Goal: Task Accomplishment & Management: Manage account settings

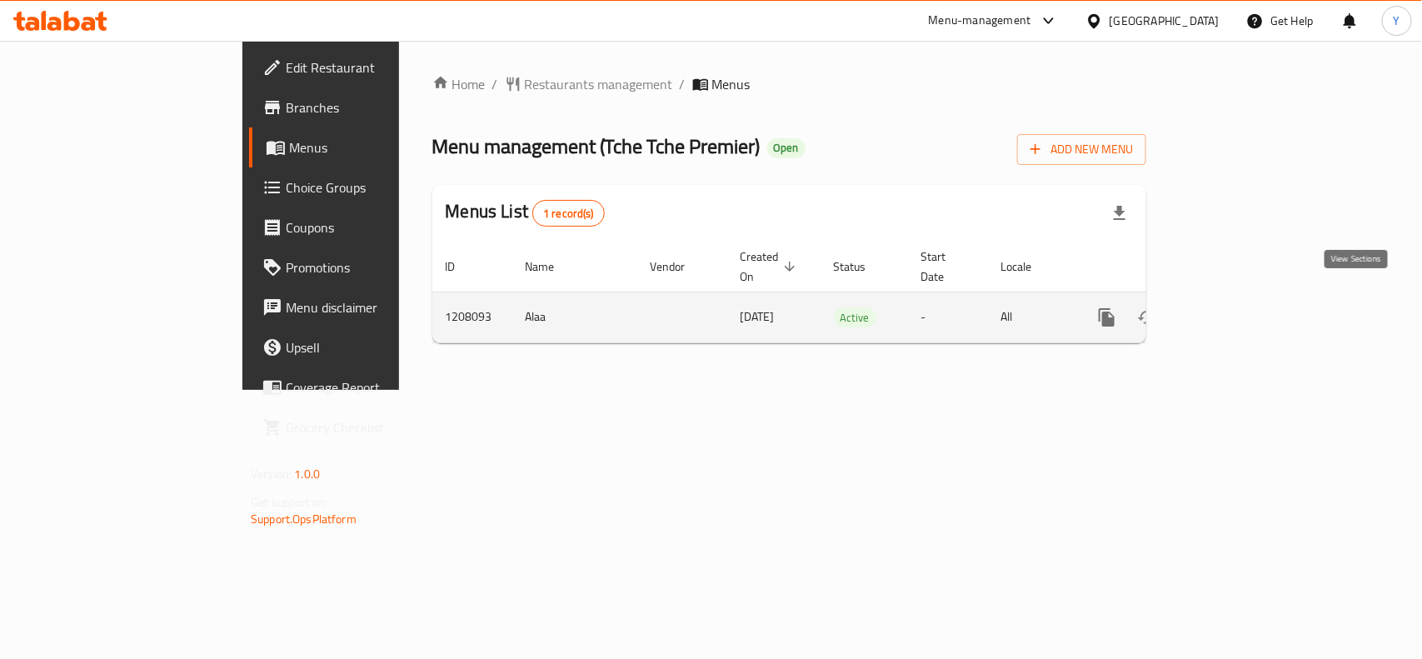
click at [1237, 307] on icon "enhanced table" at bounding box center [1227, 317] width 20 height 20
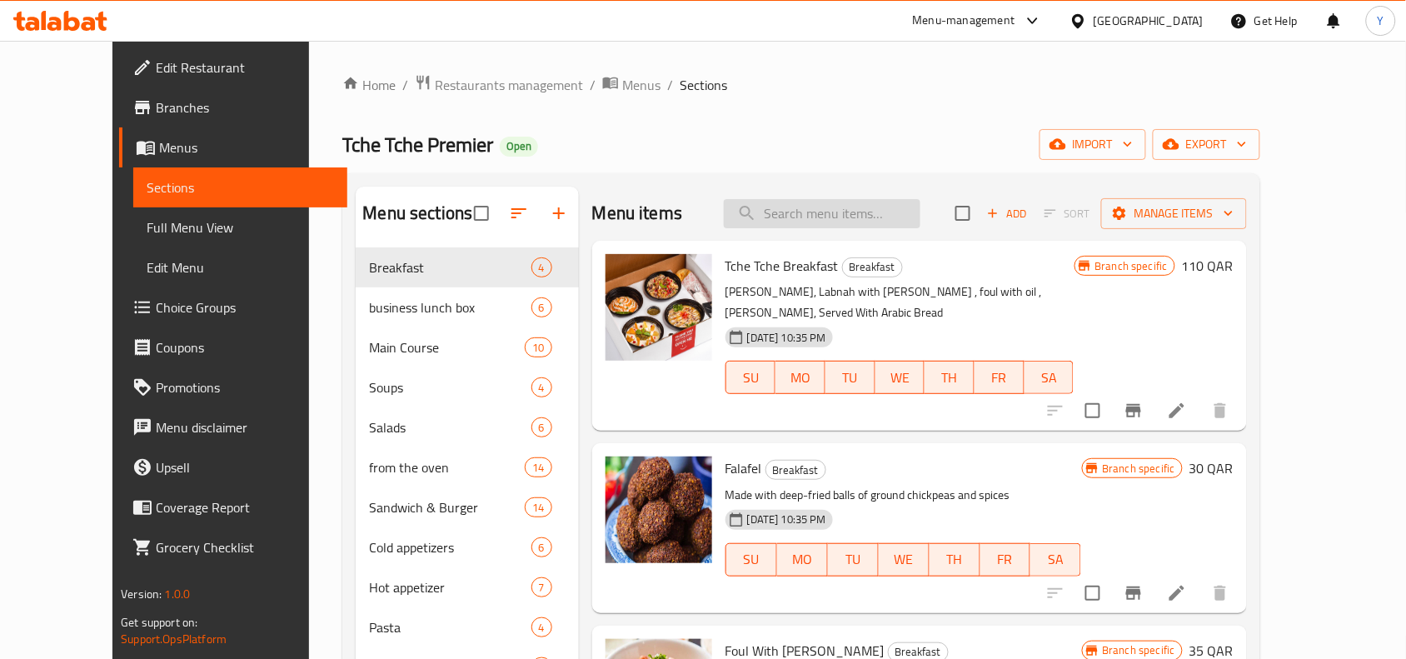
click at [859, 222] on input "search" at bounding box center [822, 213] width 197 height 29
paste input "Kousa Bill Laban Sat"
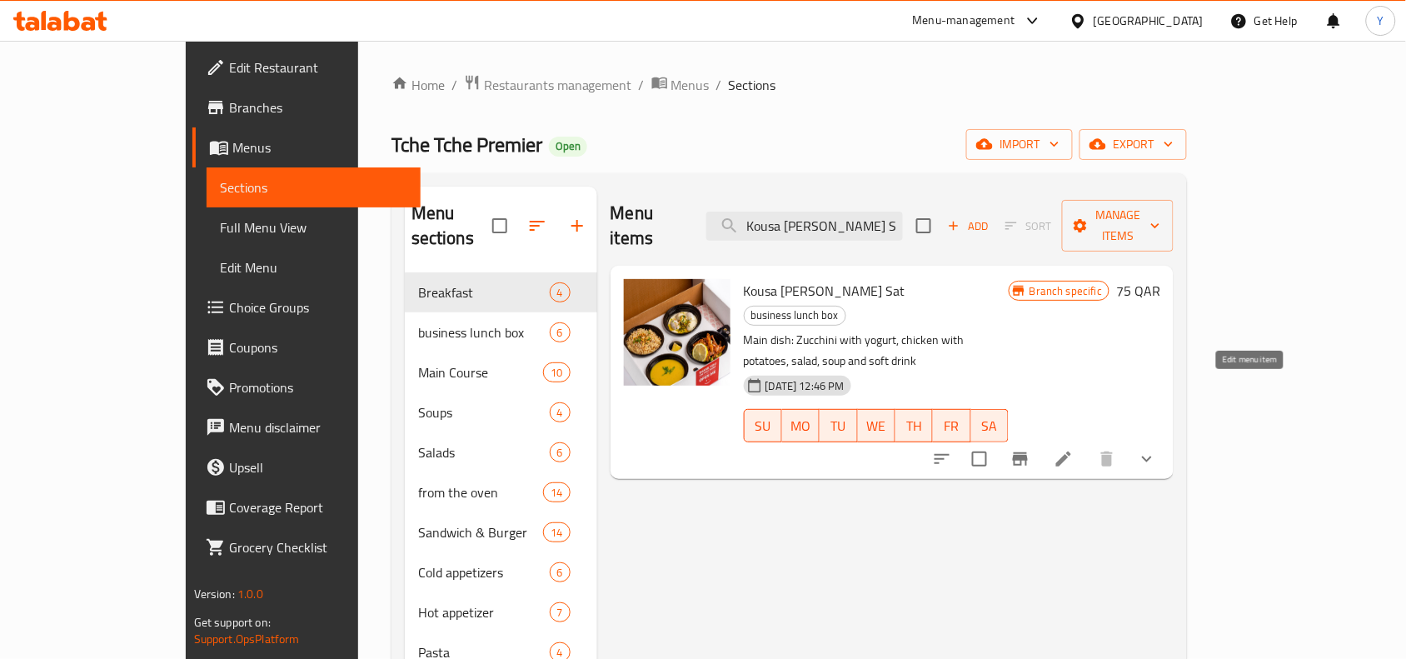
type input "Kousa Bill Laban Sat"
click at [1074, 449] on icon at bounding box center [1064, 459] width 20 height 20
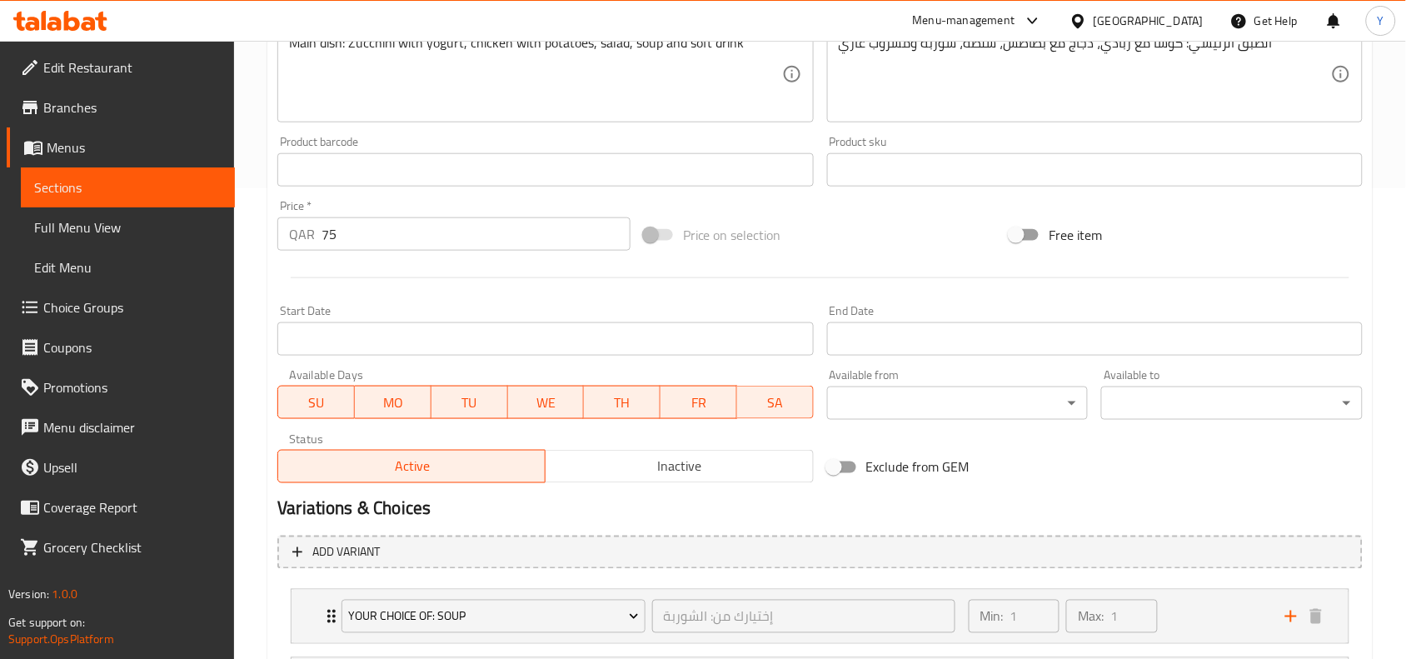
scroll to position [521, 0]
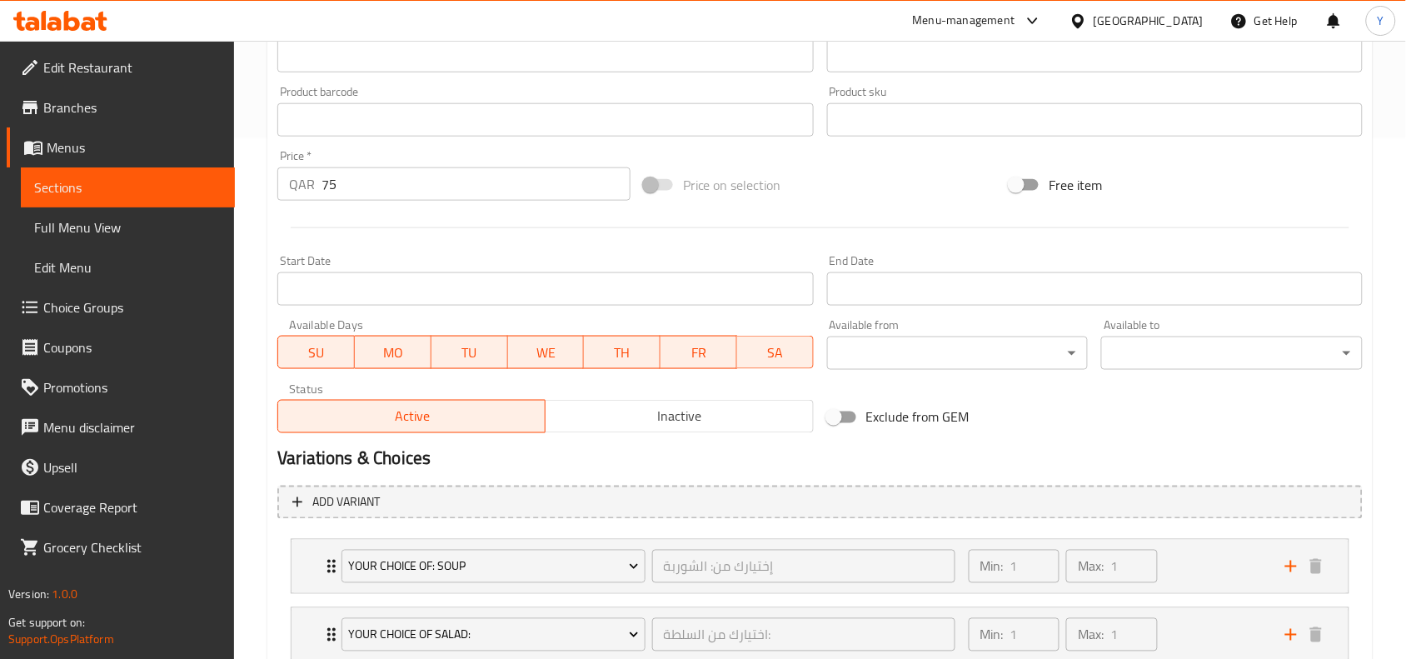
click at [304, 347] on span "SU" at bounding box center [316, 353] width 63 height 24
click at [402, 354] on span "MO" at bounding box center [393, 353] width 63 height 24
click at [464, 347] on span "TU" at bounding box center [469, 353] width 63 height 24
click at [583, 360] on button "WE" at bounding box center [545, 352] width 77 height 33
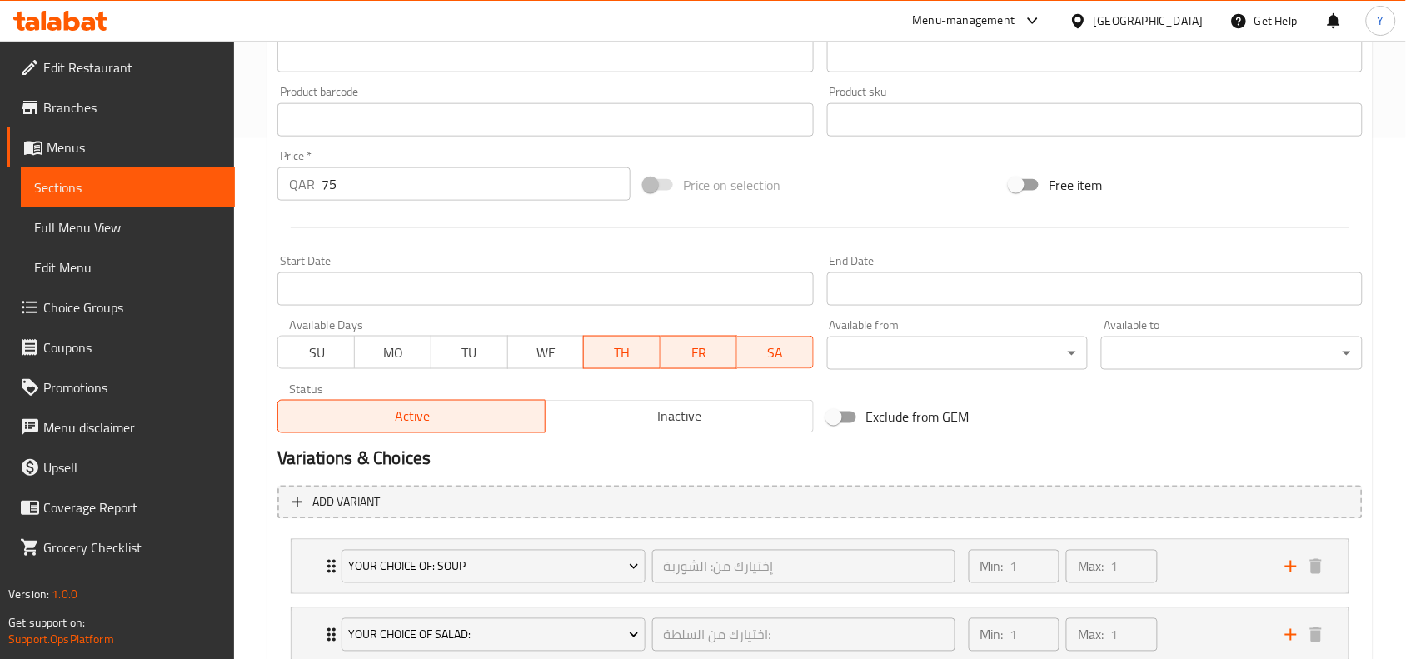
click at [642, 361] on span "TH" at bounding box center [622, 353] width 63 height 24
click at [700, 360] on span "FR" at bounding box center [698, 353] width 63 height 24
click at [765, 359] on span "SA" at bounding box center [775, 353] width 63 height 24
click at [307, 340] on button "SU" at bounding box center [315, 352] width 77 height 33
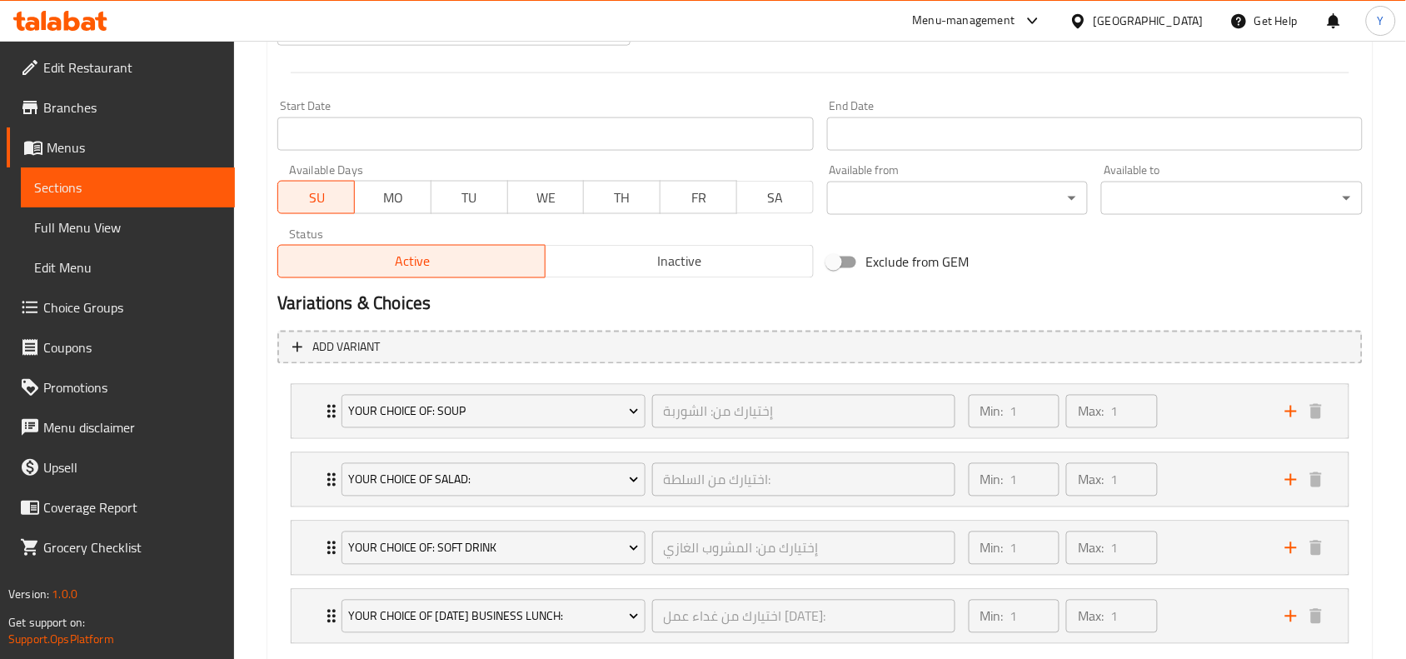
scroll to position [776, 0]
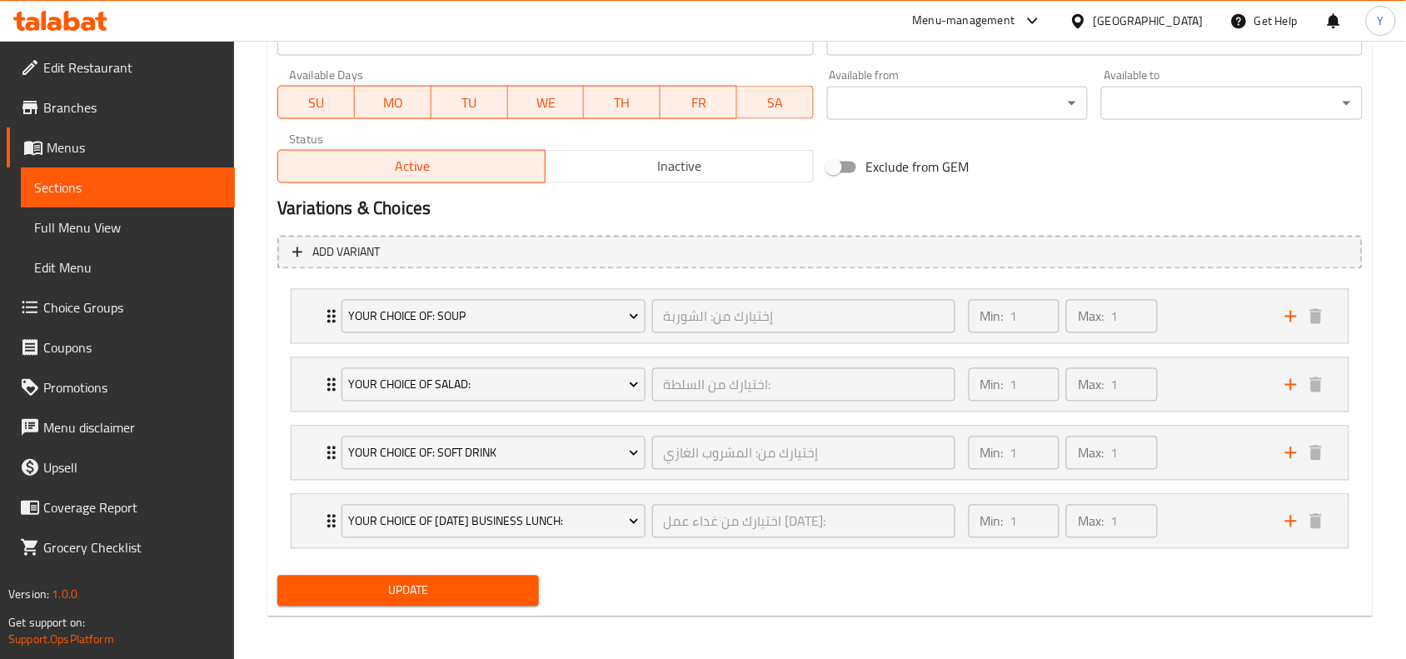
scroll to position [776, 0]
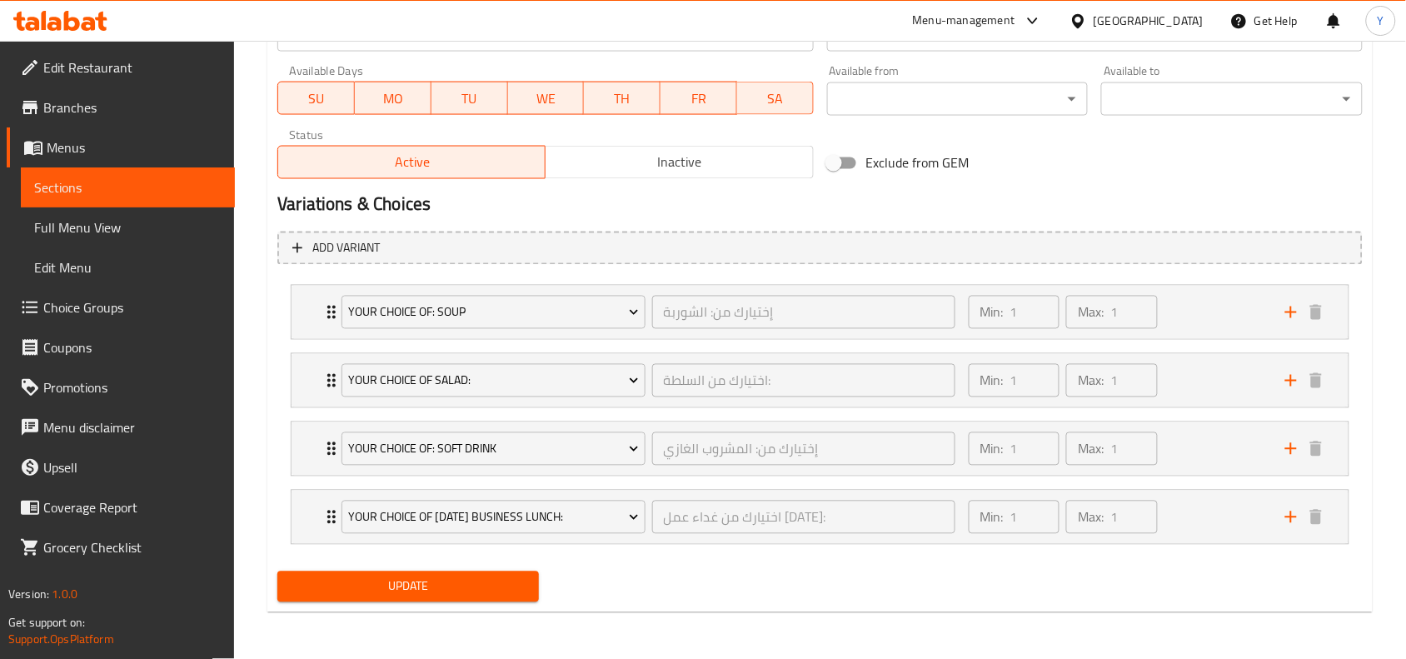
drag, startPoint x: 780, startPoint y: 94, endPoint x: 717, endPoint y: 97, distance: 62.6
click at [780, 94] on span "SA" at bounding box center [775, 99] width 63 height 24
click at [706, 98] on span "FR" at bounding box center [698, 99] width 63 height 24
click at [621, 93] on span "TH" at bounding box center [622, 99] width 63 height 24
click at [542, 98] on span "WE" at bounding box center [546, 99] width 63 height 24
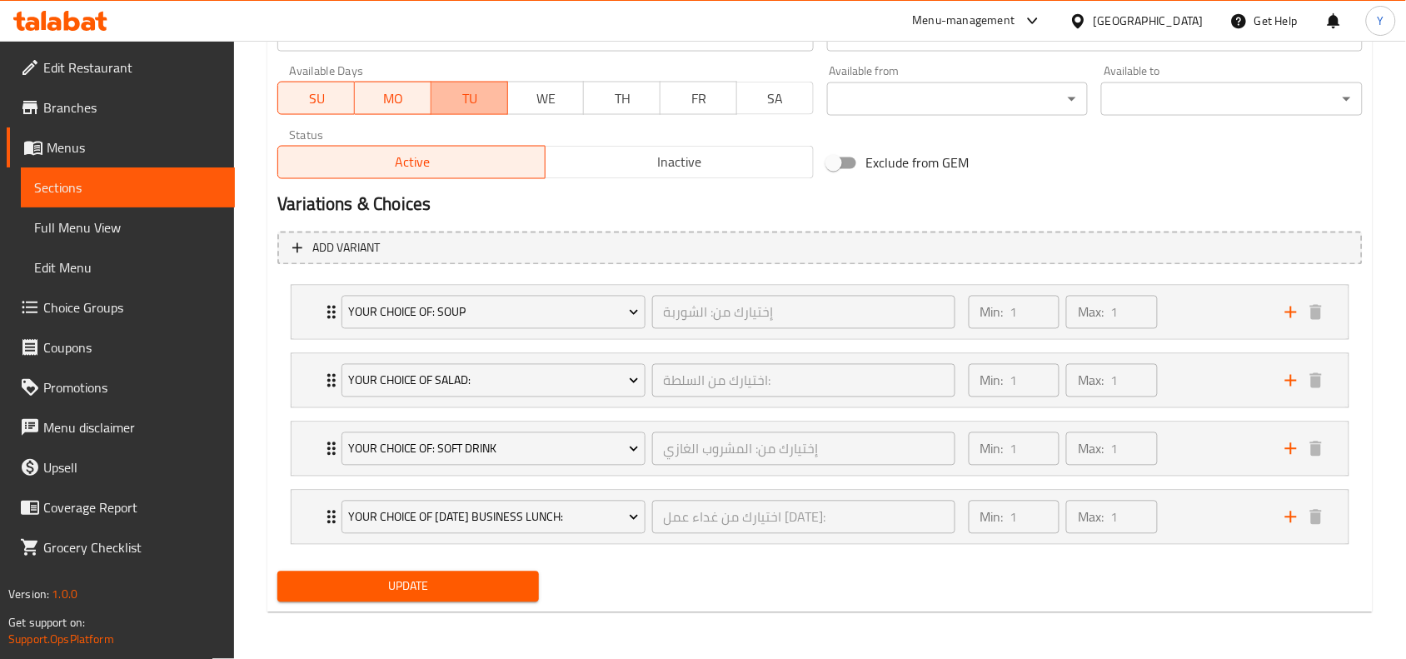
click at [442, 90] on span "TU" at bounding box center [469, 99] width 63 height 24
click at [409, 90] on span "MO" at bounding box center [393, 99] width 63 height 24
click at [327, 102] on span "SU" at bounding box center [316, 99] width 63 height 24
click at [777, 96] on span "SA" at bounding box center [775, 99] width 63 height 24
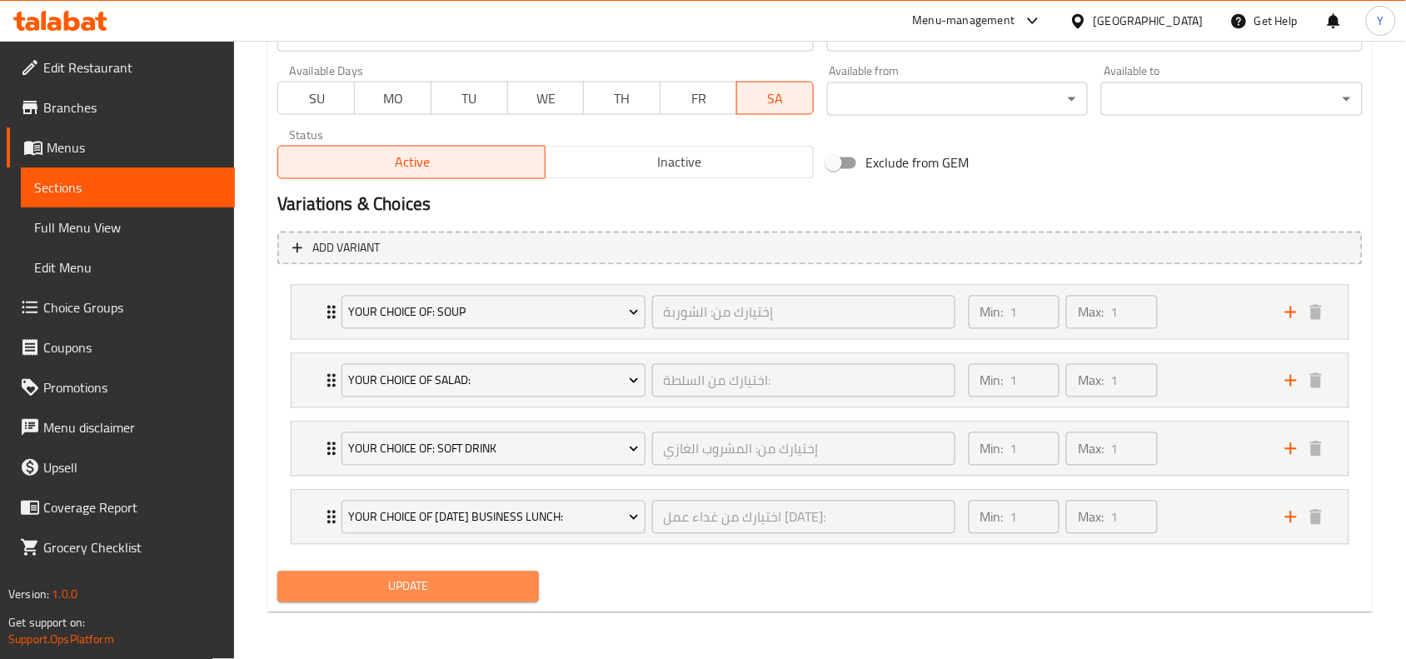
click at [463, 580] on span "Update" at bounding box center [408, 587] width 235 height 21
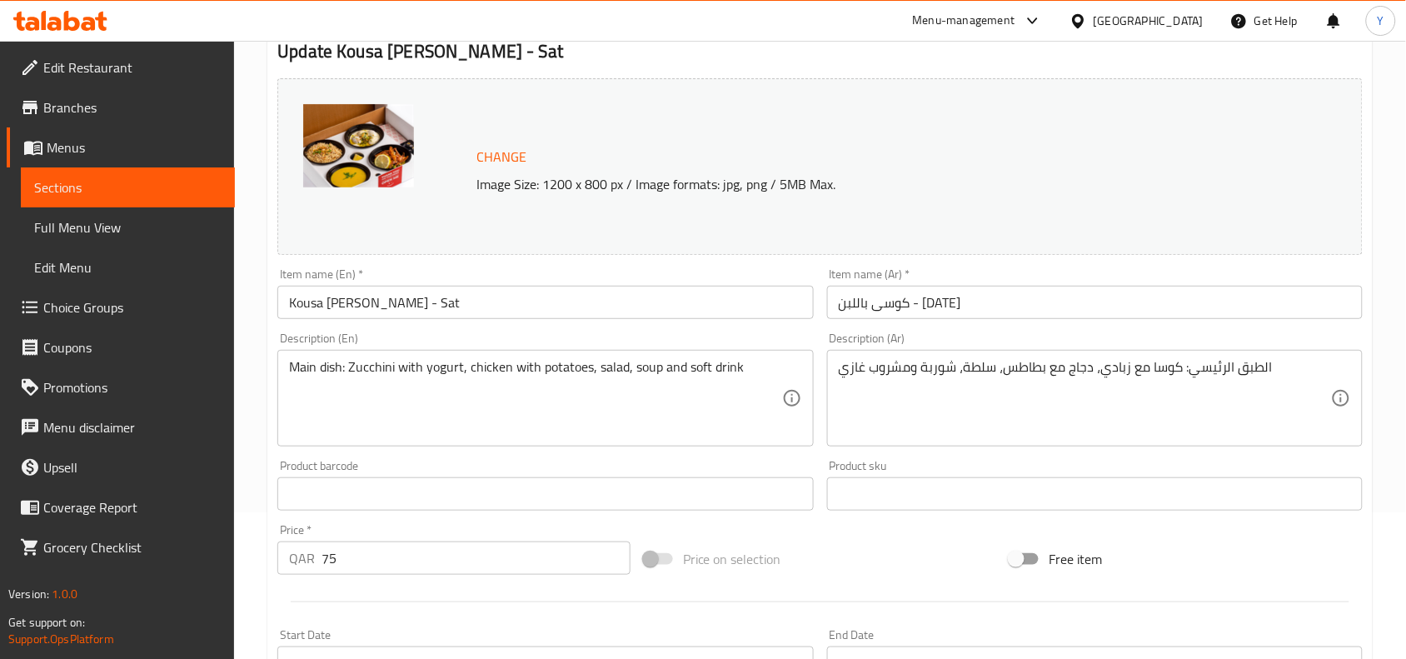
scroll to position [0, 0]
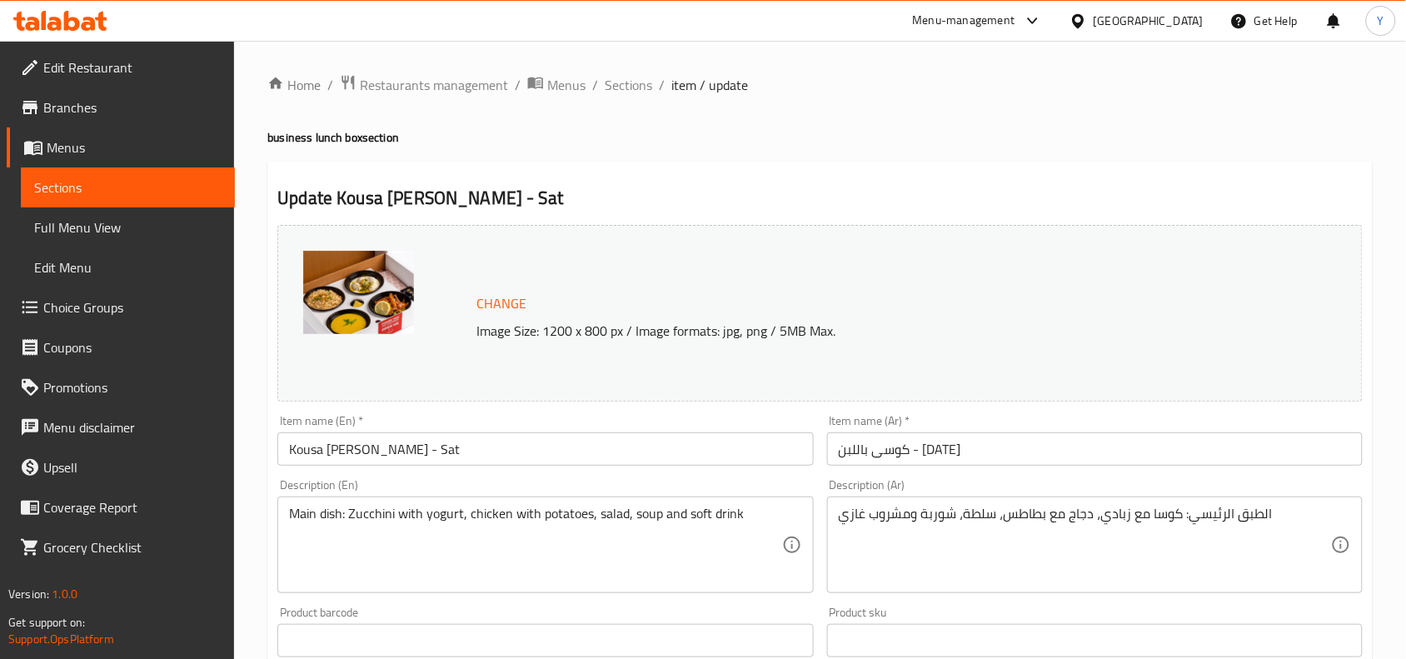
click at [364, 444] on input "Kousa Bill Laban - Sat" at bounding box center [545, 448] width 536 height 33
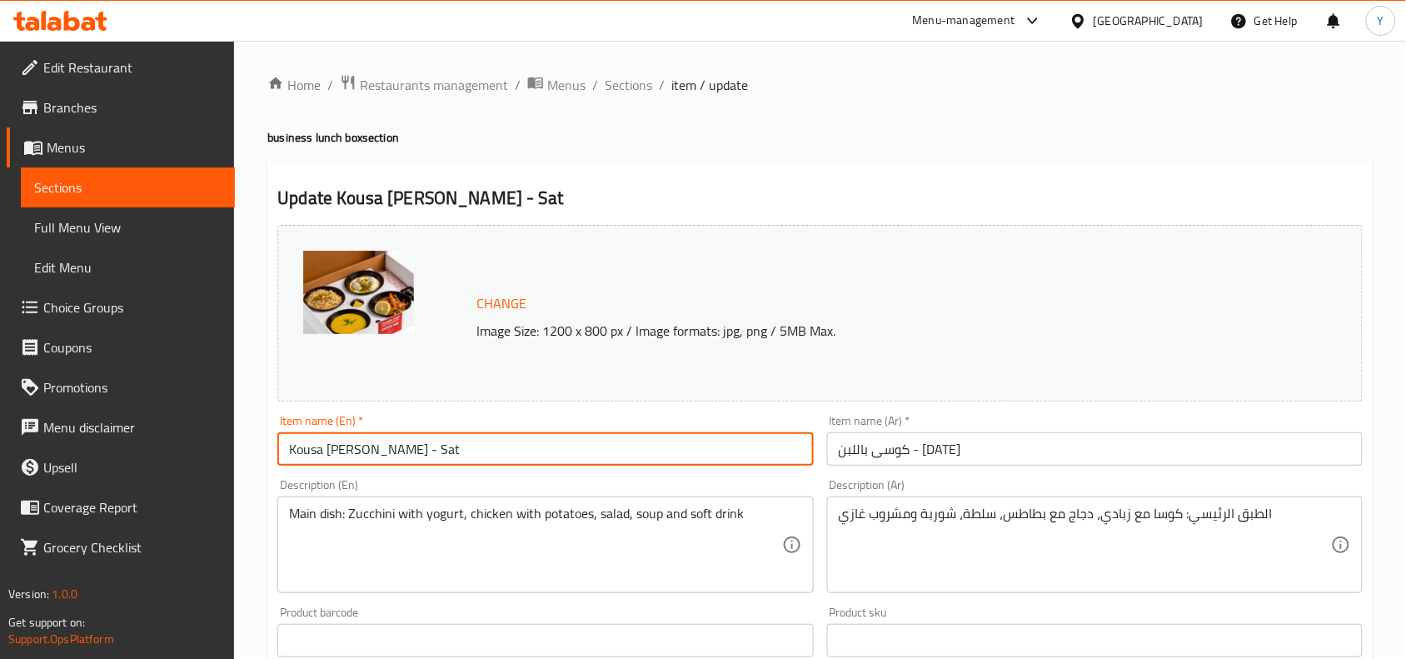
click at [364, 444] on input "Kousa Bill Laban - Sat" at bounding box center [545, 448] width 536 height 33
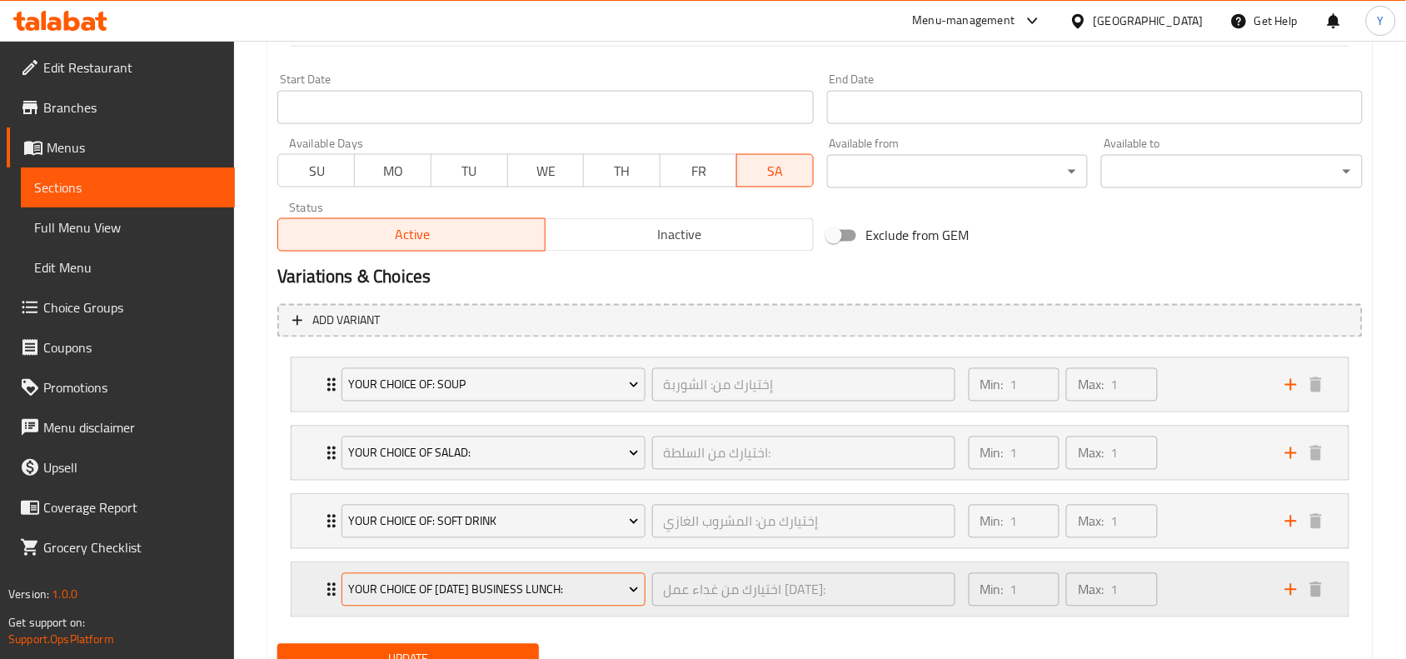
scroll to position [776, 0]
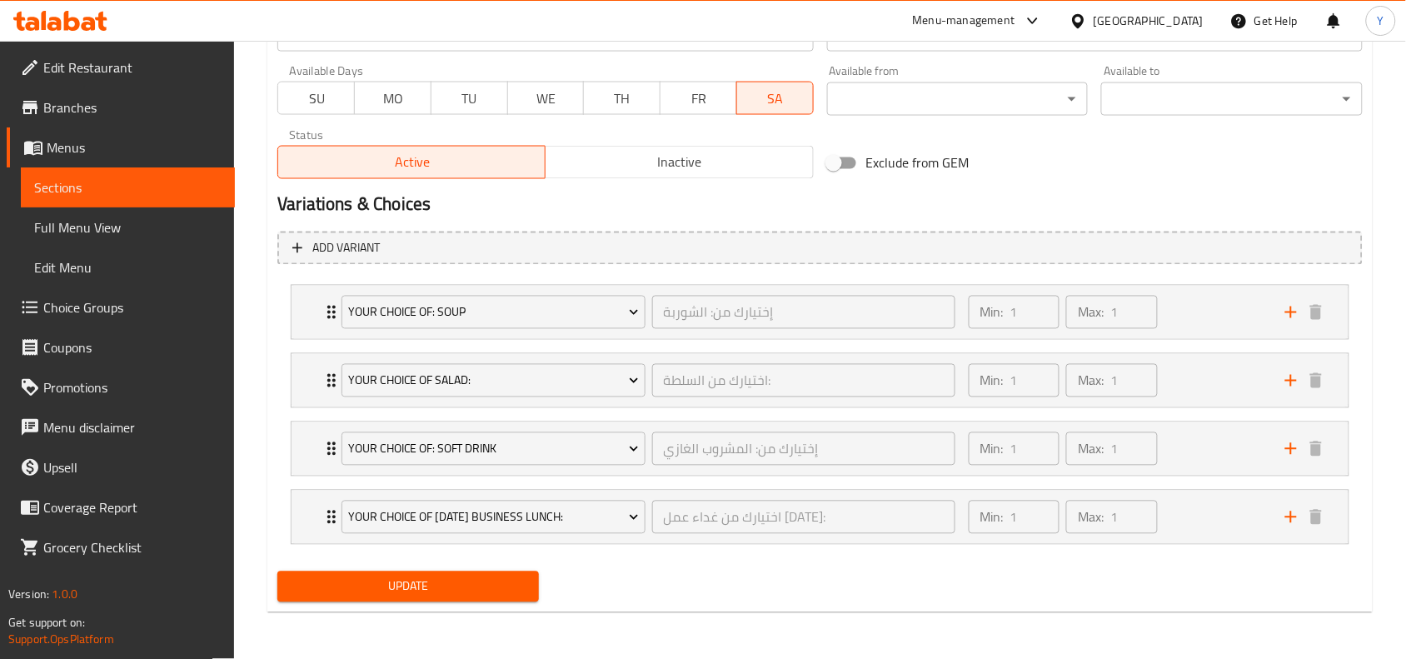
click at [414, 587] on span "Update" at bounding box center [408, 587] width 235 height 21
click at [113, 233] on span "Full Menu View" at bounding box center [127, 227] width 187 height 20
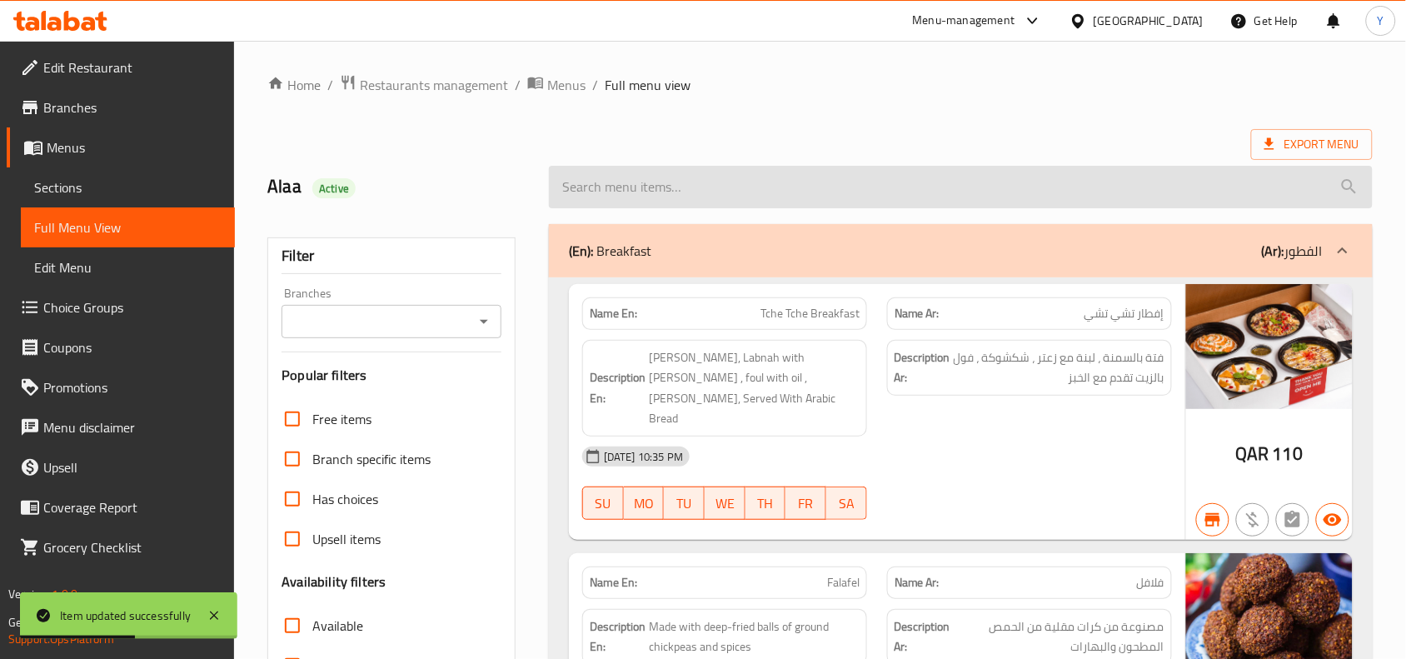
click at [735, 182] on input "search" at bounding box center [961, 187] width 824 height 42
paste input "Kousa Bill Laban - Sat"
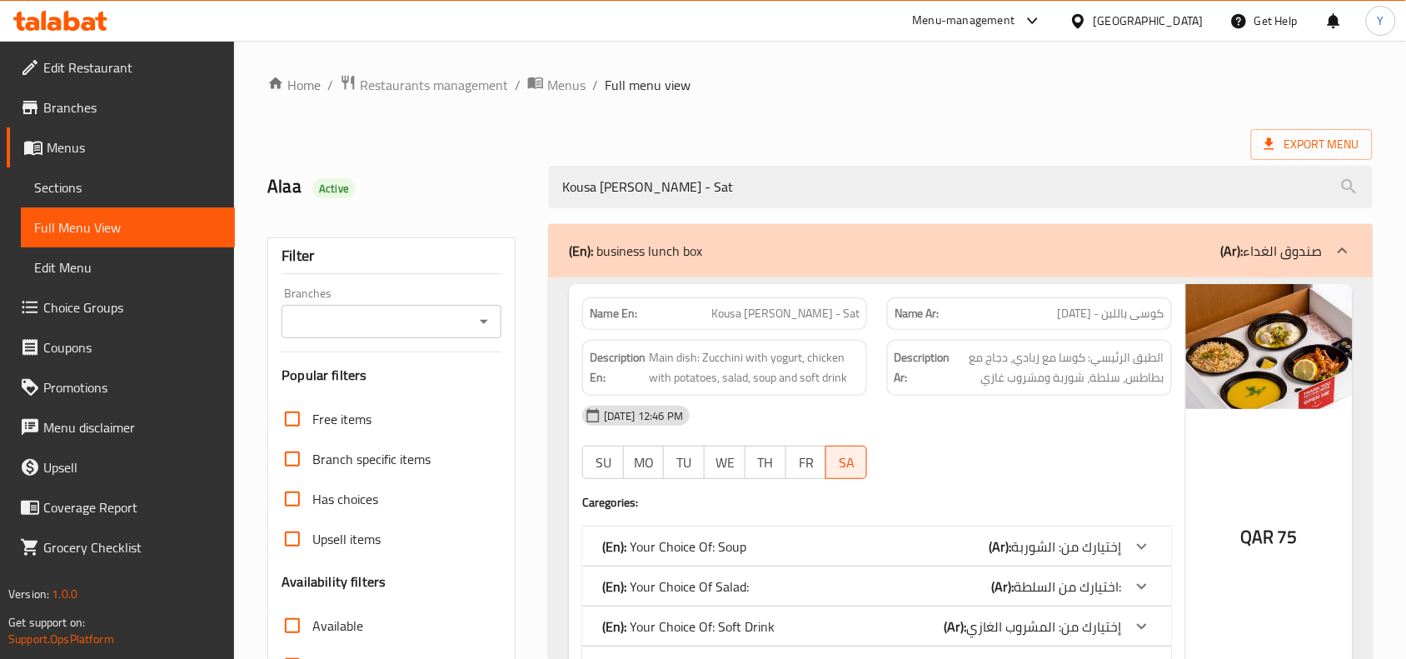
type input "Kousa Bill Laban - Sat"
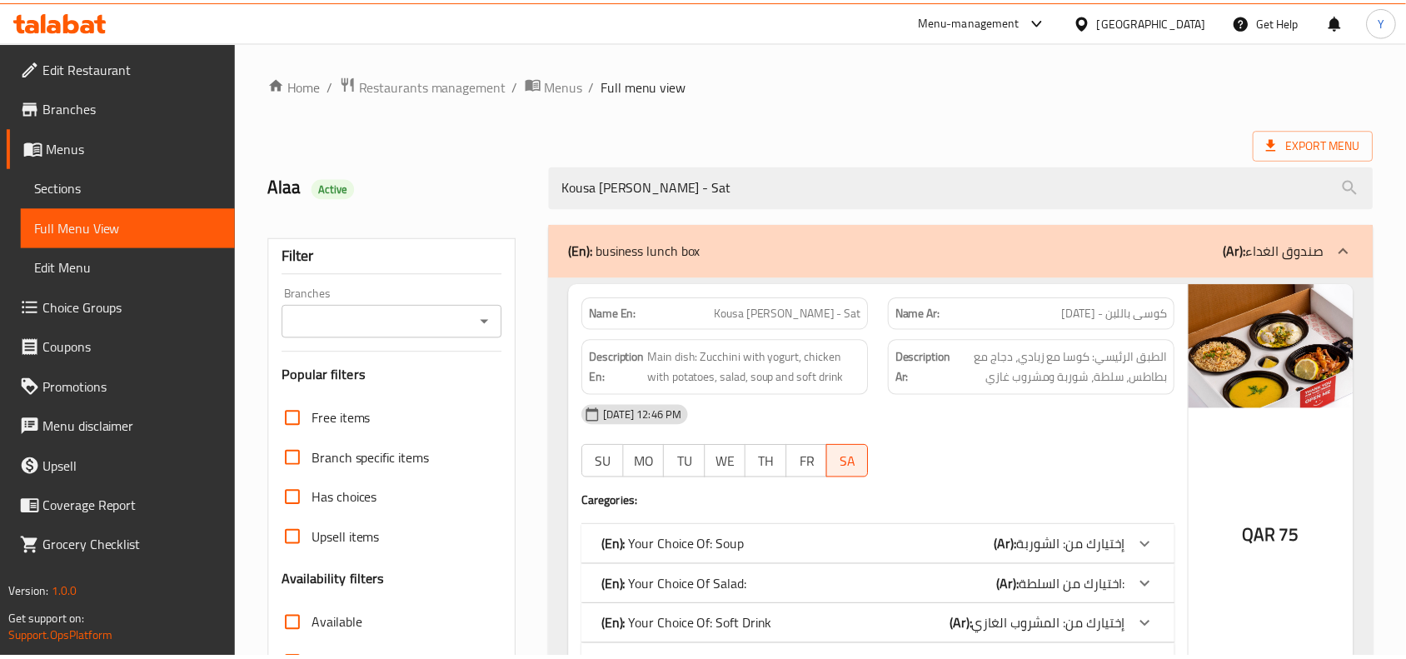
scroll to position [227, 0]
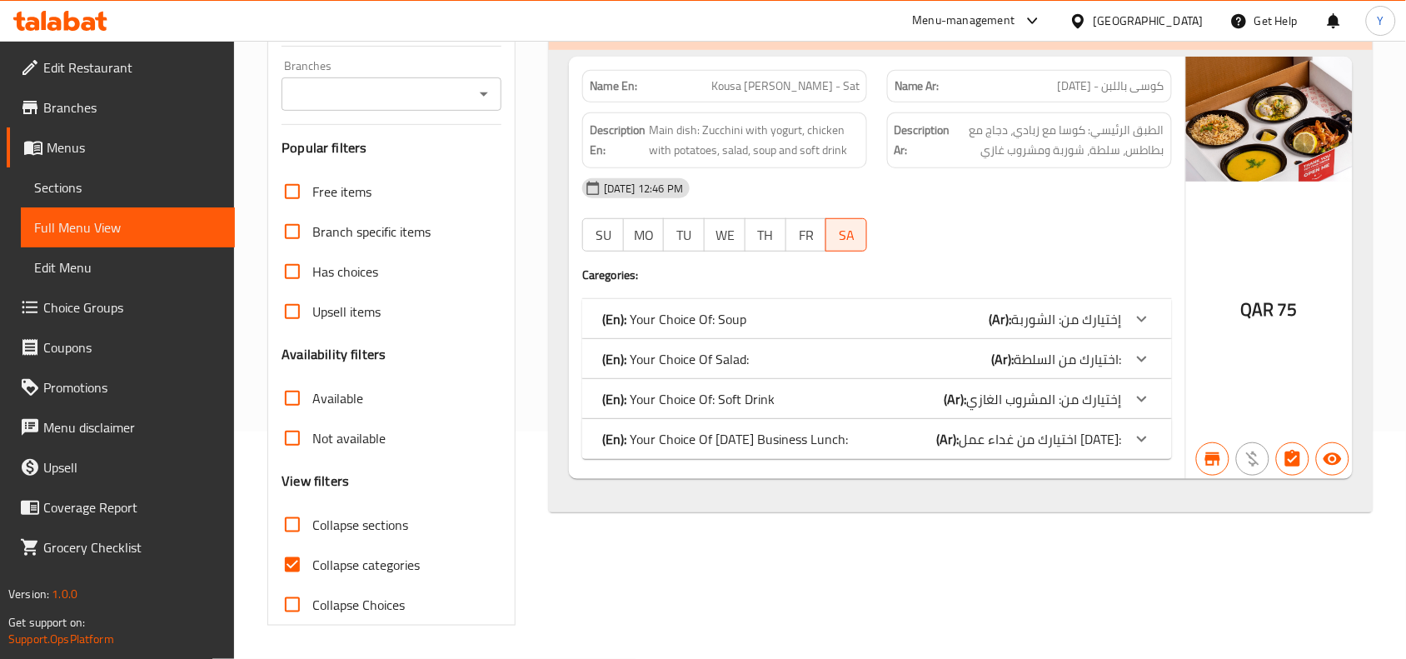
click at [1193, 18] on div "Qatar" at bounding box center [1149, 21] width 110 height 18
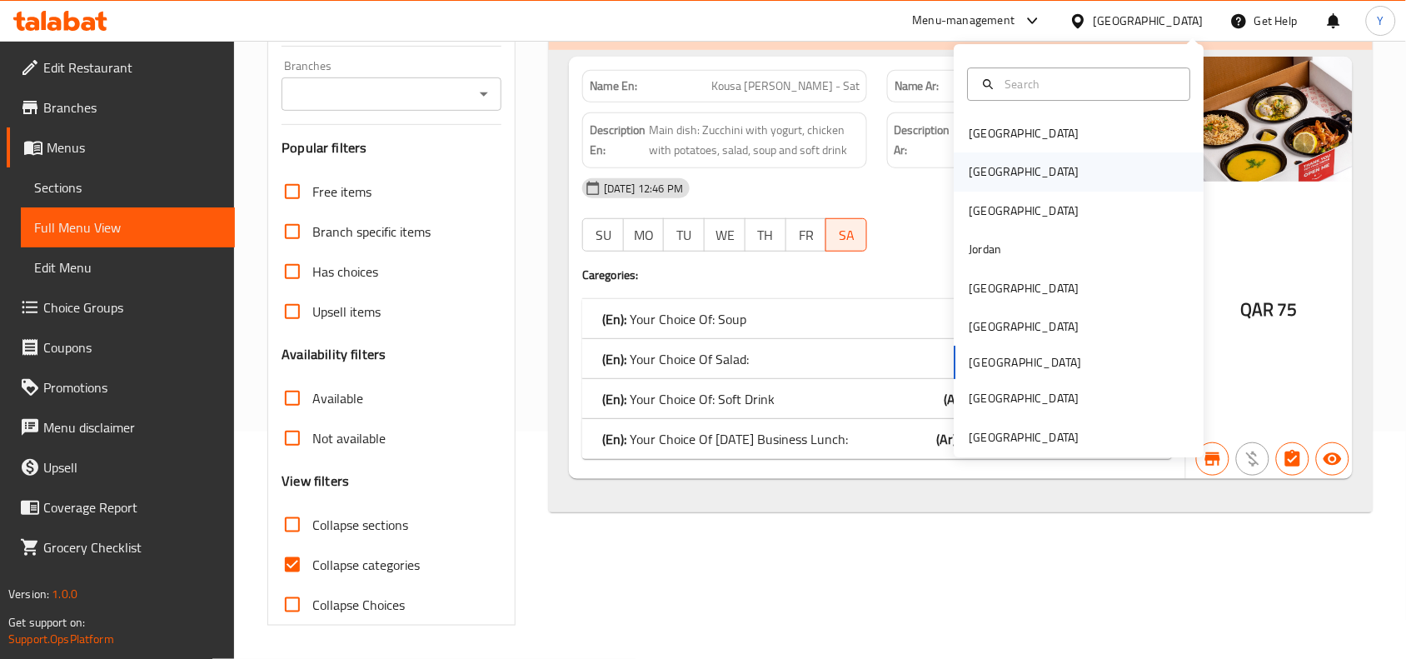
click at [988, 177] on div "Egypt" at bounding box center [1024, 172] width 137 height 38
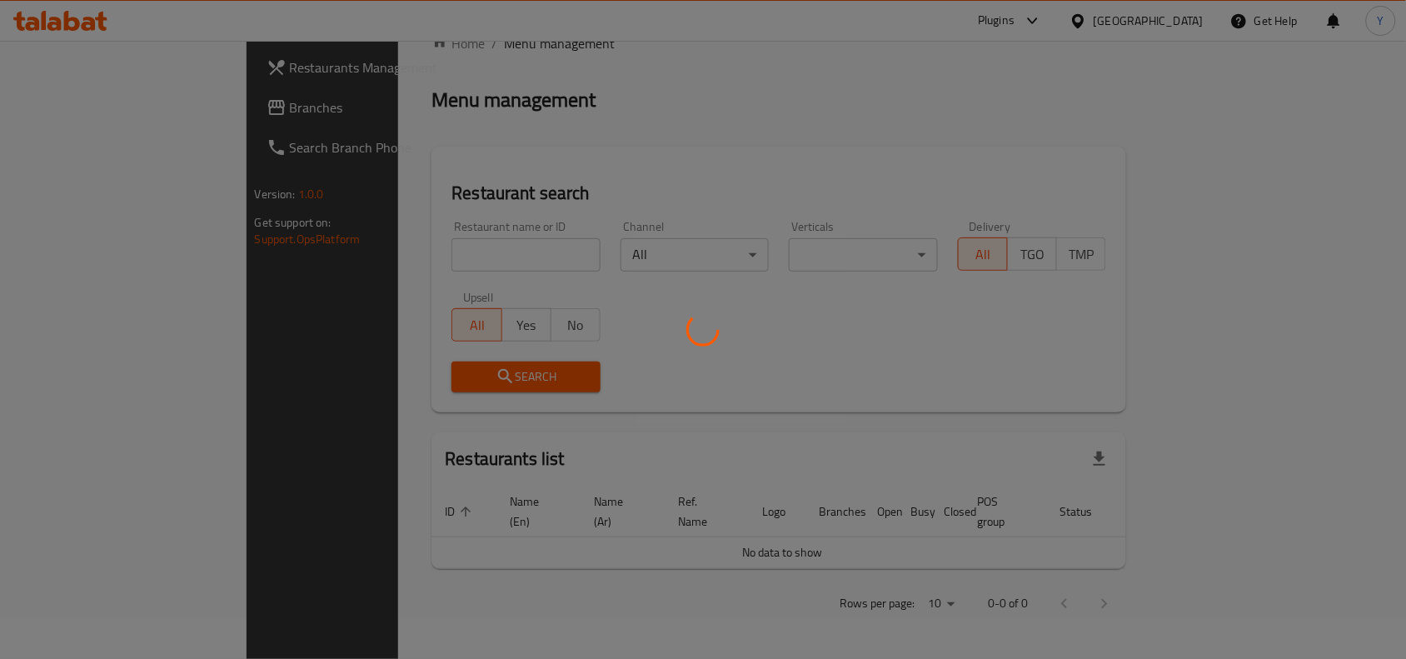
scroll to position [22, 0]
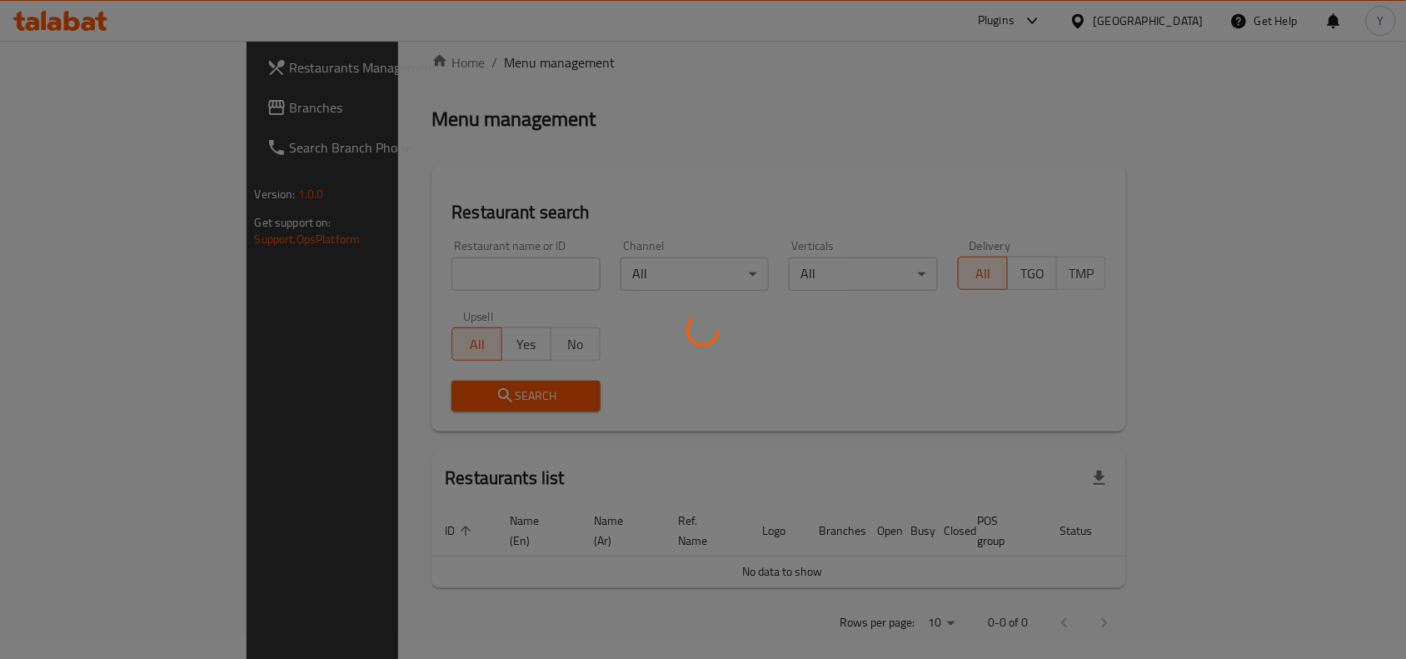
click at [197, 104] on div at bounding box center [703, 329] width 1406 height 659
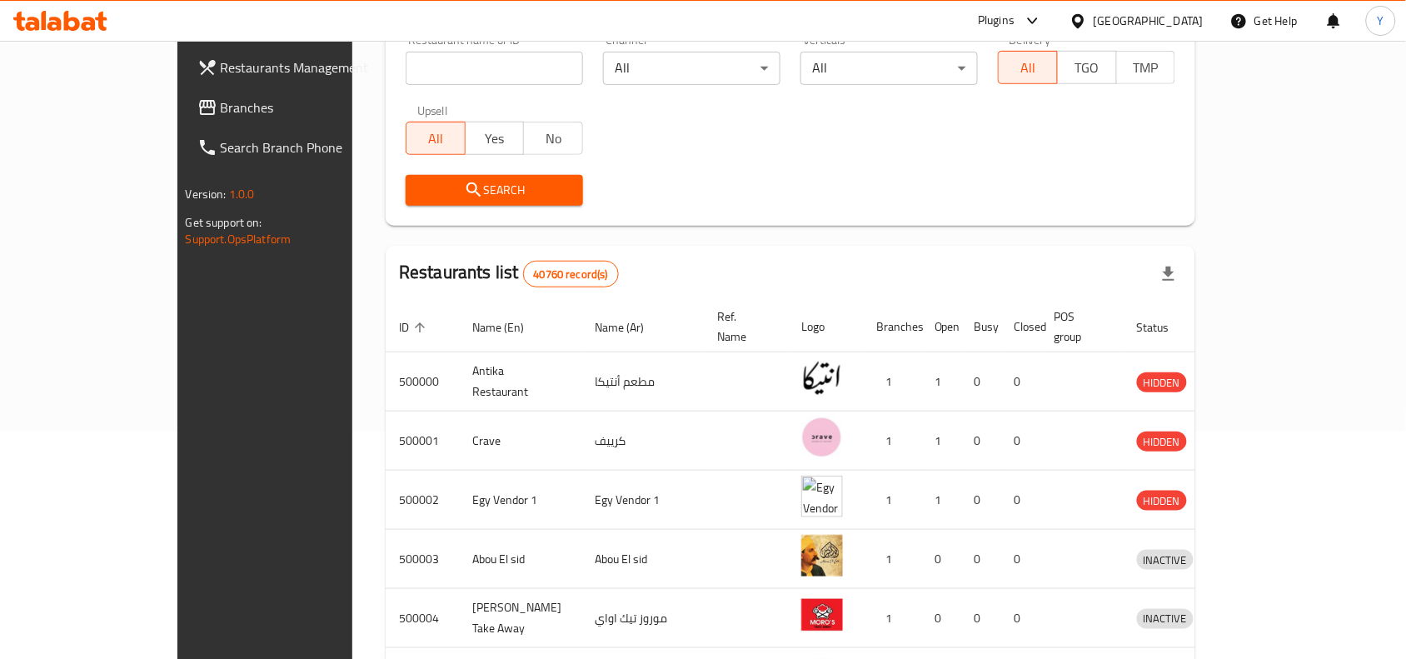
click at [221, 104] on span "Branches" at bounding box center [310, 107] width 178 height 20
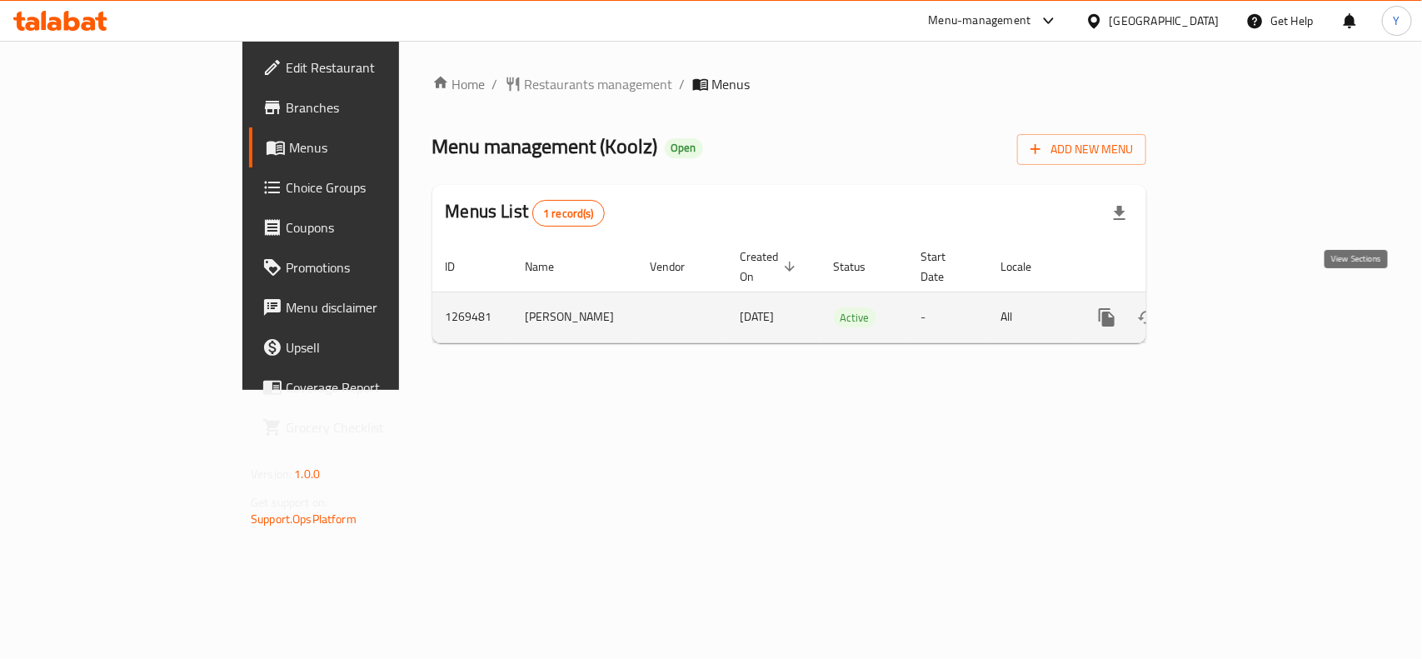
click at [1237, 307] on icon "enhanced table" at bounding box center [1227, 317] width 20 height 20
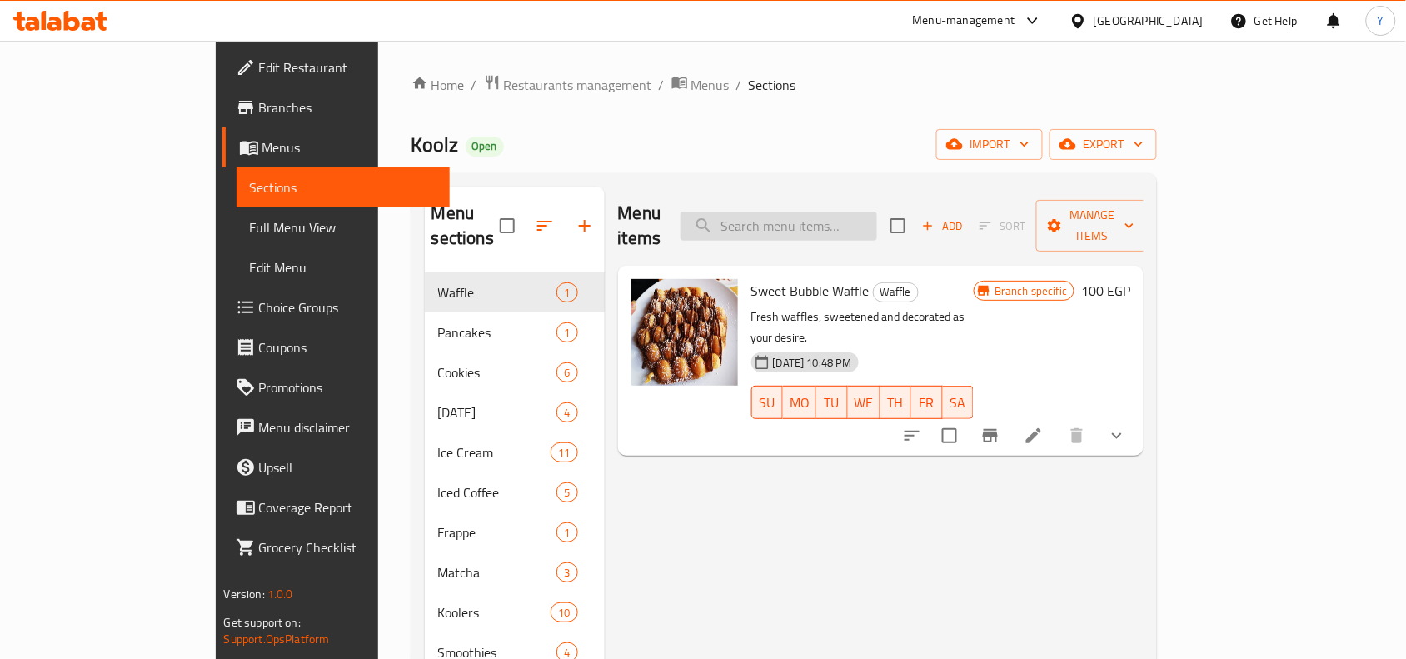
click at [813, 212] on input "search" at bounding box center [779, 226] width 197 height 29
paste input "Espresso Ice Cream Cup"
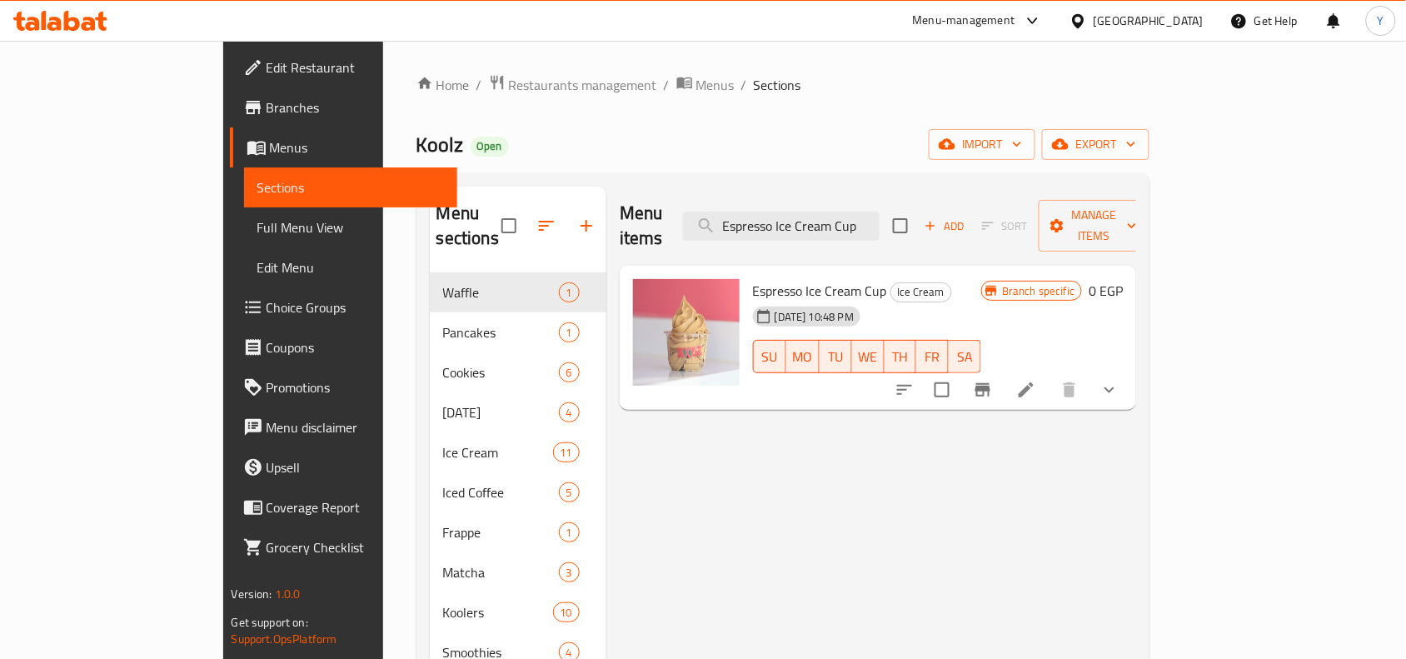
type input "Espresso Ice Cream Cup"
click at [993, 380] on icon "Branch-specific-item" at bounding box center [983, 390] width 20 height 20
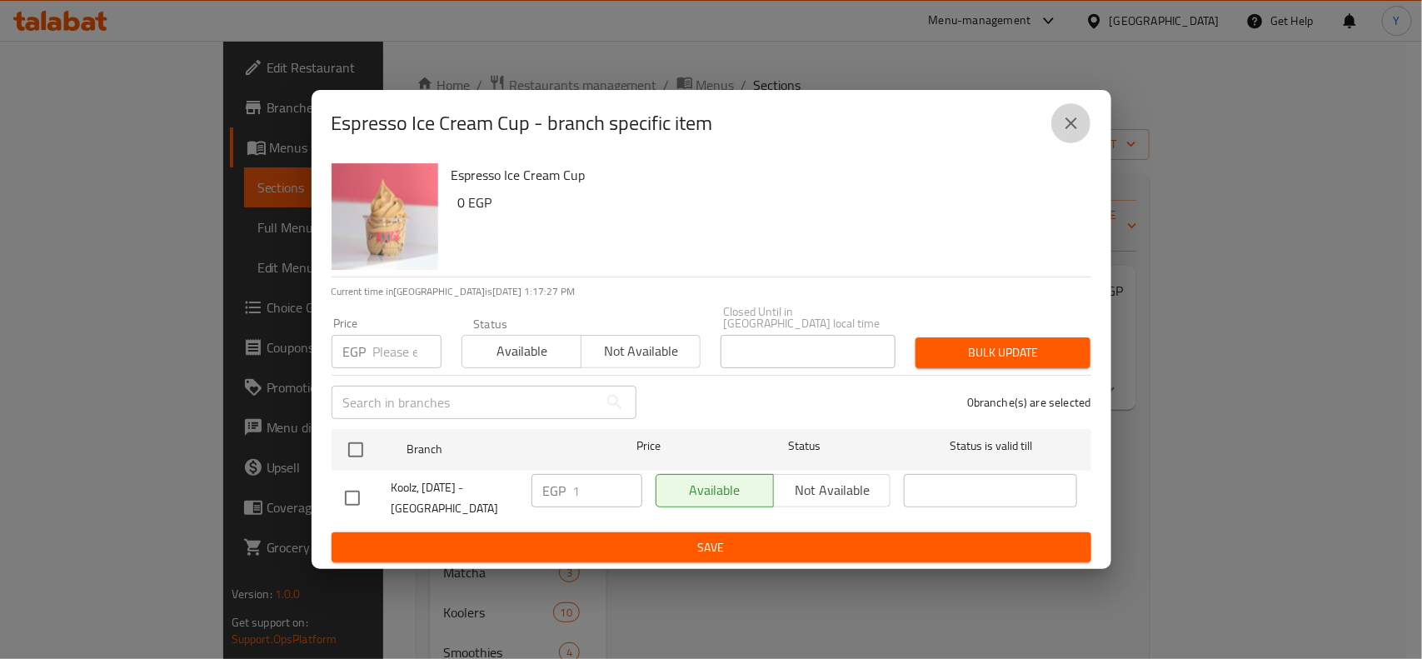
click at [1072, 133] on icon "close" at bounding box center [1071, 123] width 20 height 20
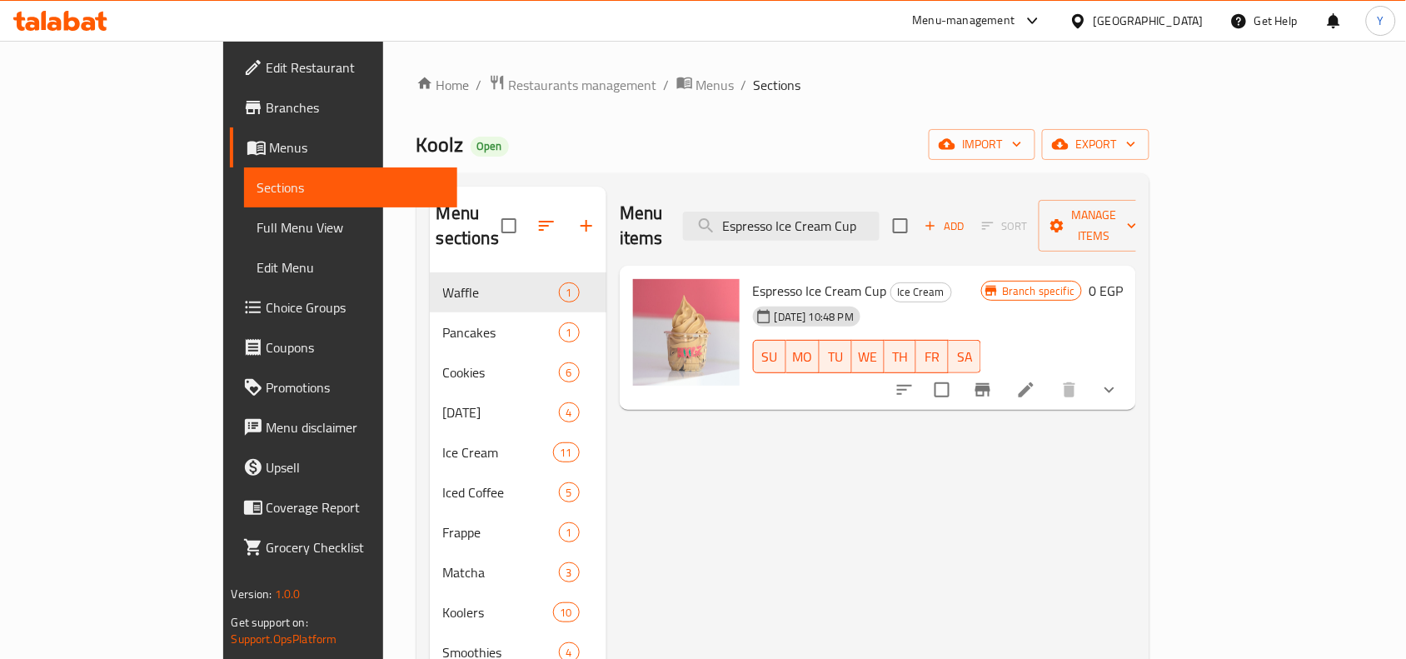
click at [1036, 380] on icon at bounding box center [1026, 390] width 20 height 20
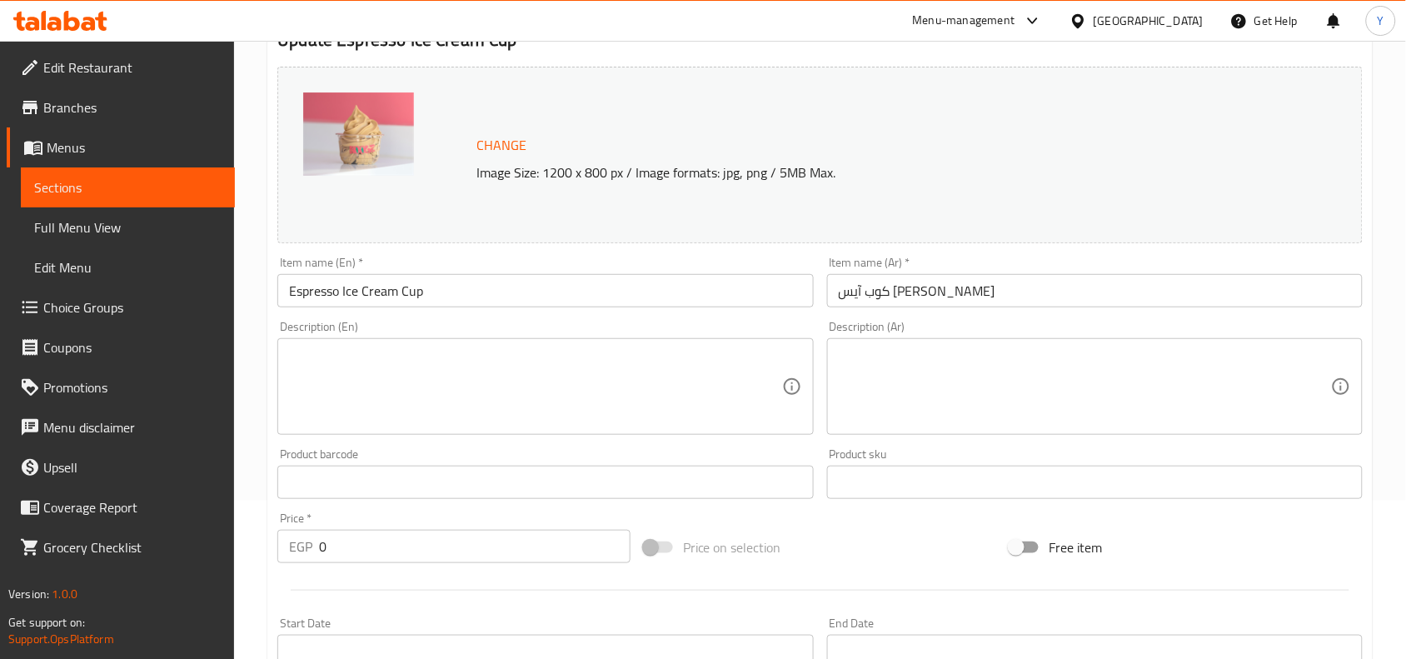
scroll to position [521, 0]
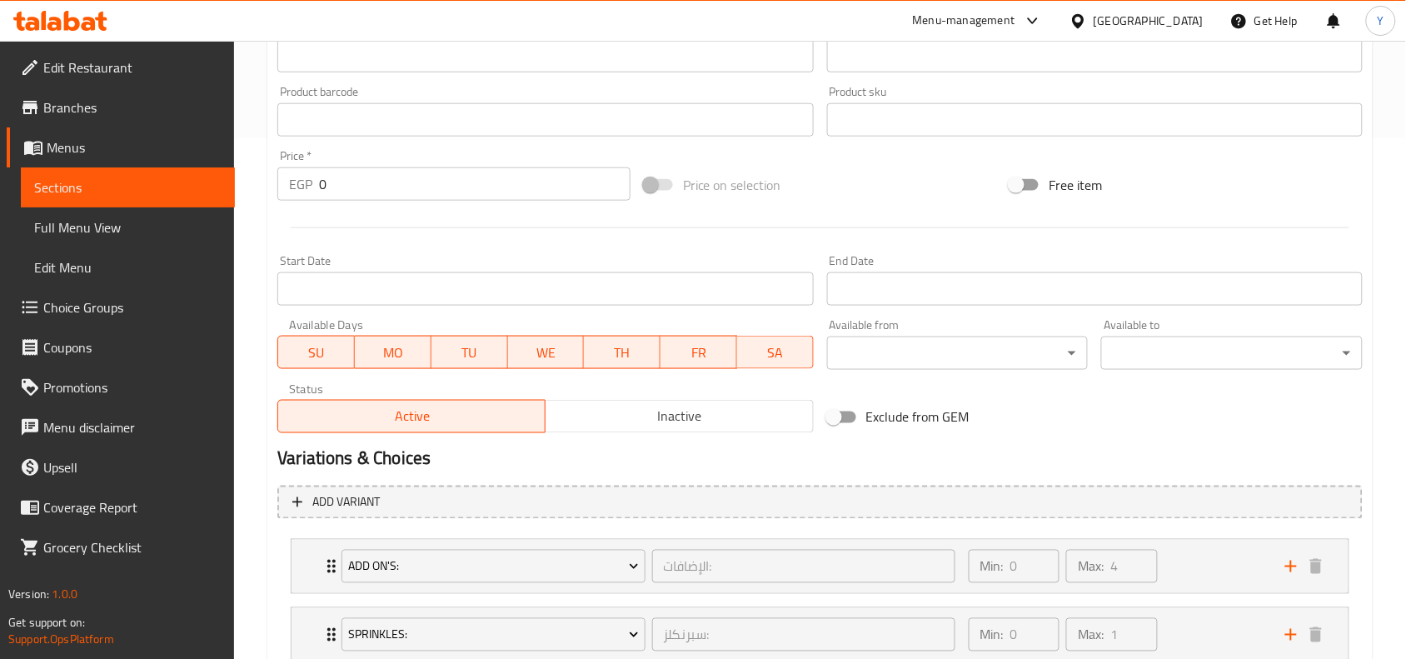
click at [714, 427] on span "Inactive" at bounding box center [679, 417] width 254 height 24
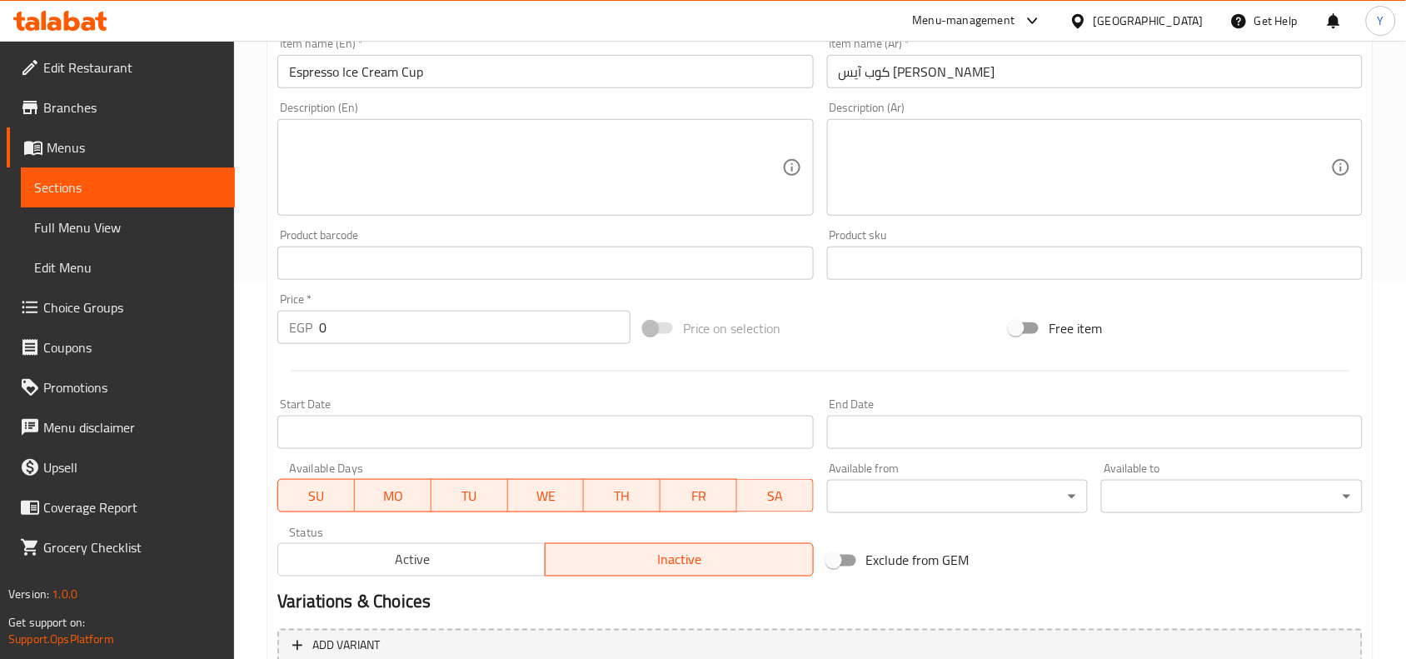
scroll to position [13, 0]
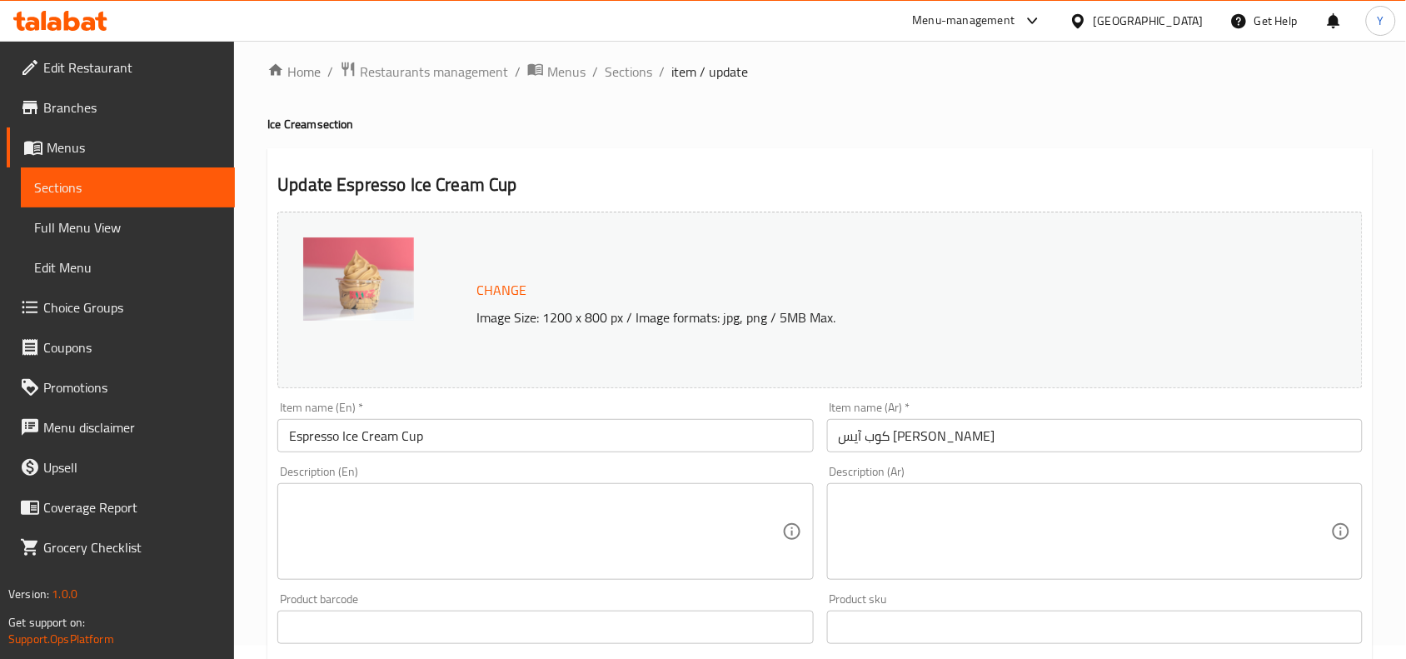
click at [427, 437] on input "Espresso Ice Cream Cup" at bounding box center [545, 435] width 536 height 33
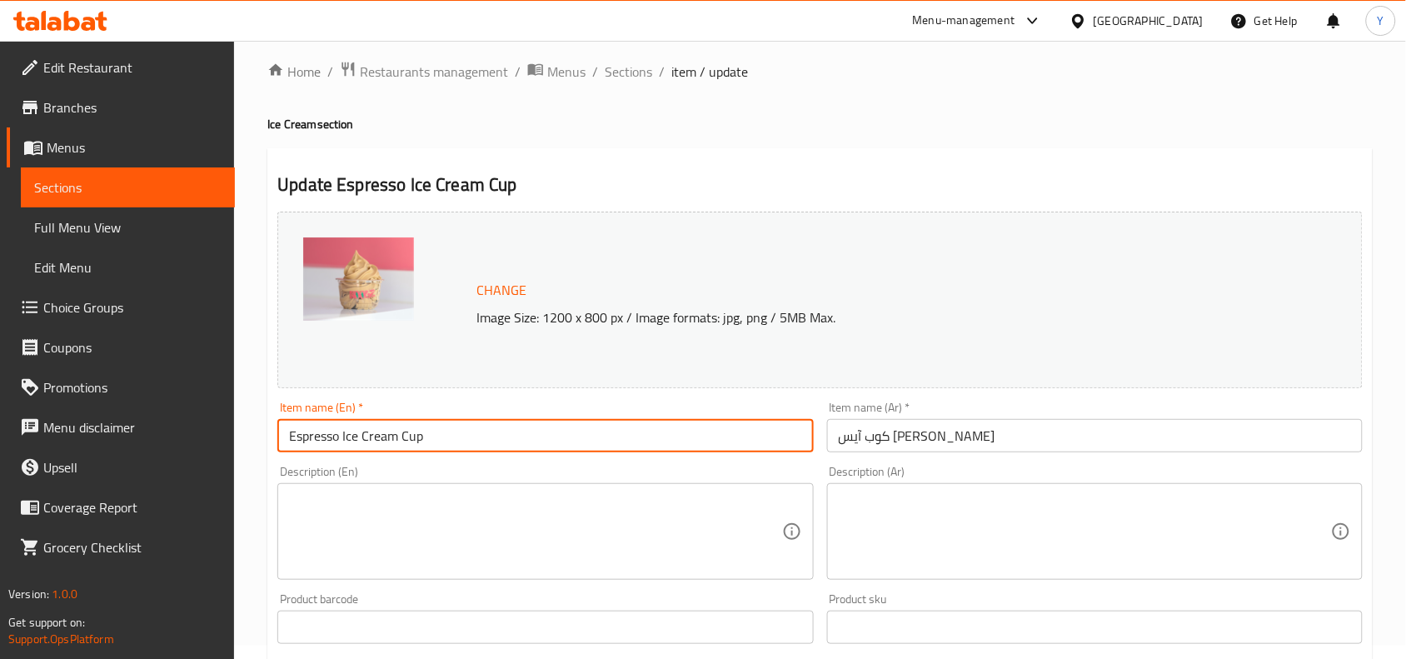
click at [427, 437] on input "Espresso Ice Cream Cup" at bounding box center [545, 435] width 536 height 33
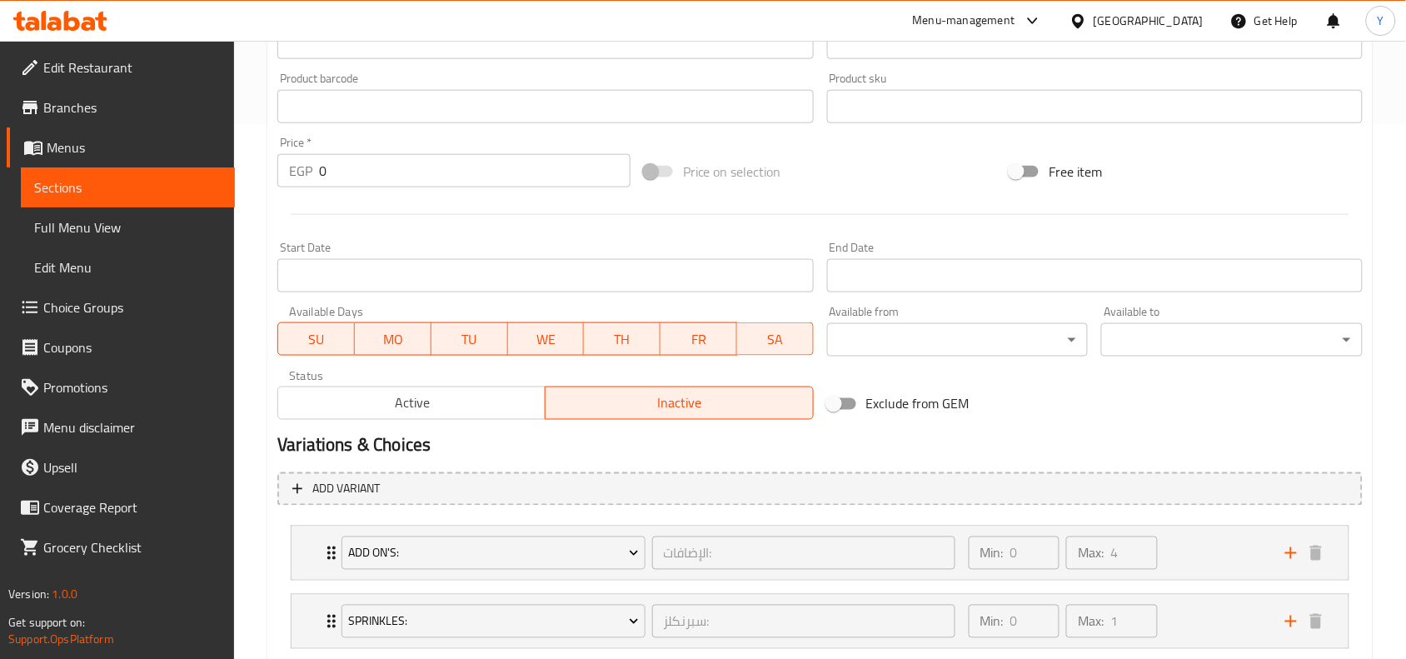
scroll to position [638, 0]
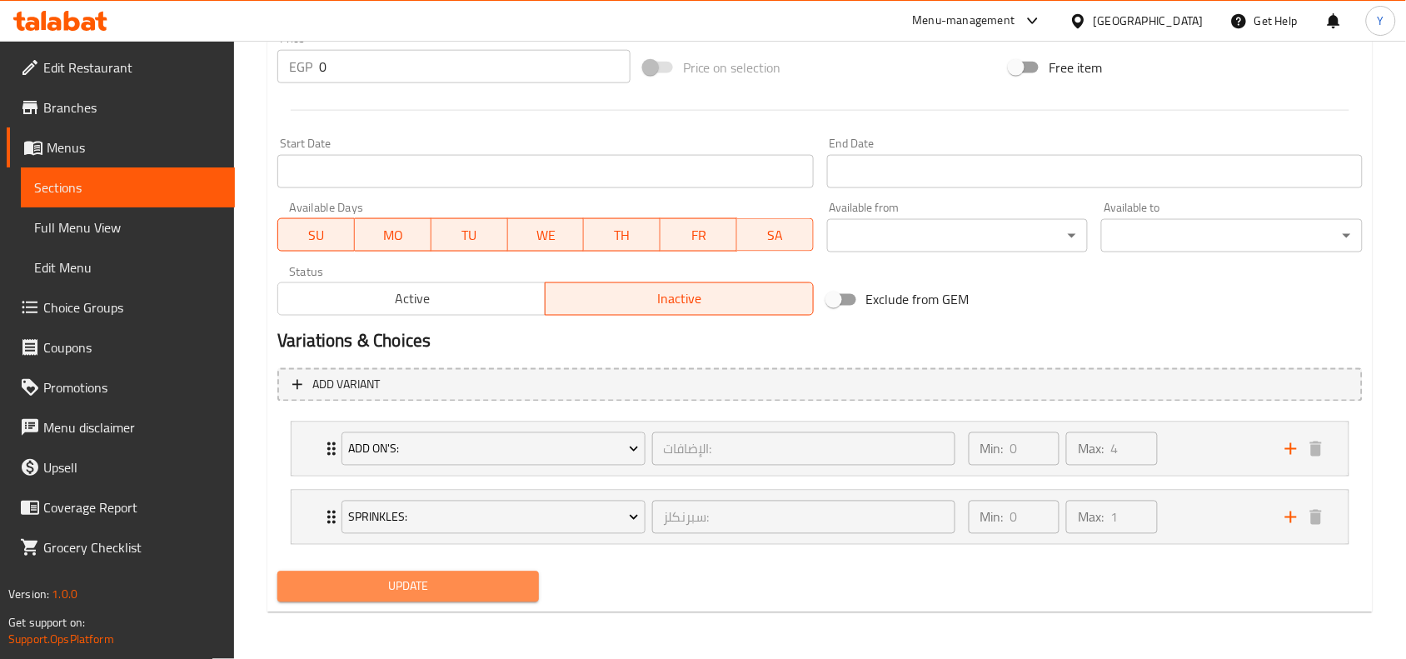
click at [427, 596] on span "Update" at bounding box center [408, 587] width 235 height 21
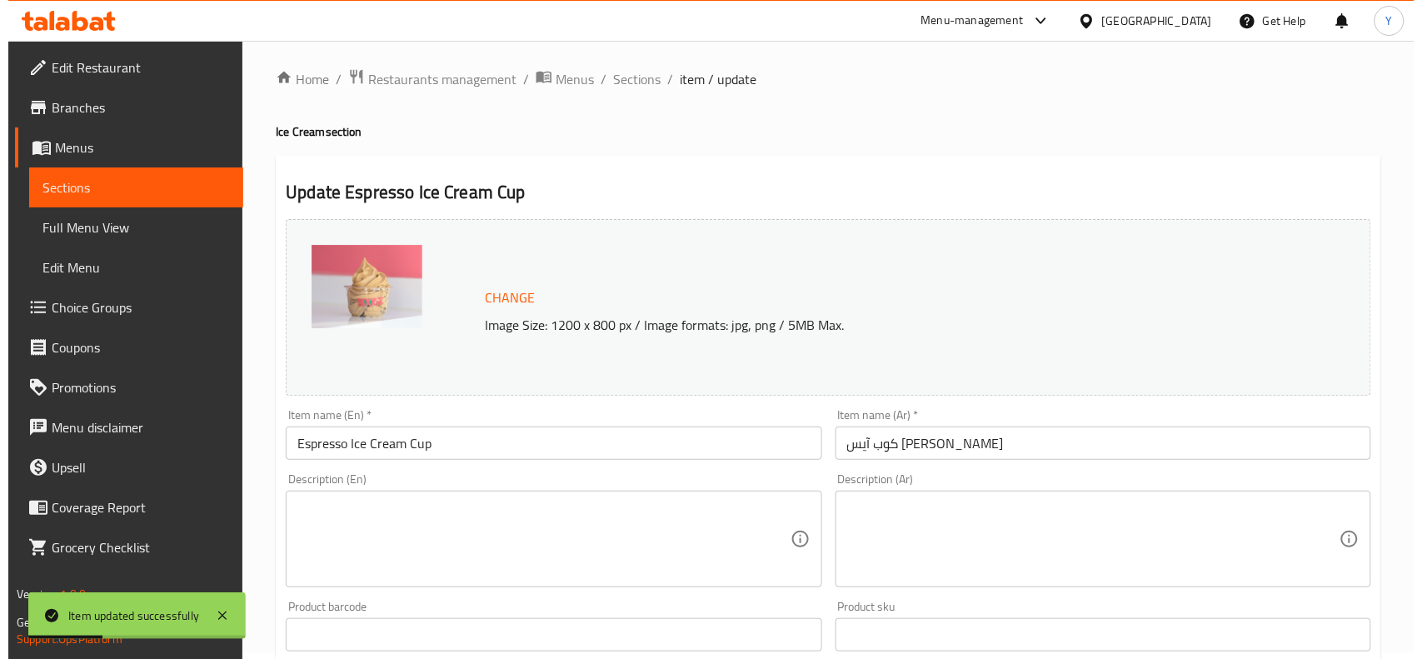
scroll to position [0, 0]
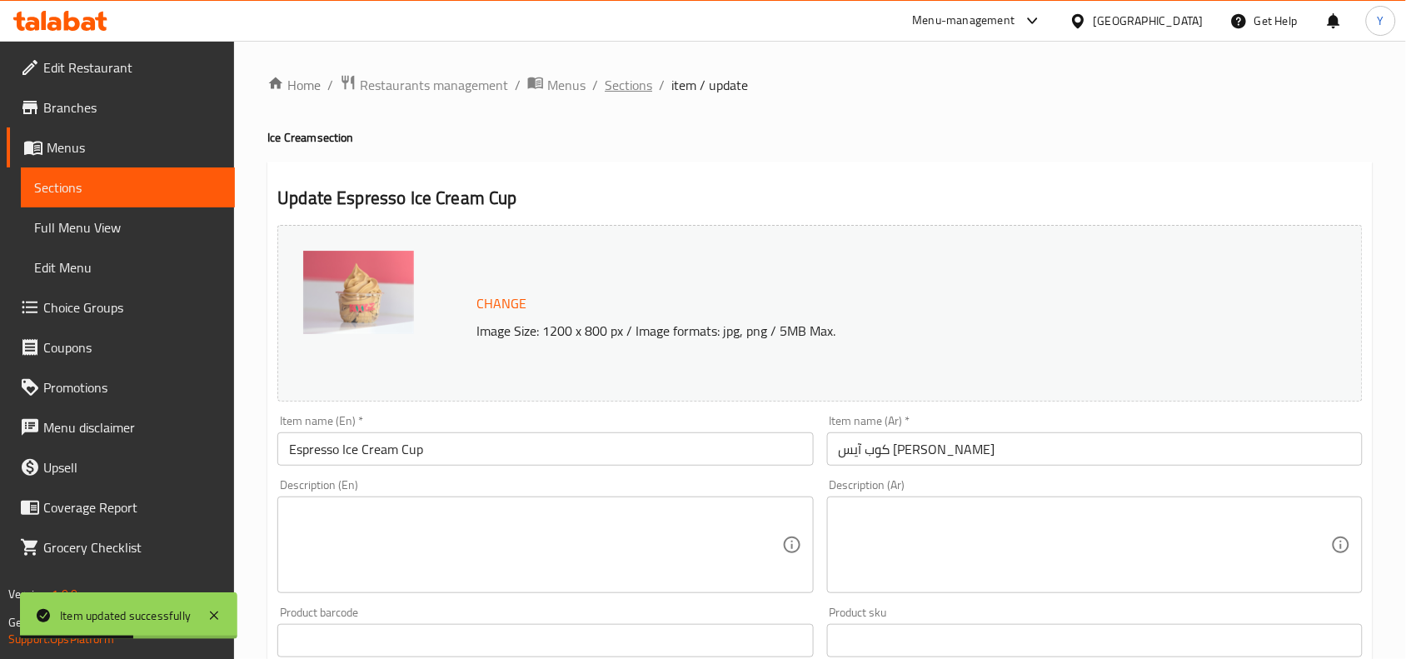
click at [630, 87] on span "Sections" at bounding box center [628, 85] width 47 height 20
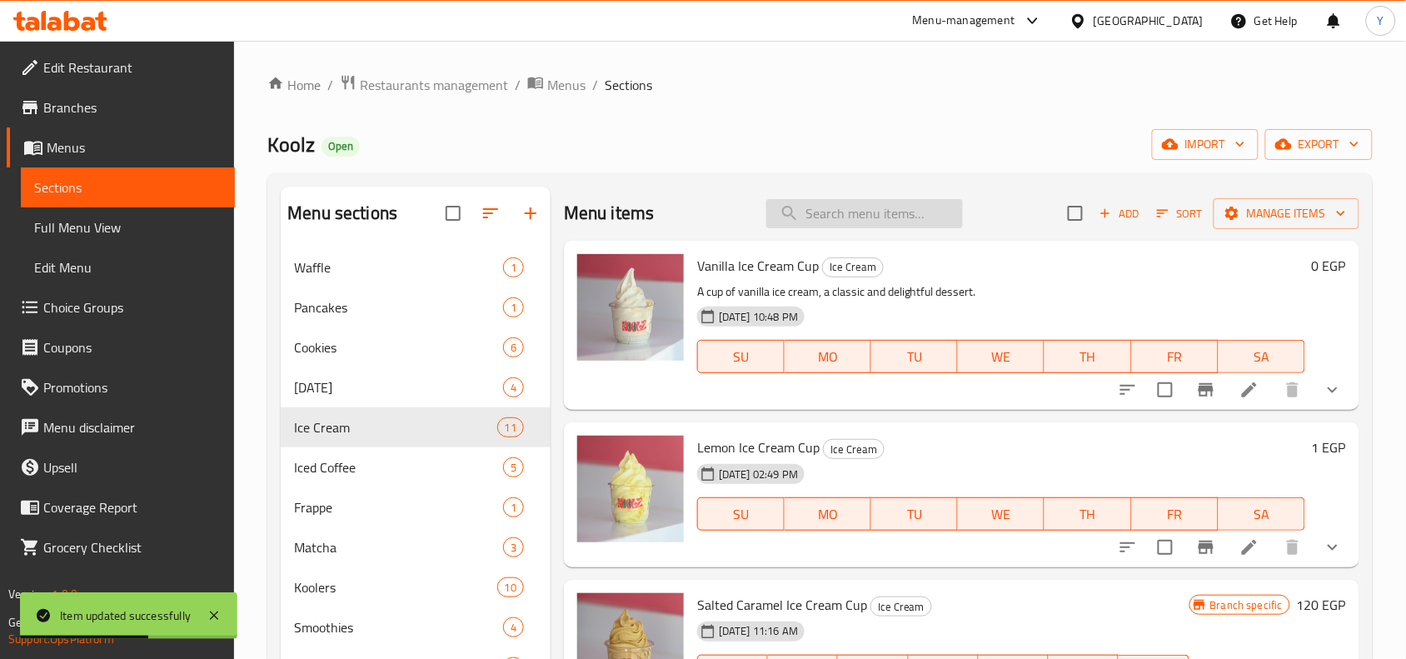
click at [897, 209] on input "search" at bounding box center [864, 213] width 197 height 29
paste input "Espresso Ice Cream Cup"
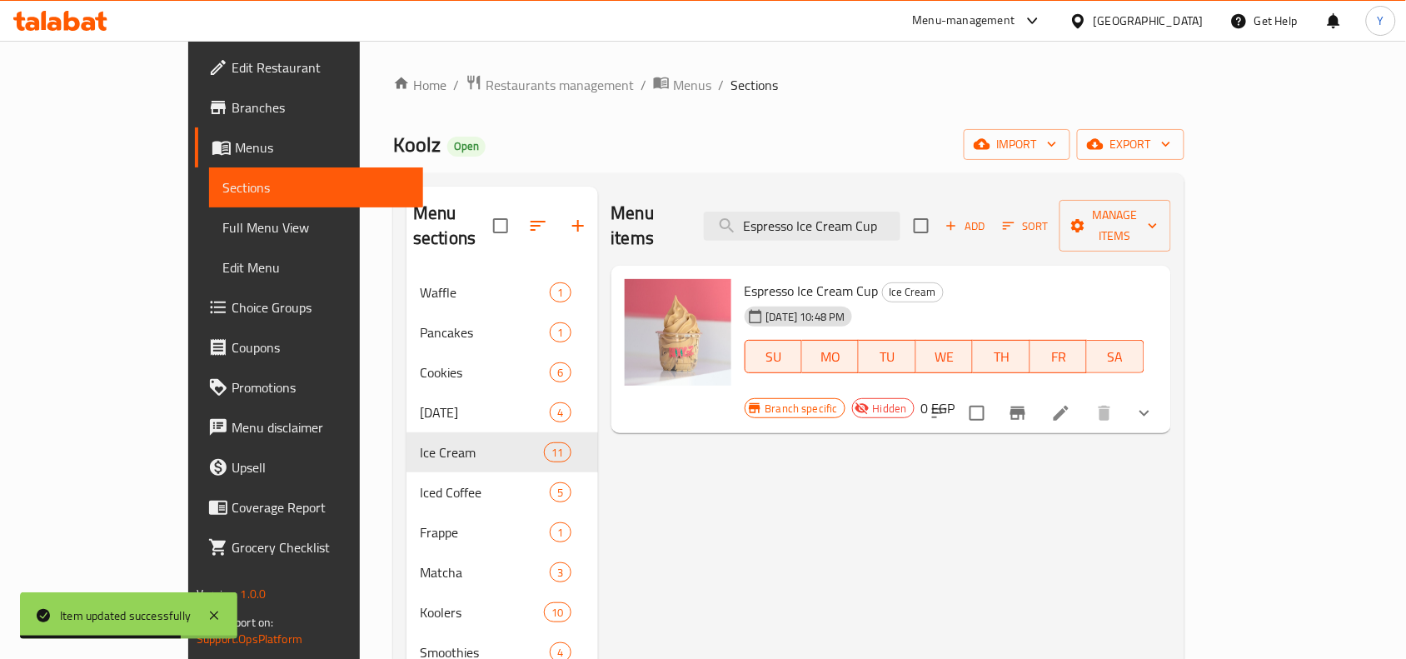
type input "Espresso Ice Cream Cup"
click at [1026, 407] on icon "Branch-specific-item" at bounding box center [1018, 413] width 15 height 13
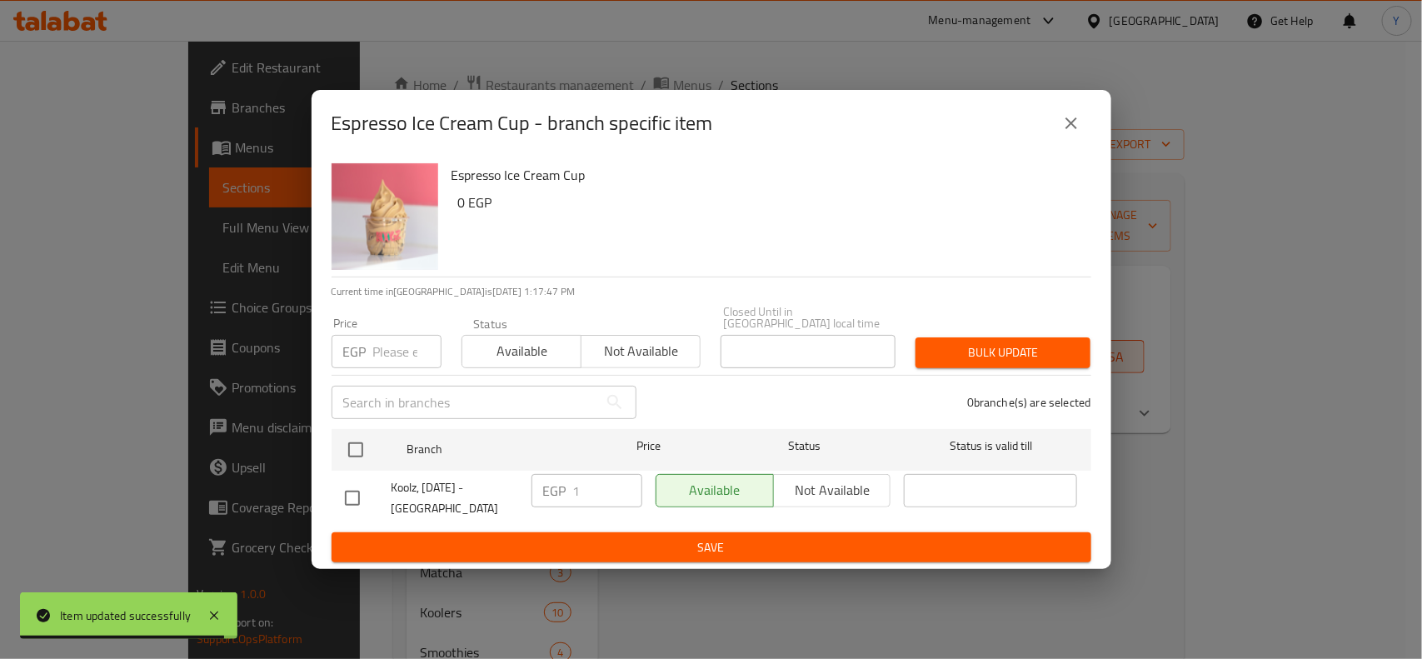
click at [1213, 508] on div "Espresso Ice Cream Cup - branch specific item Espresso Ice Cream Cup 0 EGP Curr…" at bounding box center [711, 329] width 1422 height 659
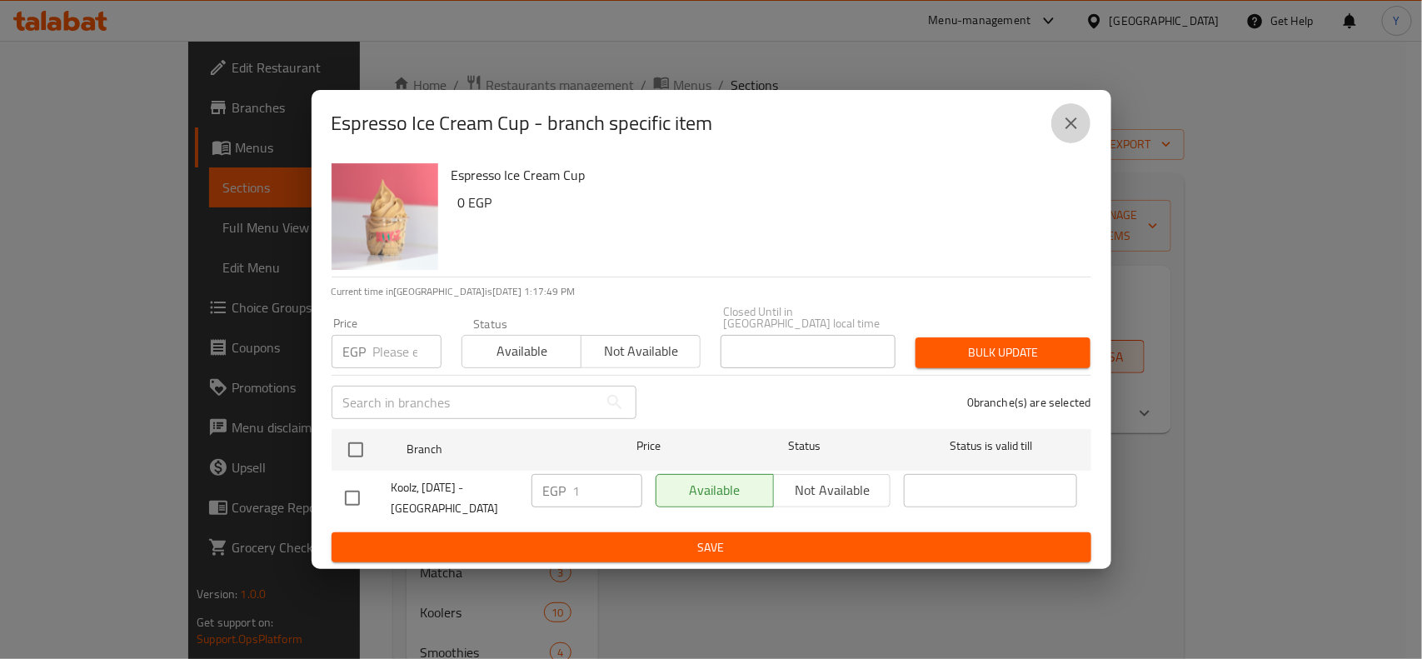
click at [1076, 123] on icon "close" at bounding box center [1071, 123] width 20 height 20
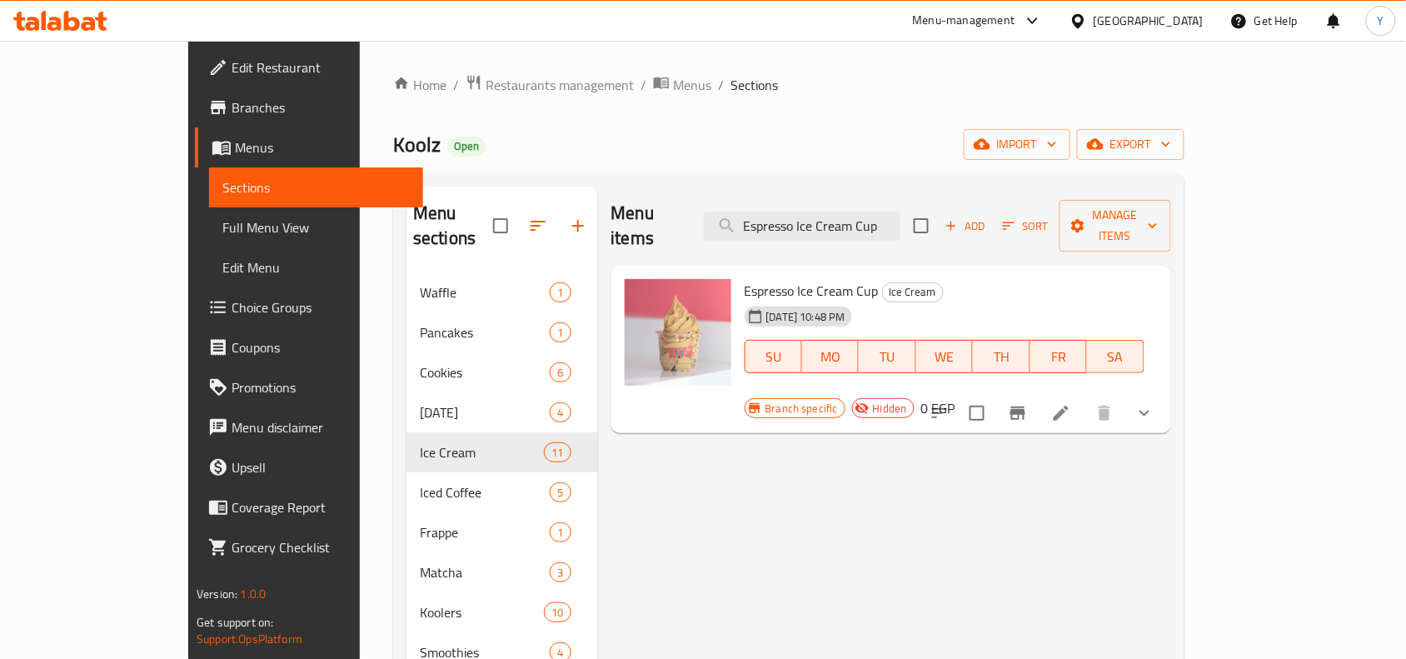
click at [209, 239] on link "Full Menu View" at bounding box center [316, 227] width 214 height 40
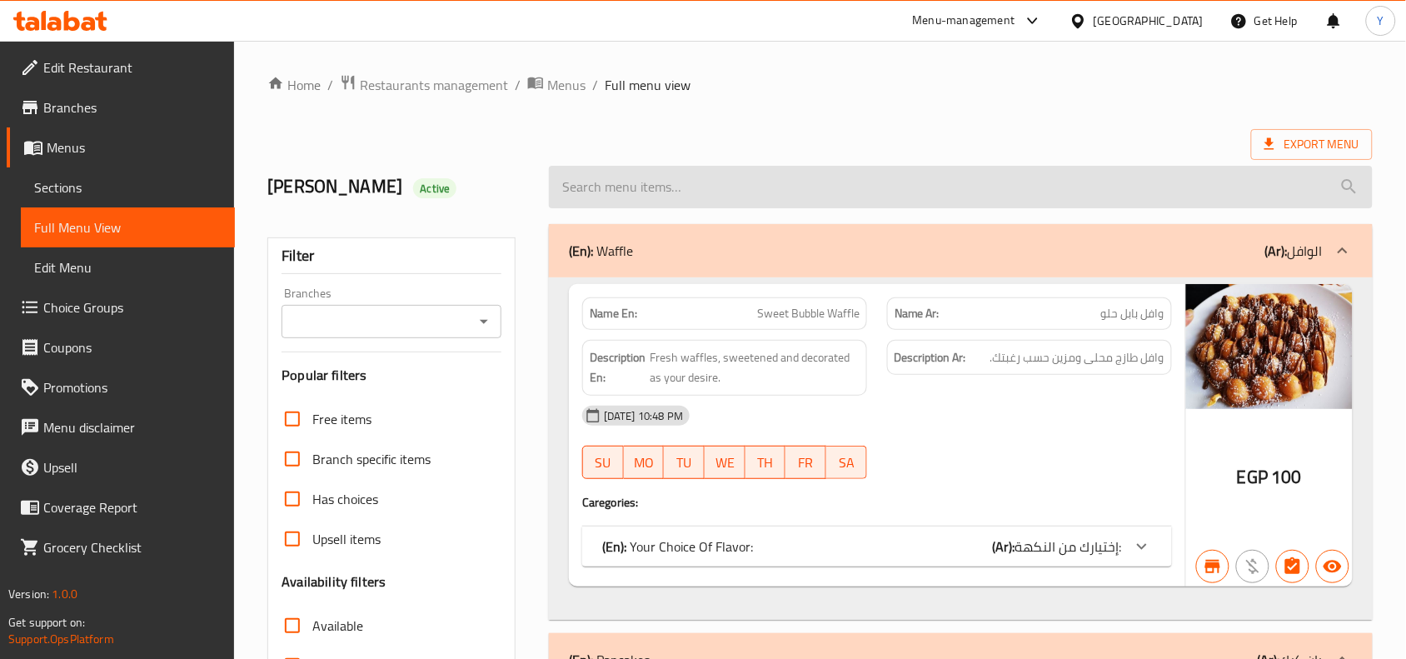
click at [847, 185] on input "search" at bounding box center [961, 187] width 824 height 42
paste input "Espresso Ice Cream Cup"
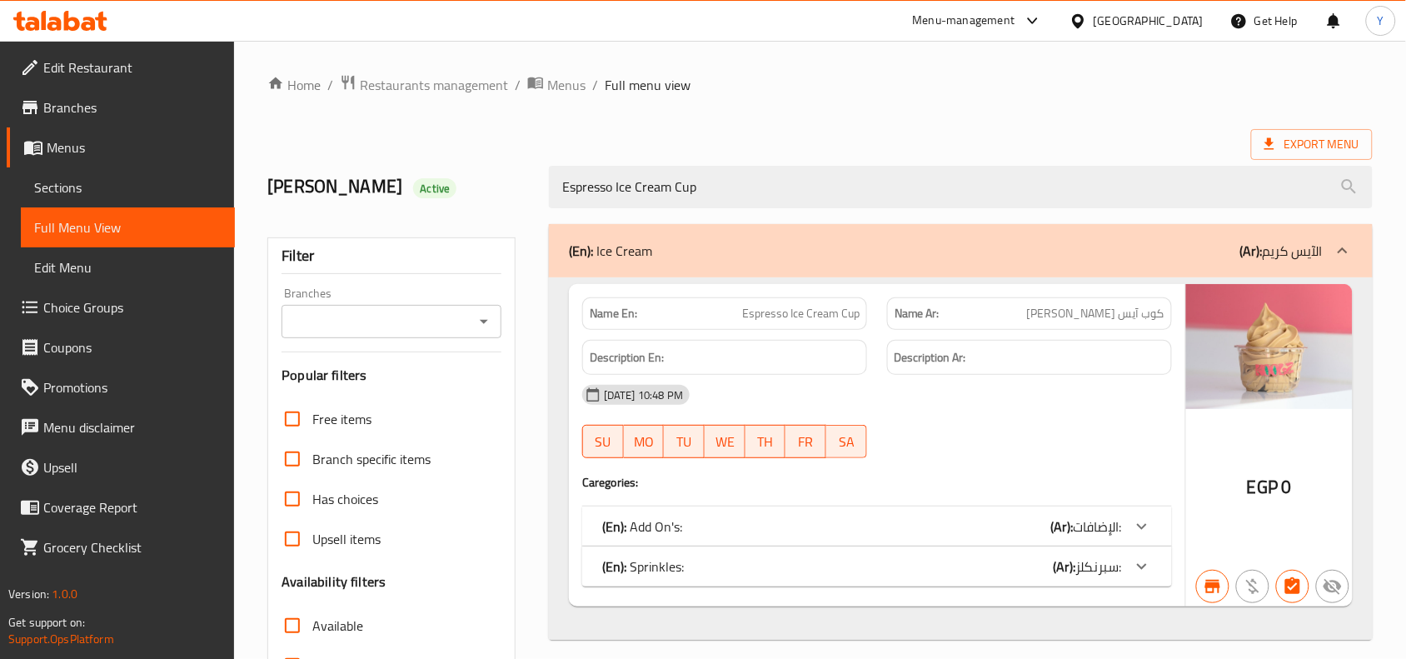
type input "Espresso Ice Cream Cup"
click at [1141, 517] on div at bounding box center [1142, 527] width 40 height 40
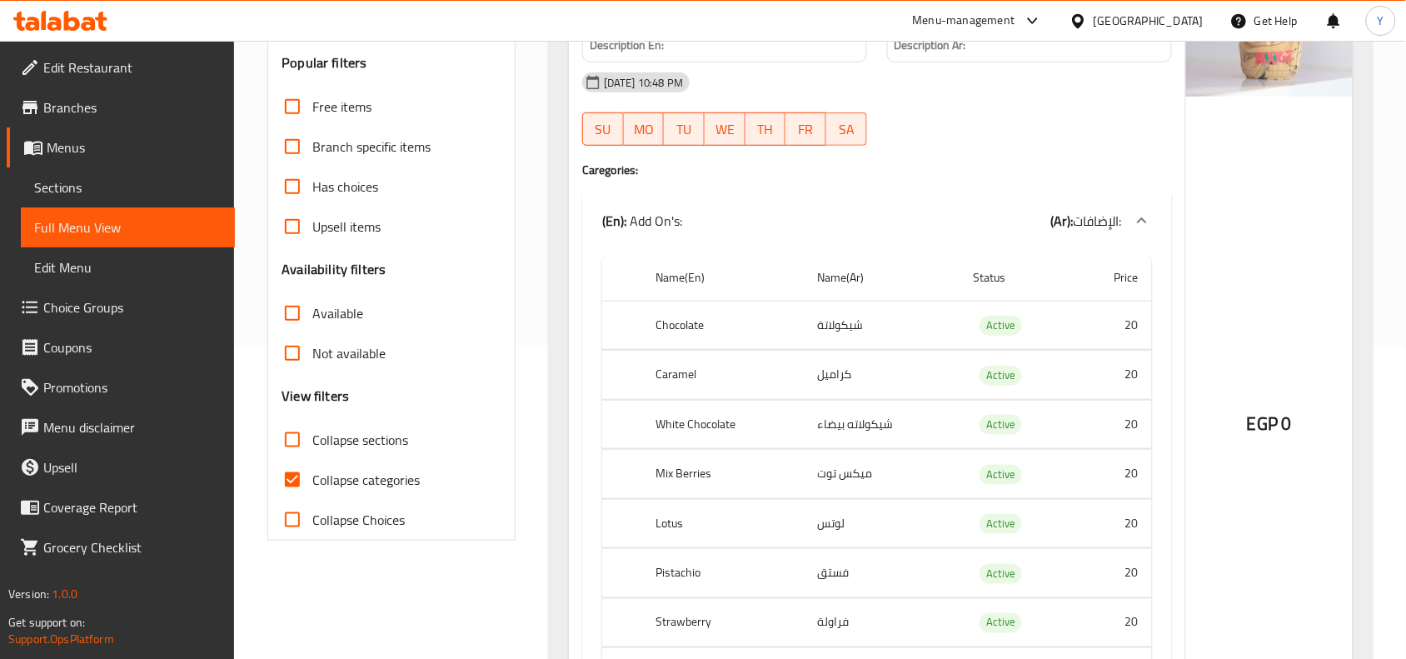
scroll to position [519, 0]
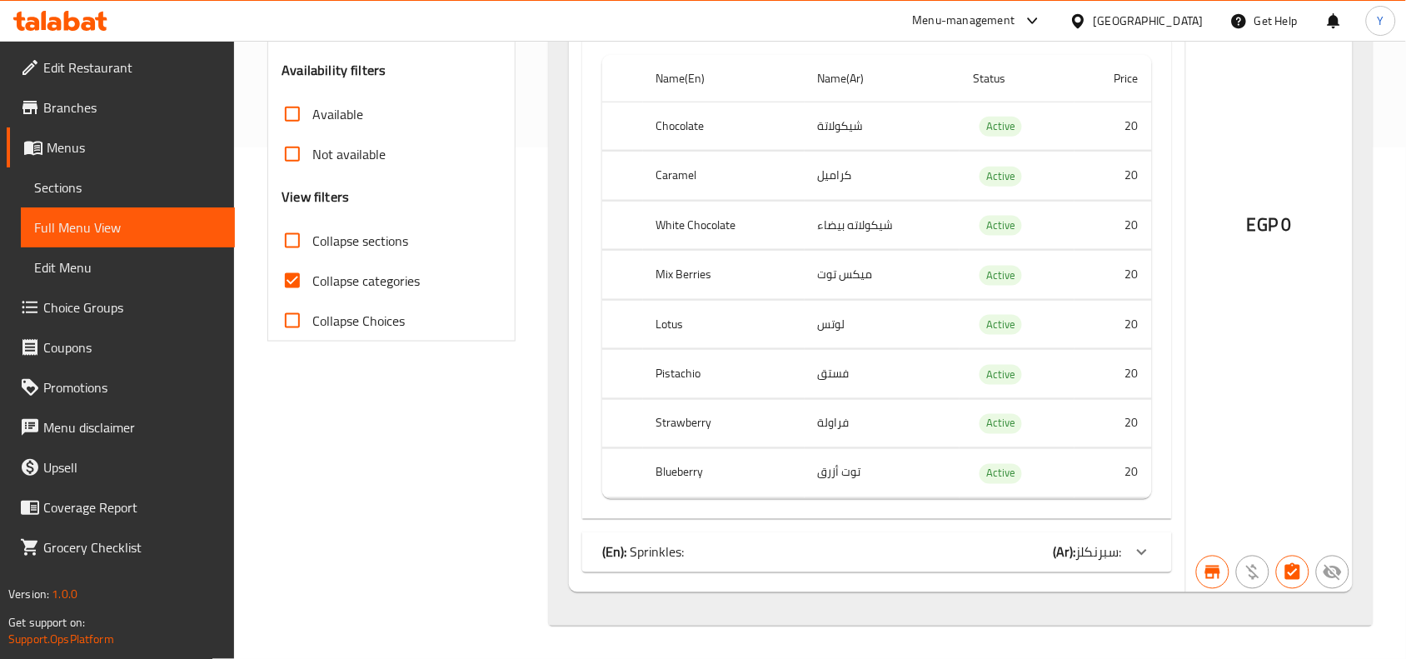
click at [1135, 32] on icon at bounding box center [1142, 22] width 20 height 20
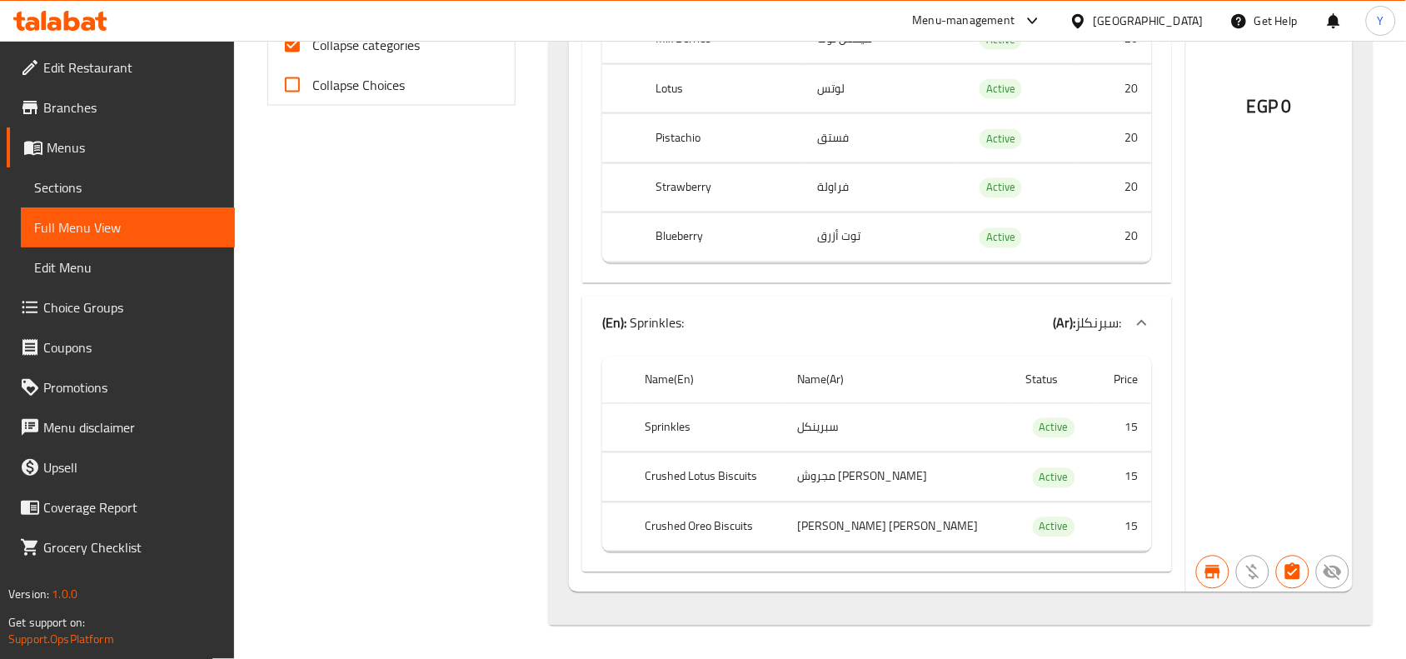
scroll to position [654, 0]
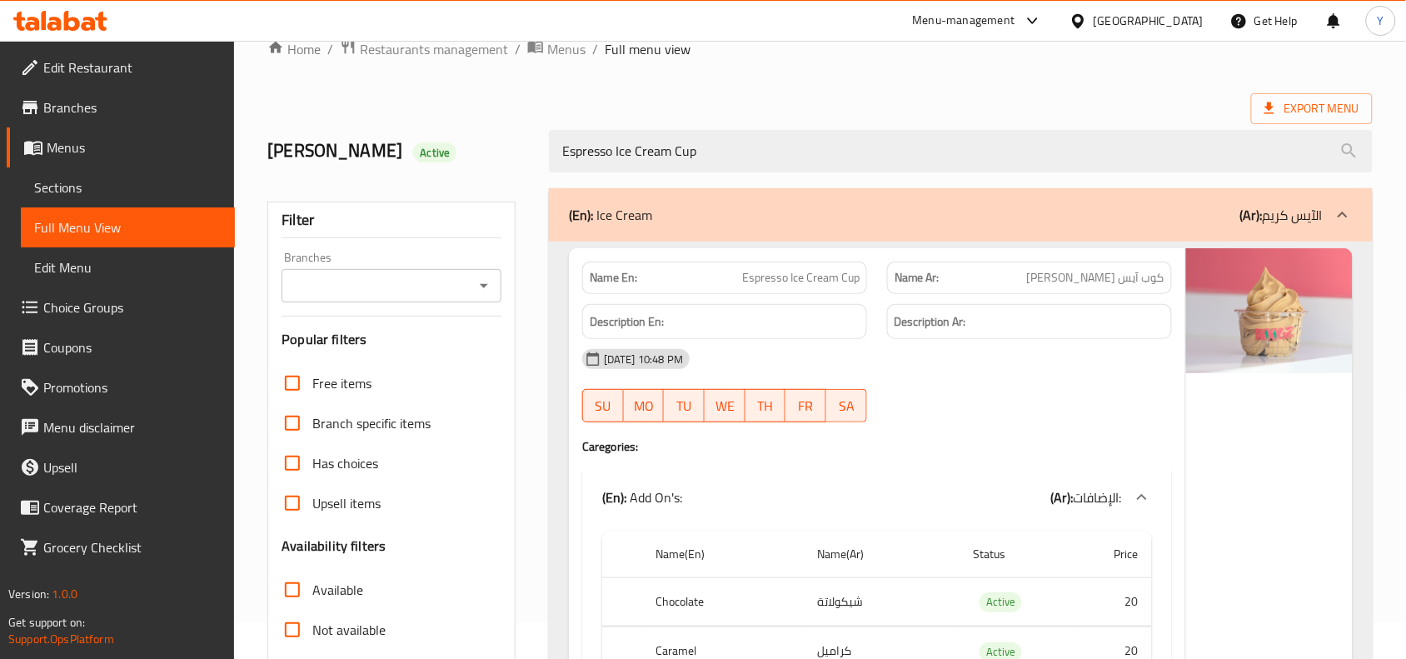
scroll to position [0, 0]
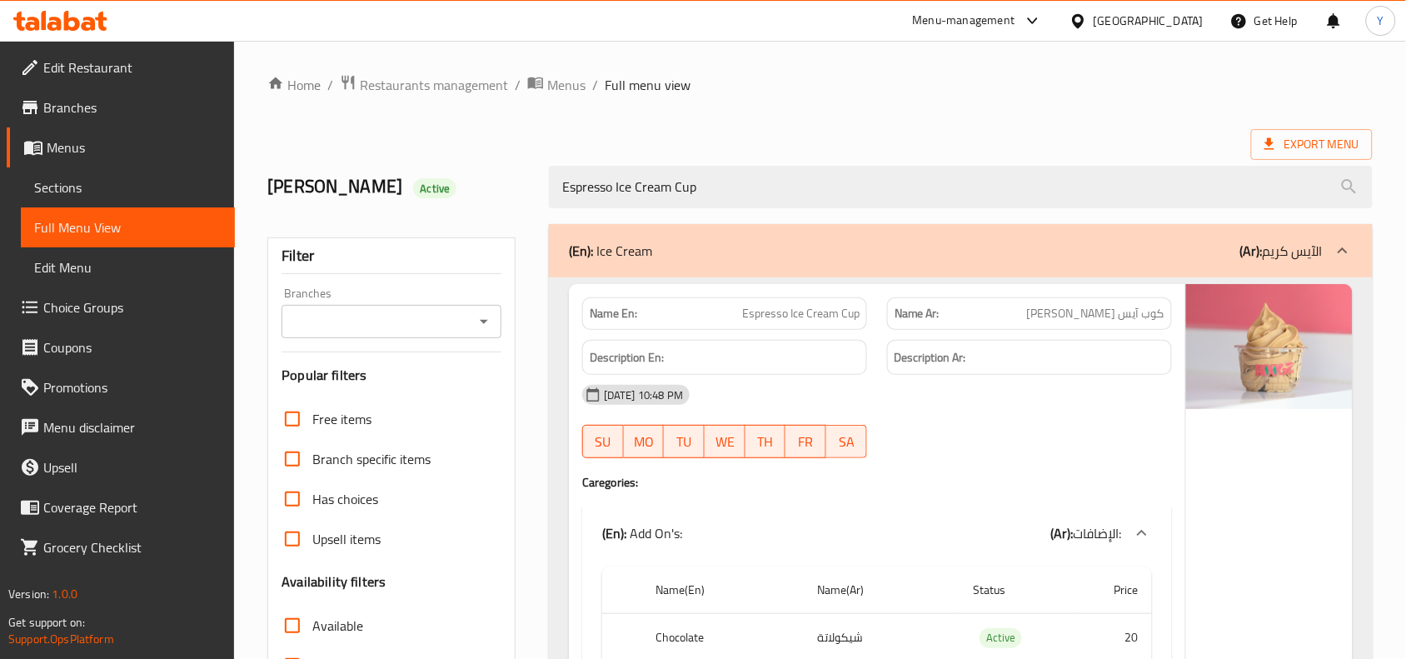
click at [1142, 531] on icon at bounding box center [1142, 533] width 20 height 20
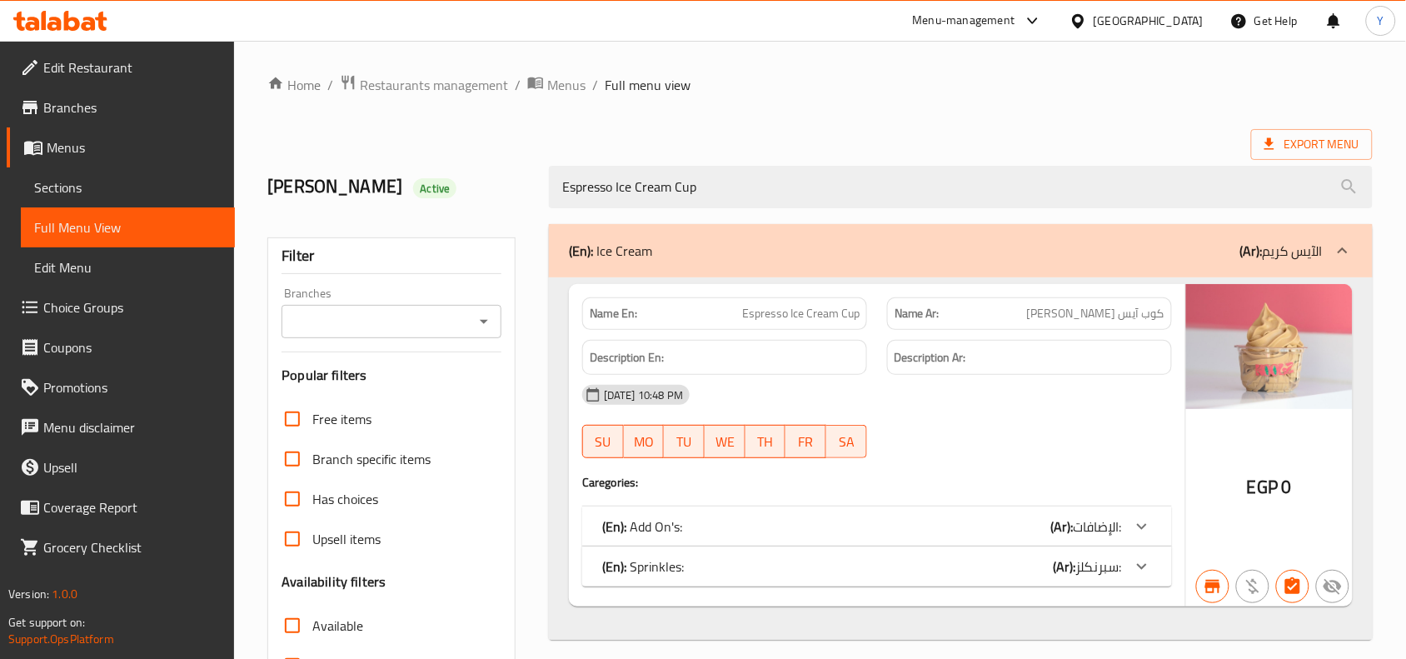
click at [113, 152] on span "Menus" at bounding box center [134, 147] width 175 height 20
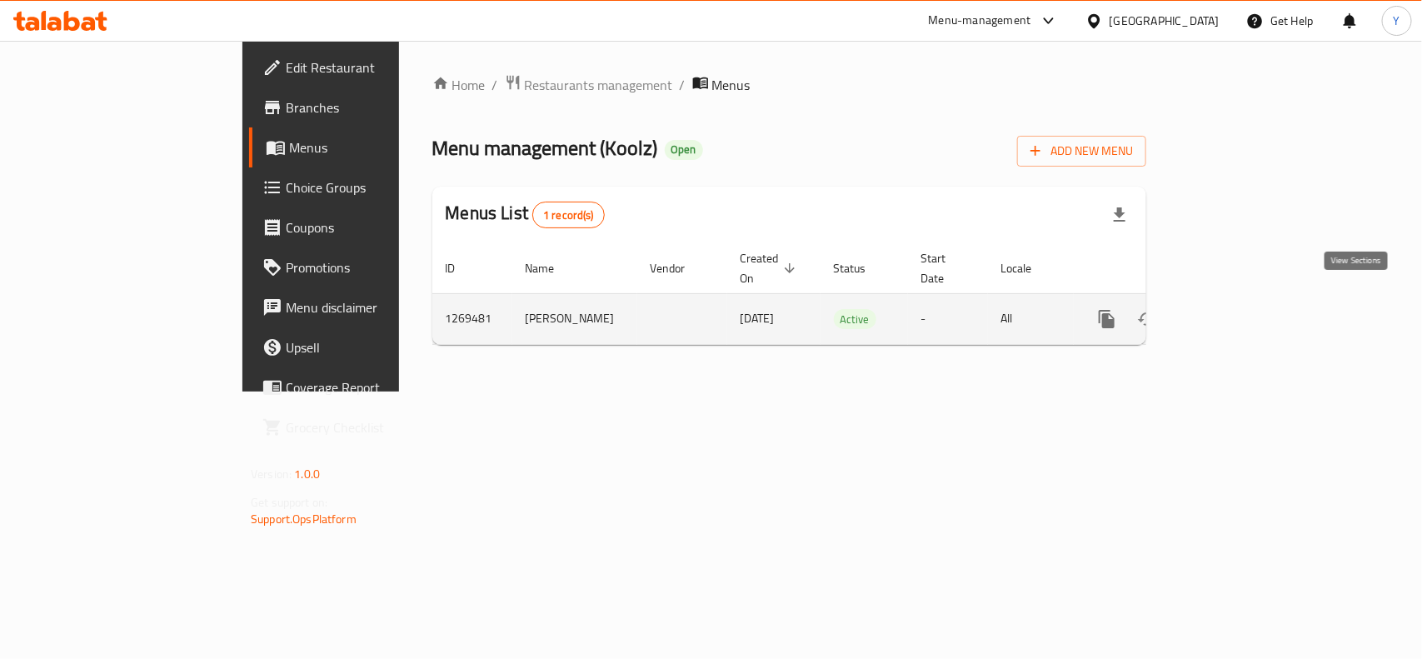
click at [1237, 309] on icon "enhanced table" at bounding box center [1227, 319] width 20 height 20
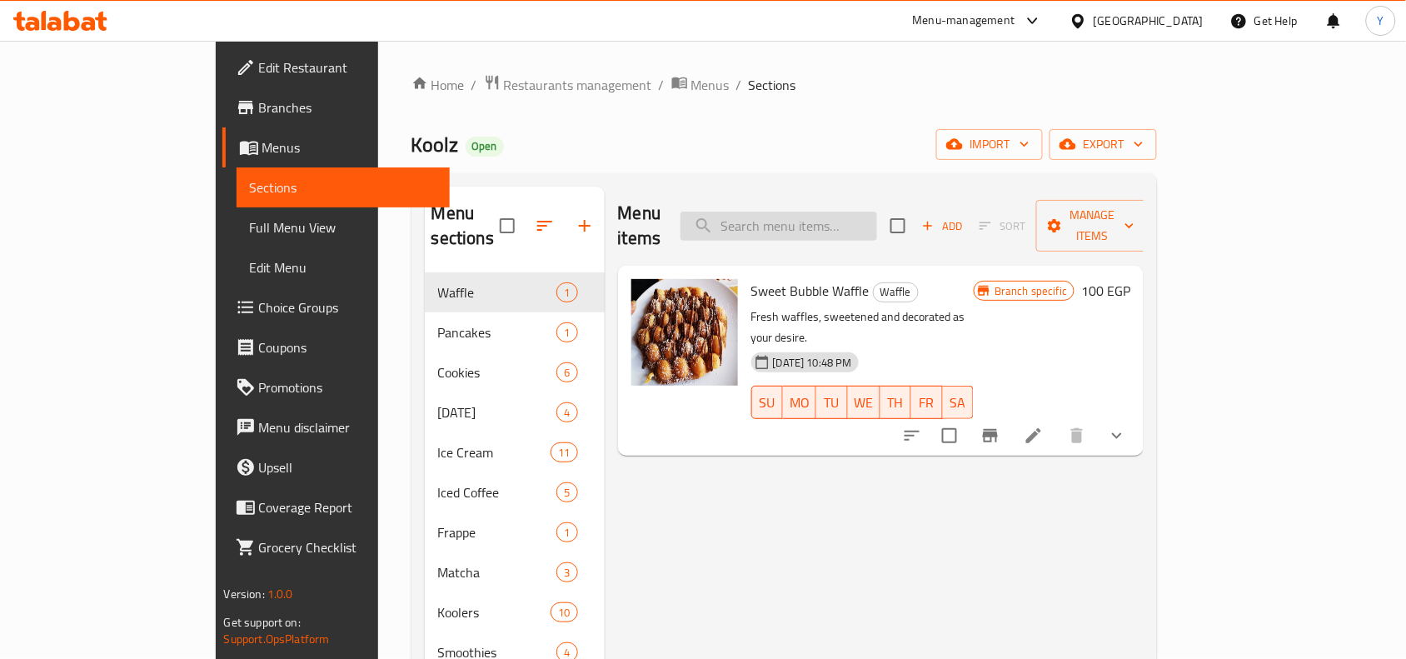
click at [843, 222] on input "search" at bounding box center [779, 226] width 197 height 29
paste input "Espresso Ice Cream Cup"
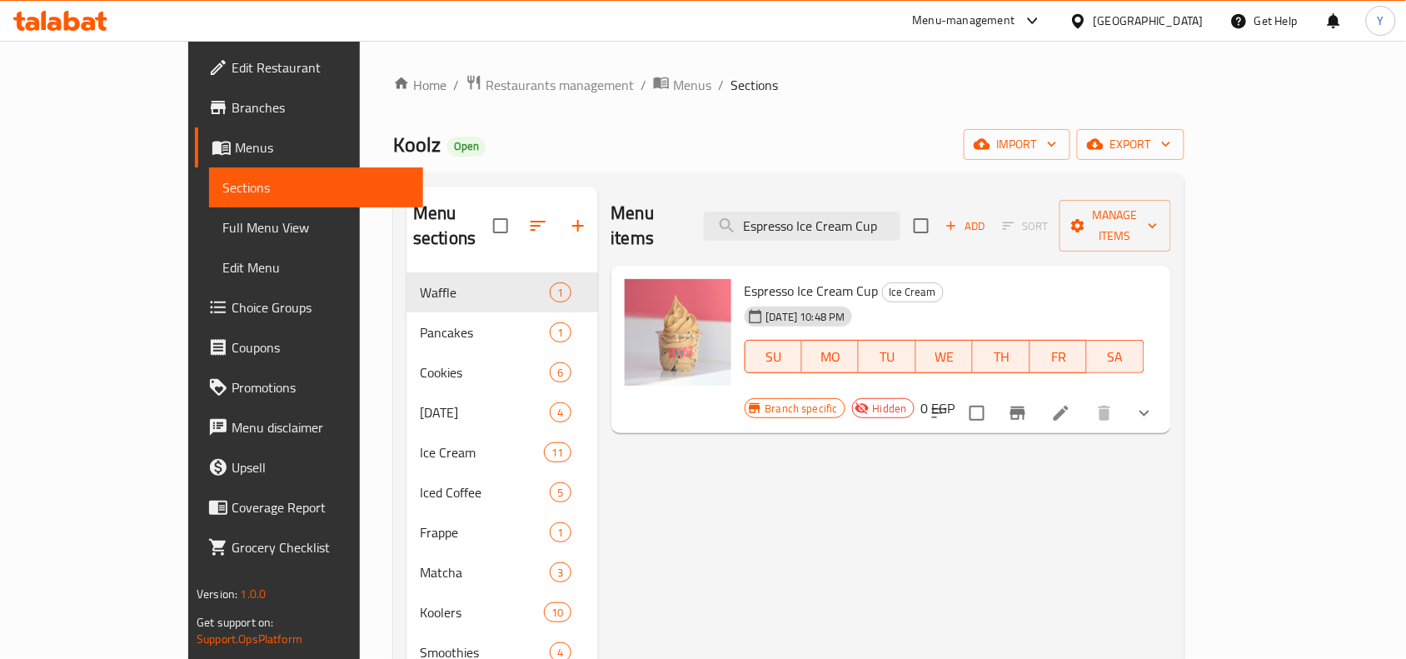
type input "Espresso Ice Cream Cup"
click at [1028, 403] on icon "Branch-specific-item" at bounding box center [1018, 413] width 20 height 20
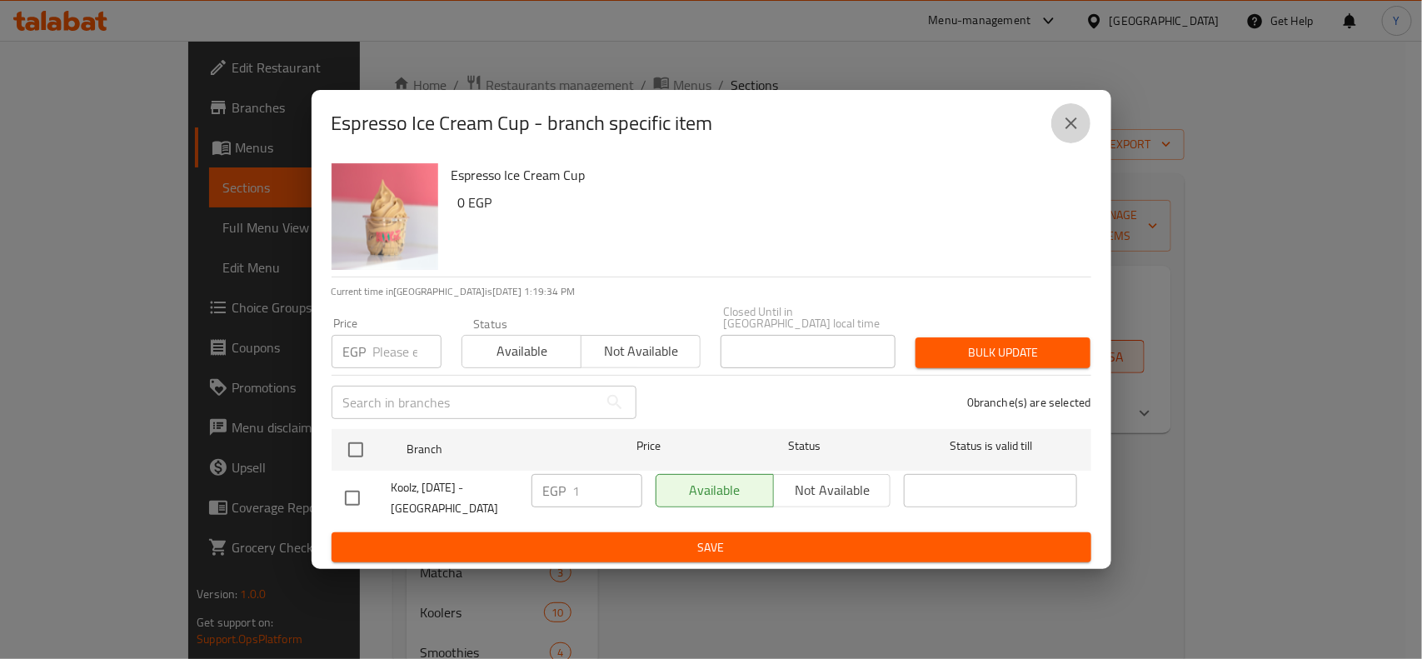
click at [1059, 125] on button "close" at bounding box center [1071, 123] width 40 height 40
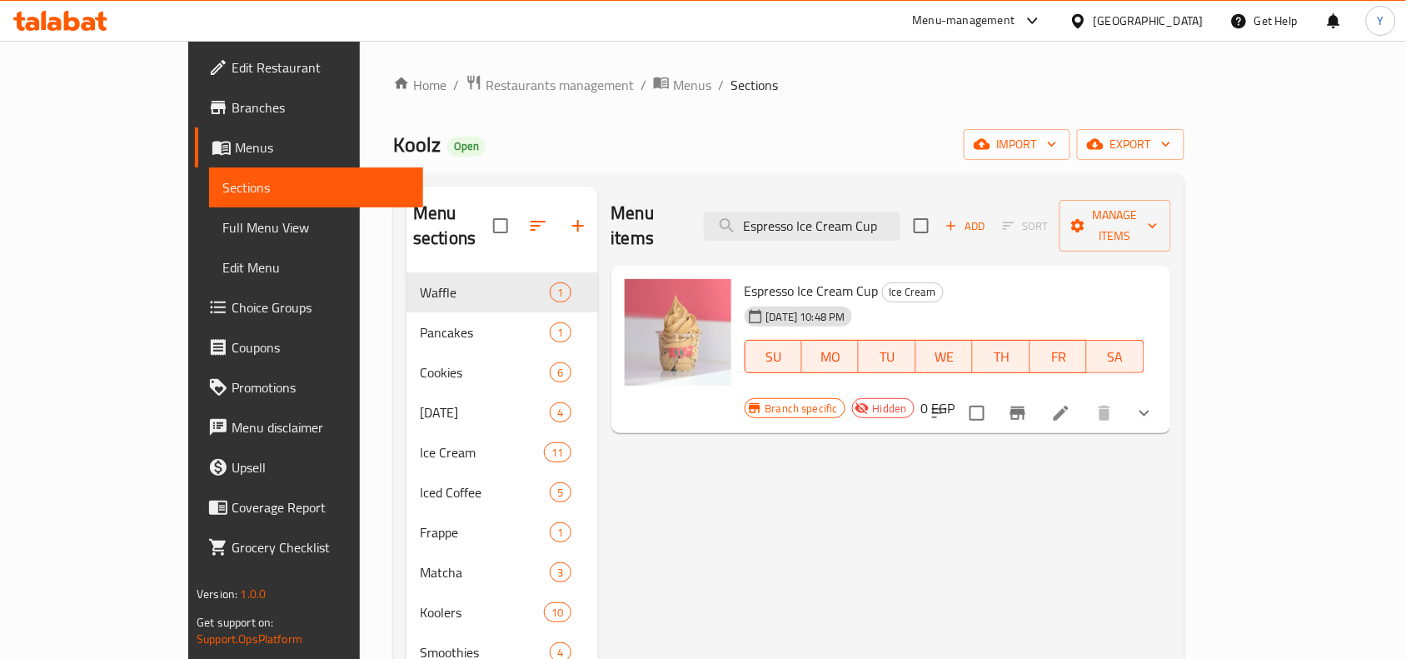
click at [1217, 22] on div "Get Help" at bounding box center [1264, 21] width 94 height 40
click at [1195, 22] on div "Egypt" at bounding box center [1149, 21] width 110 height 18
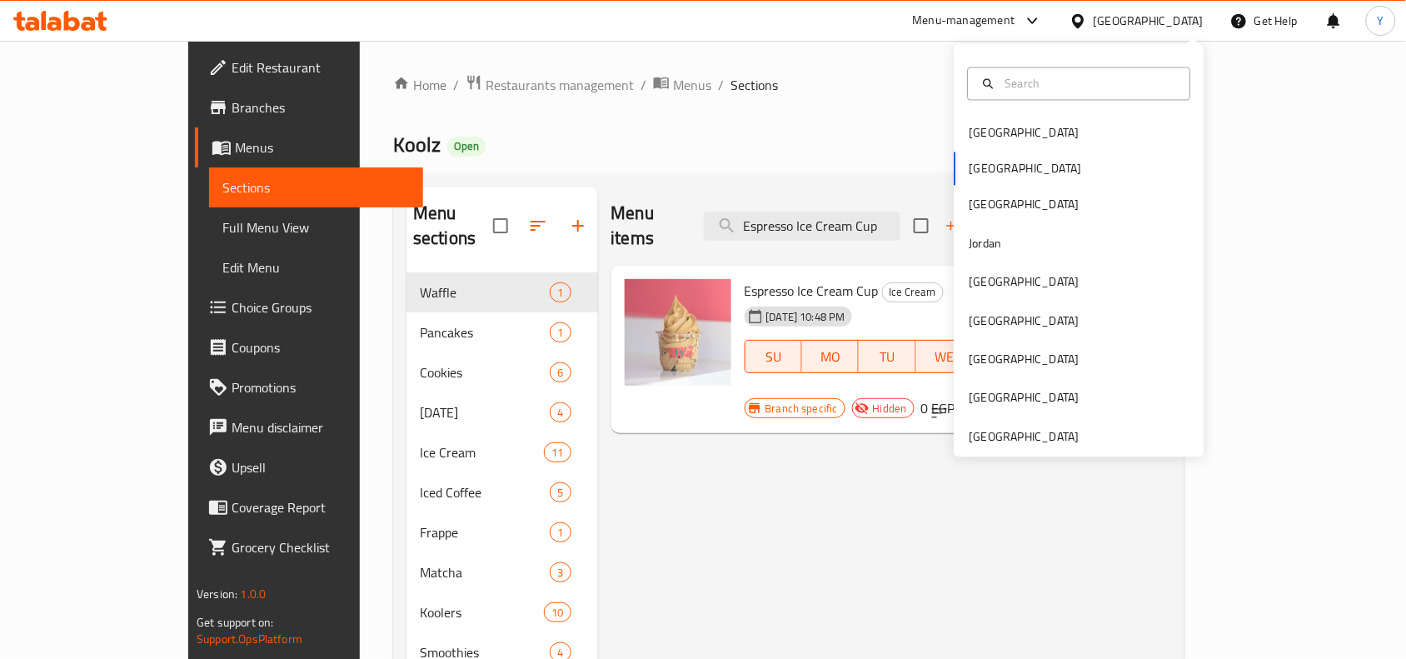
click at [1014, 447] on div "Bahrain Egypt Iraq Jordan Kuwait Oman Qatar Saudi Arabia United Arab Emirates" at bounding box center [1080, 250] width 250 height 413
click at [1014, 437] on div "[GEOGRAPHIC_DATA]" at bounding box center [1025, 436] width 110 height 18
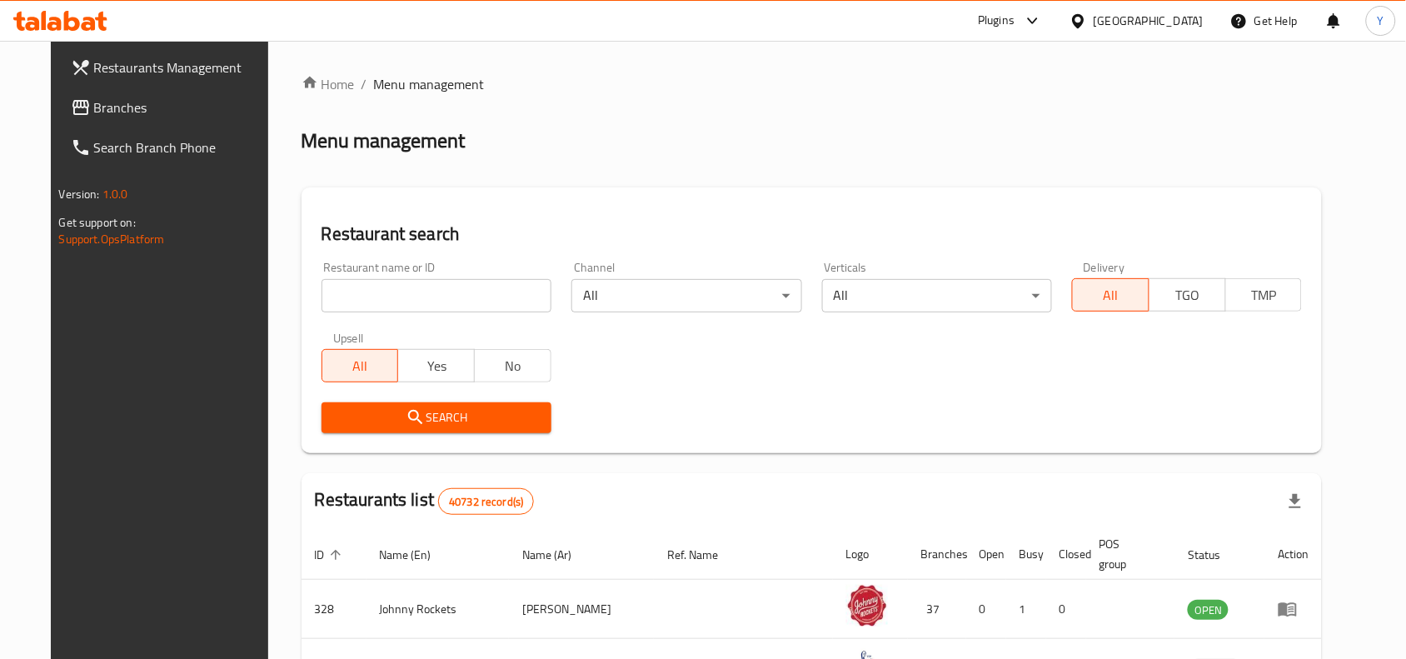
click at [100, 109] on span "Branches" at bounding box center [183, 107] width 178 height 20
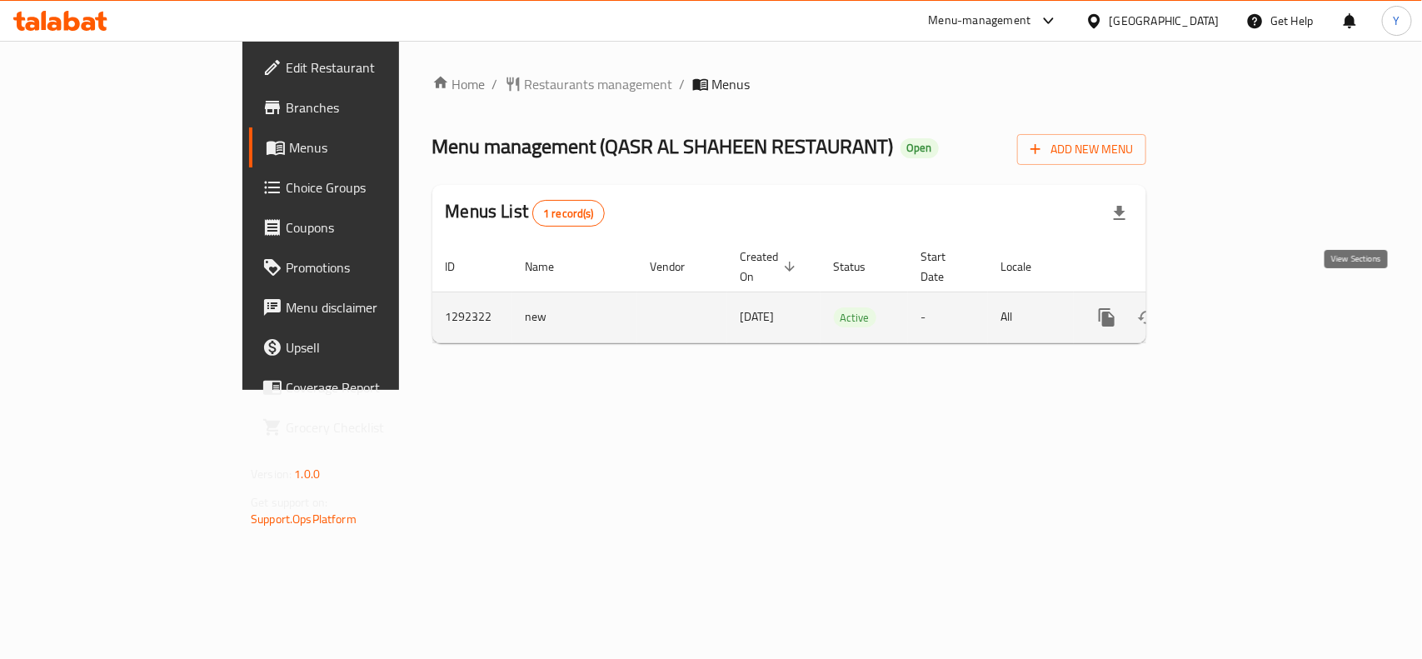
click at [1237, 307] on icon "enhanced table" at bounding box center [1227, 317] width 20 height 20
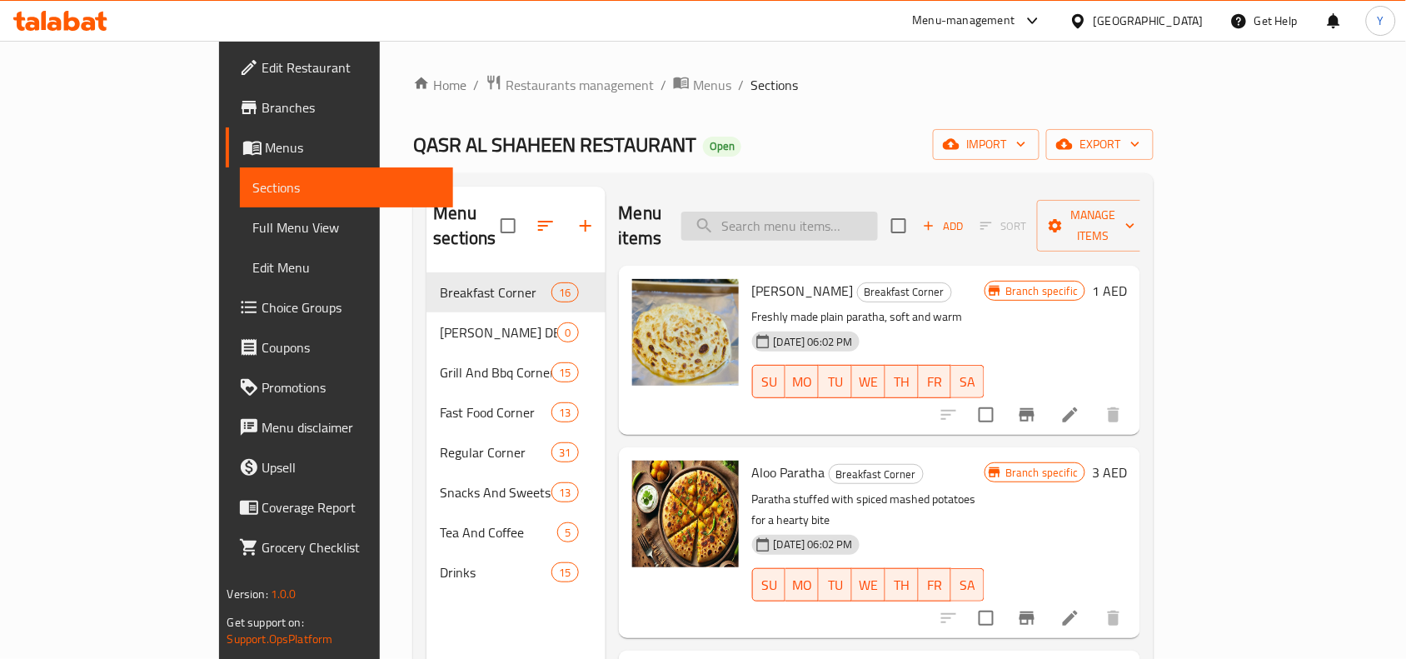
click at [806, 212] on input "search" at bounding box center [779, 226] width 197 height 29
paste input "Grill Chicken"
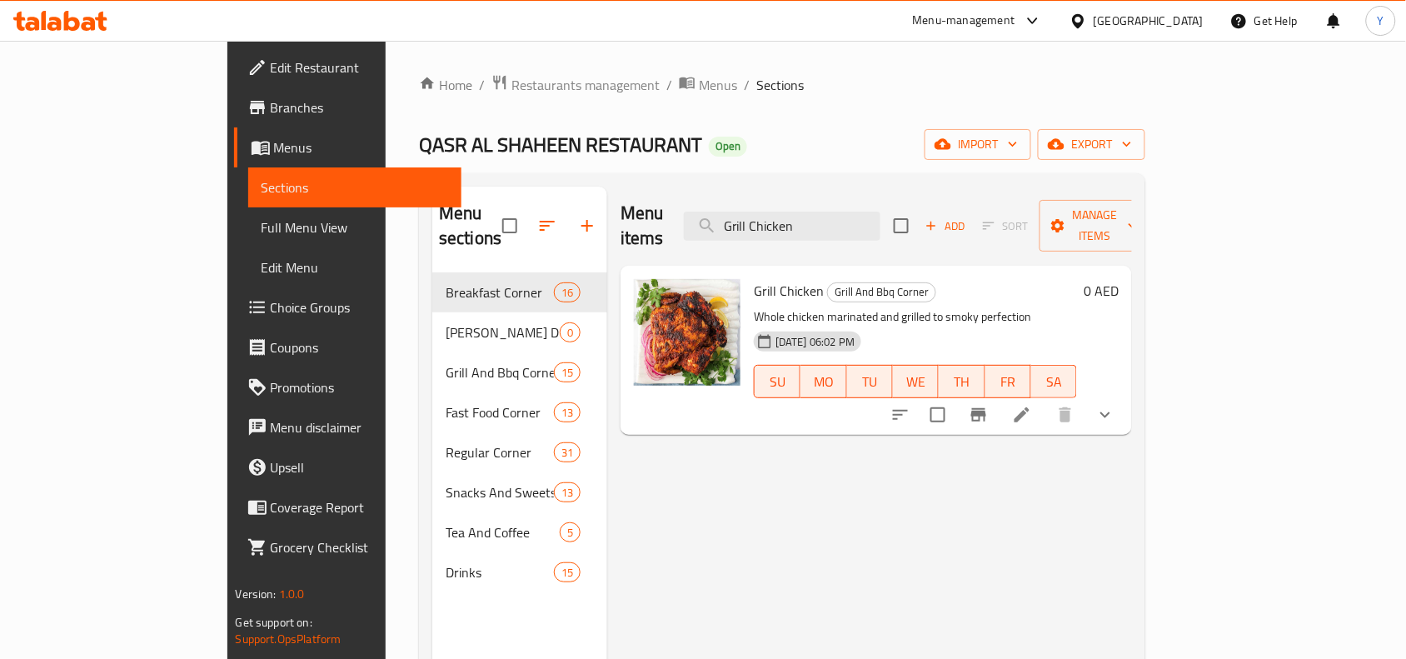
type input "Grill Chicken"
click at [1032, 405] on icon at bounding box center [1022, 415] width 20 height 20
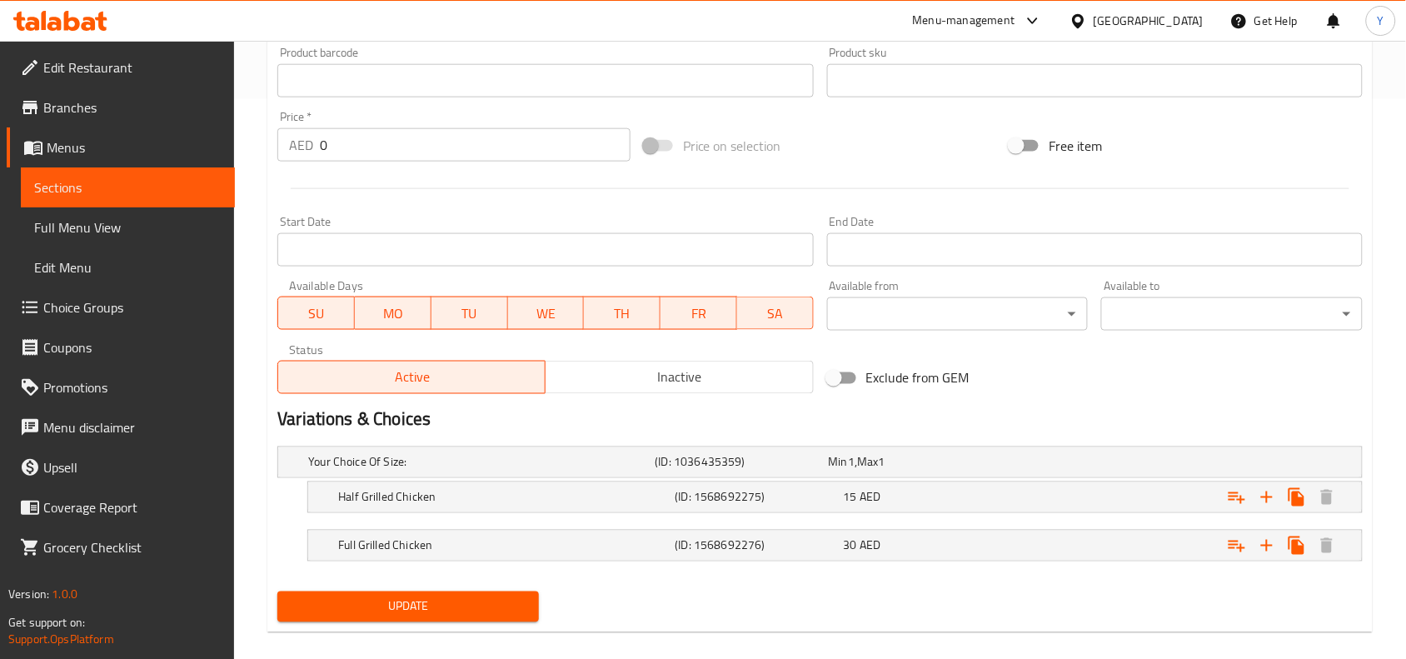
scroll to position [581, 0]
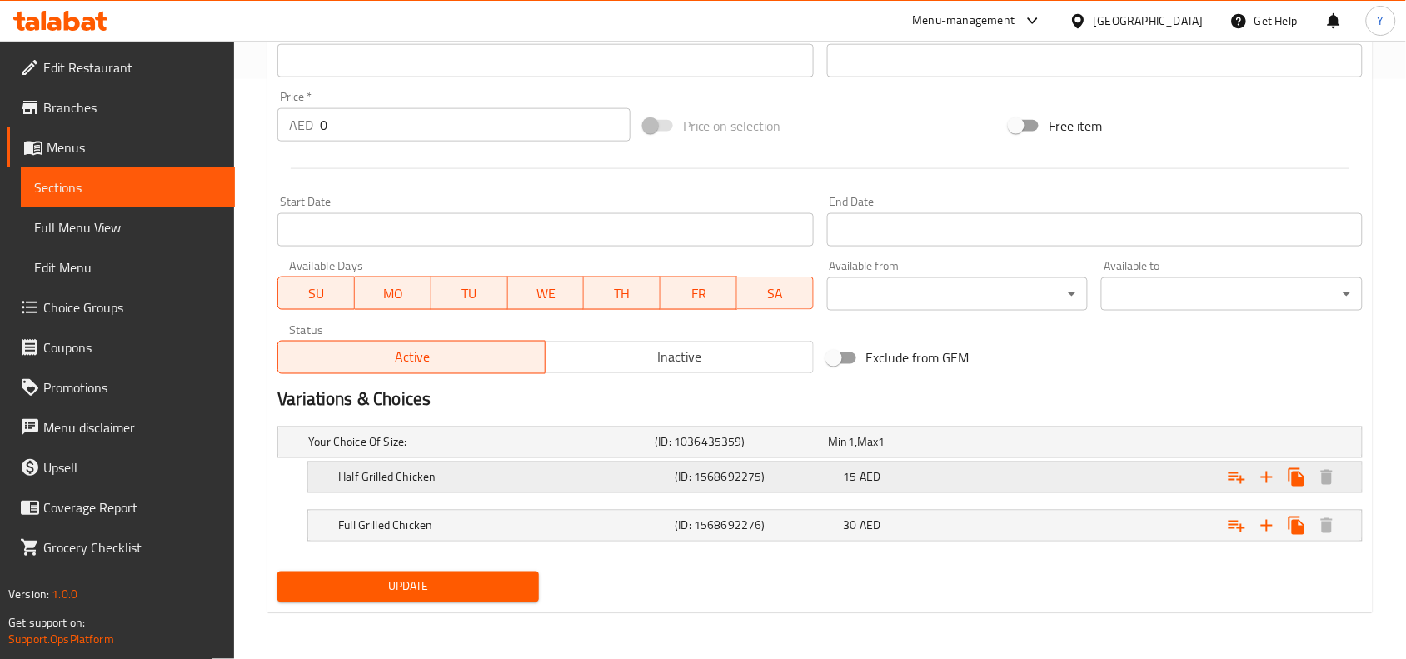
click at [651, 461] on div "Half Grilled Chicken (ID: 1568692275) 15 AED" at bounding box center [825, 442] width 1041 height 37
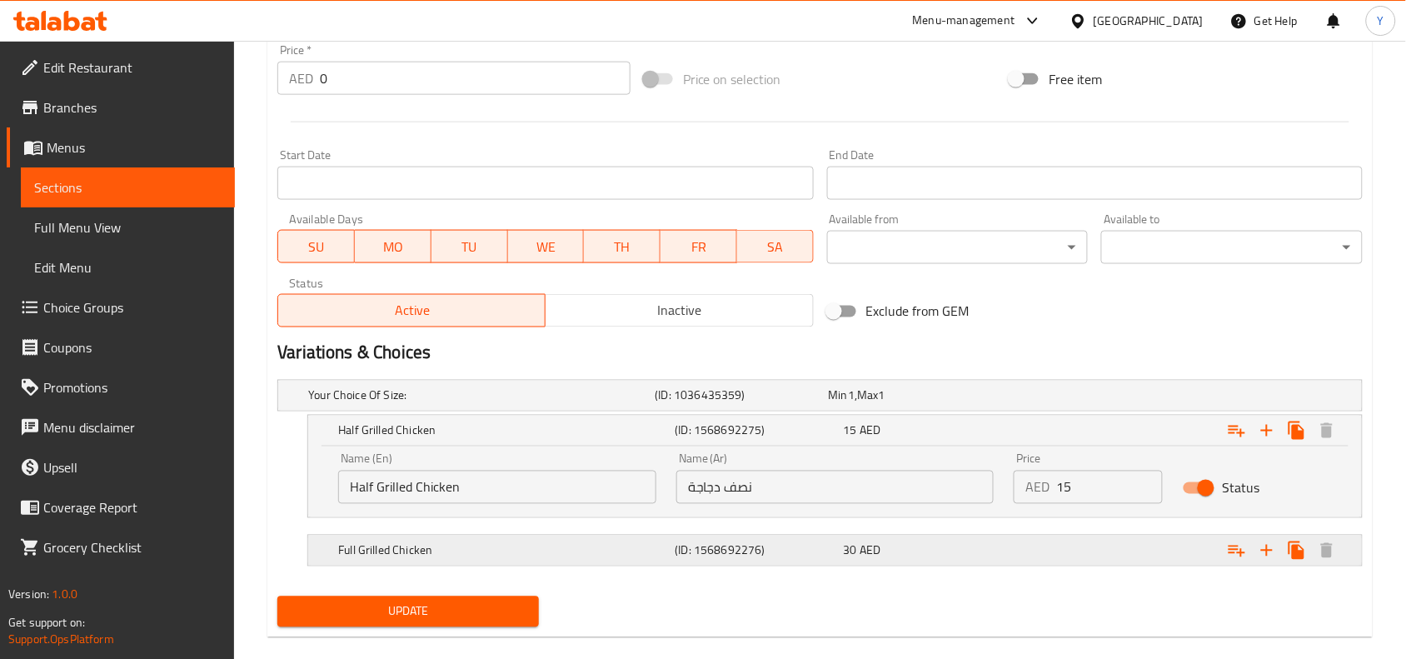
scroll to position [651, 0]
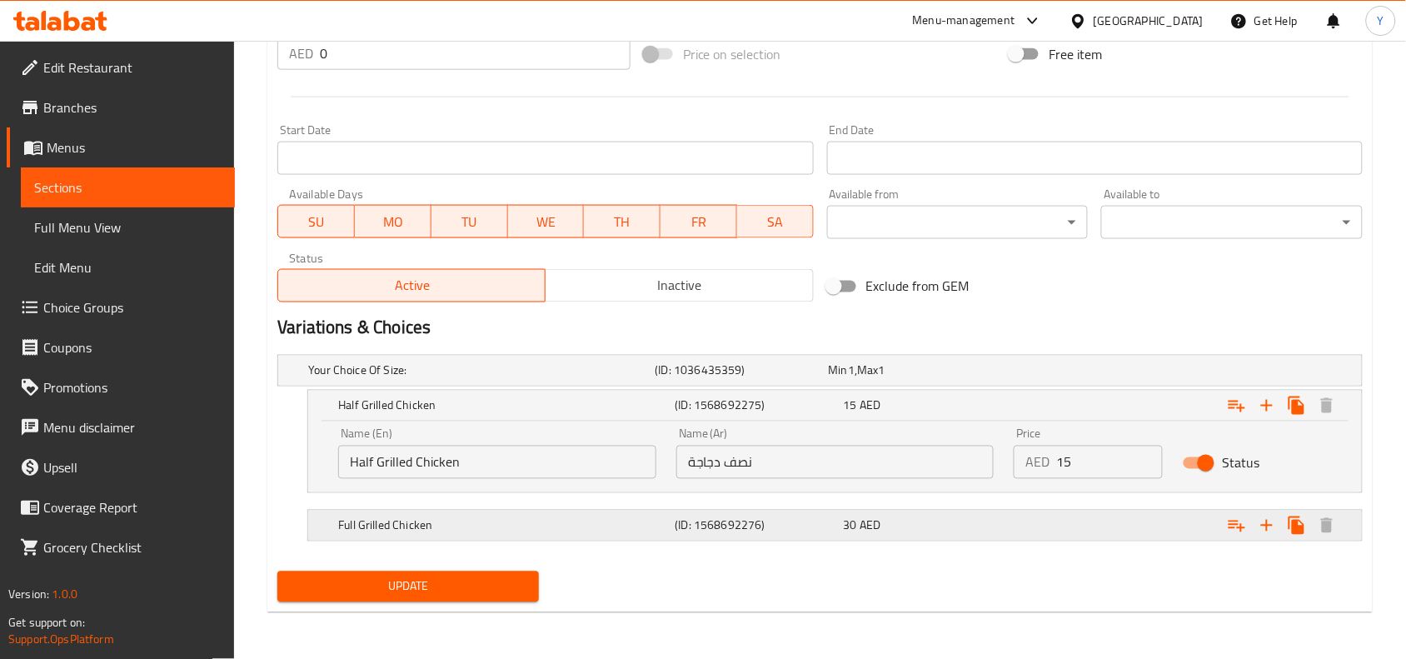
click at [762, 379] on h5 "(ID: 1568692276)" at bounding box center [739, 370] width 167 height 17
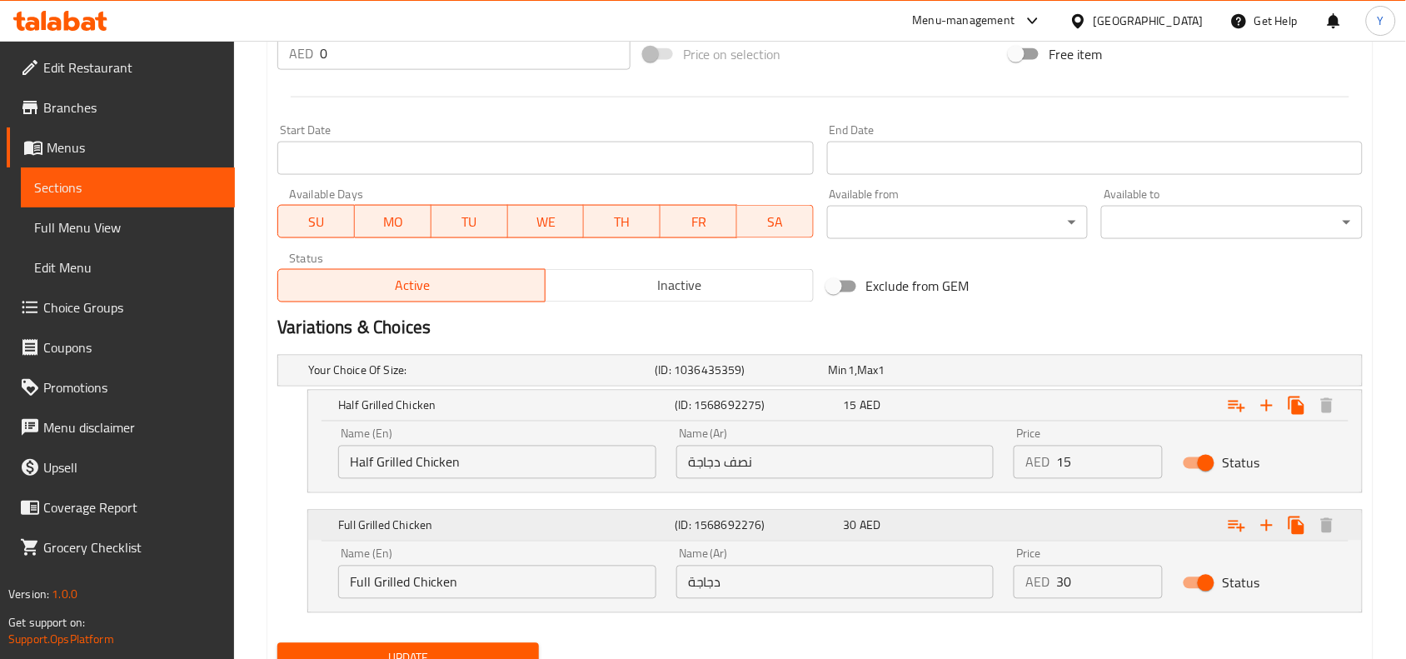
scroll to position [723, 0]
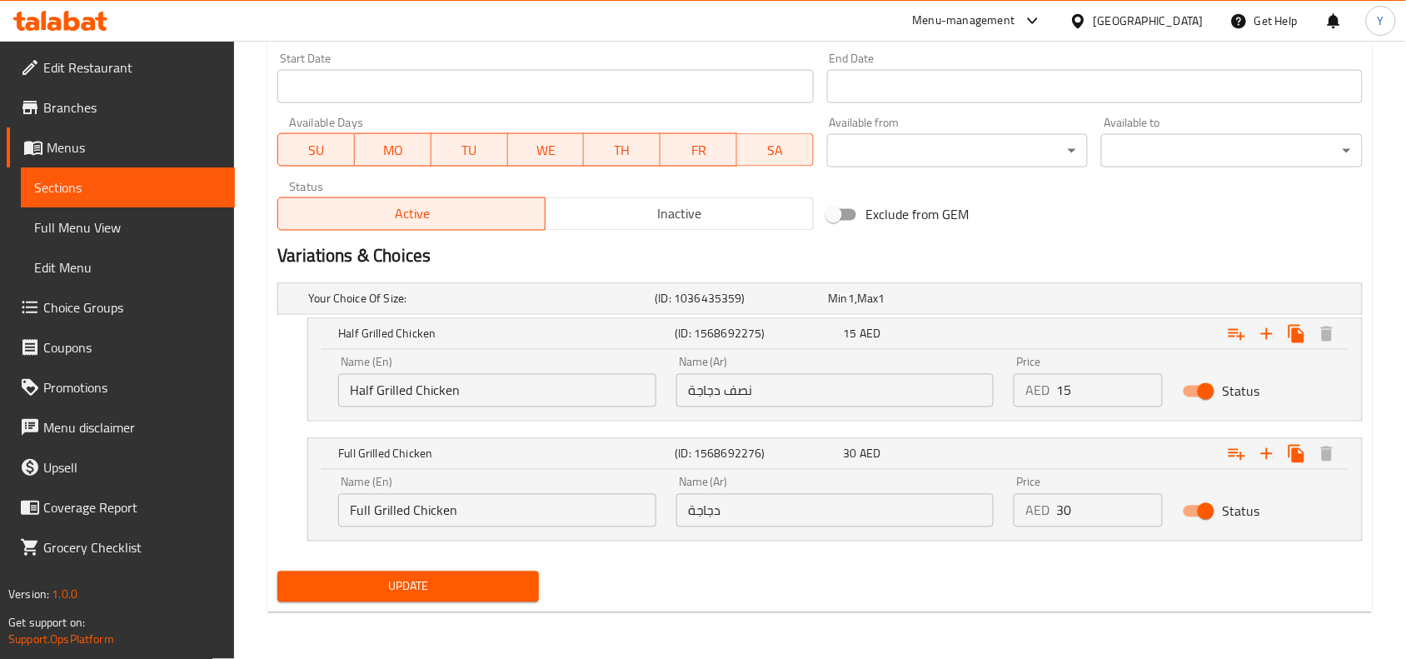
click at [713, 400] on input "نصف دجاجة" at bounding box center [835, 390] width 318 height 33
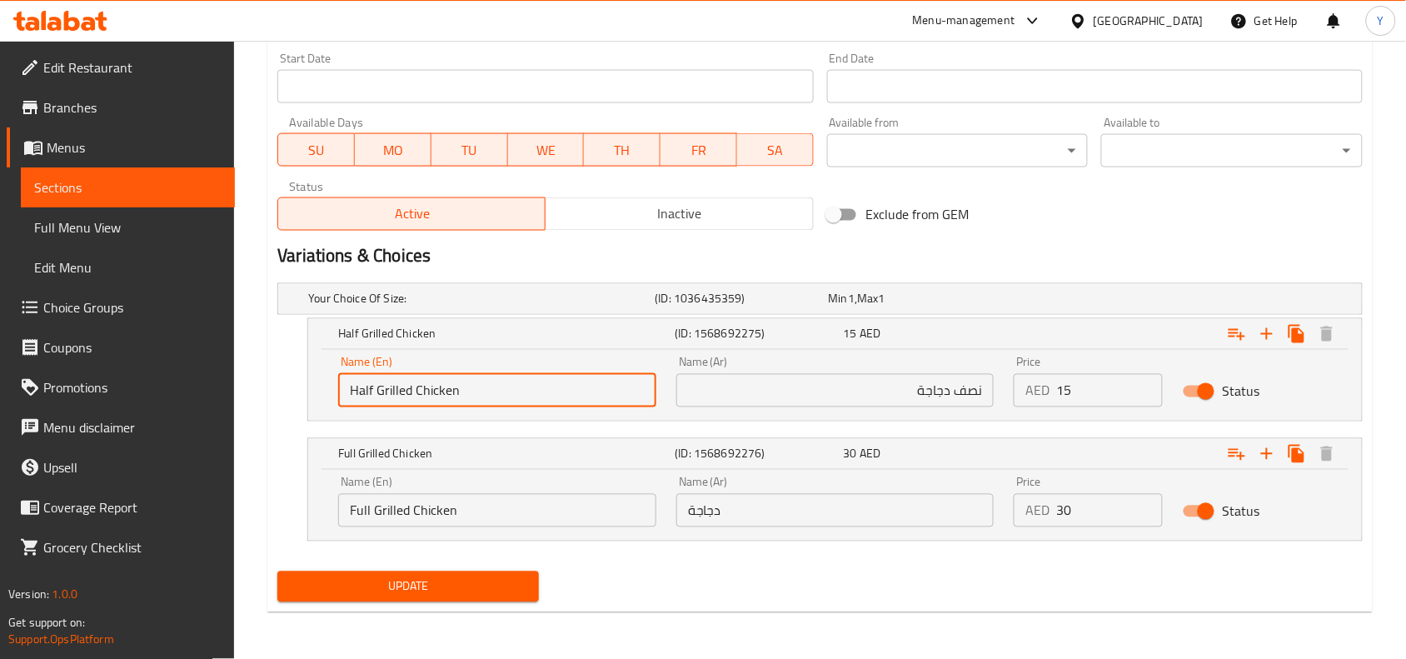
click at [394, 393] on input "Half Grilled Chicken" at bounding box center [497, 390] width 318 height 33
click at [871, 397] on input "نصف دجاجة" at bounding box center [835, 390] width 318 height 33
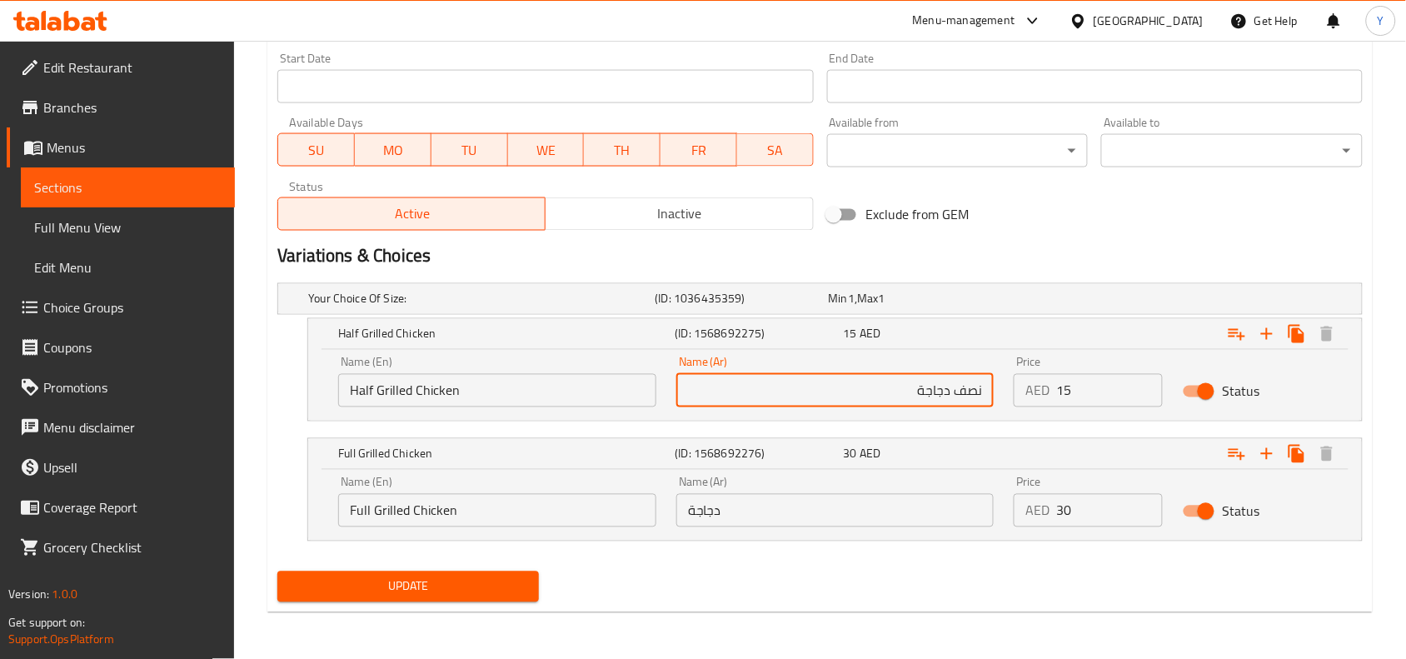
paste input "مشوي"
type input "نصف دجاجة مشوية"
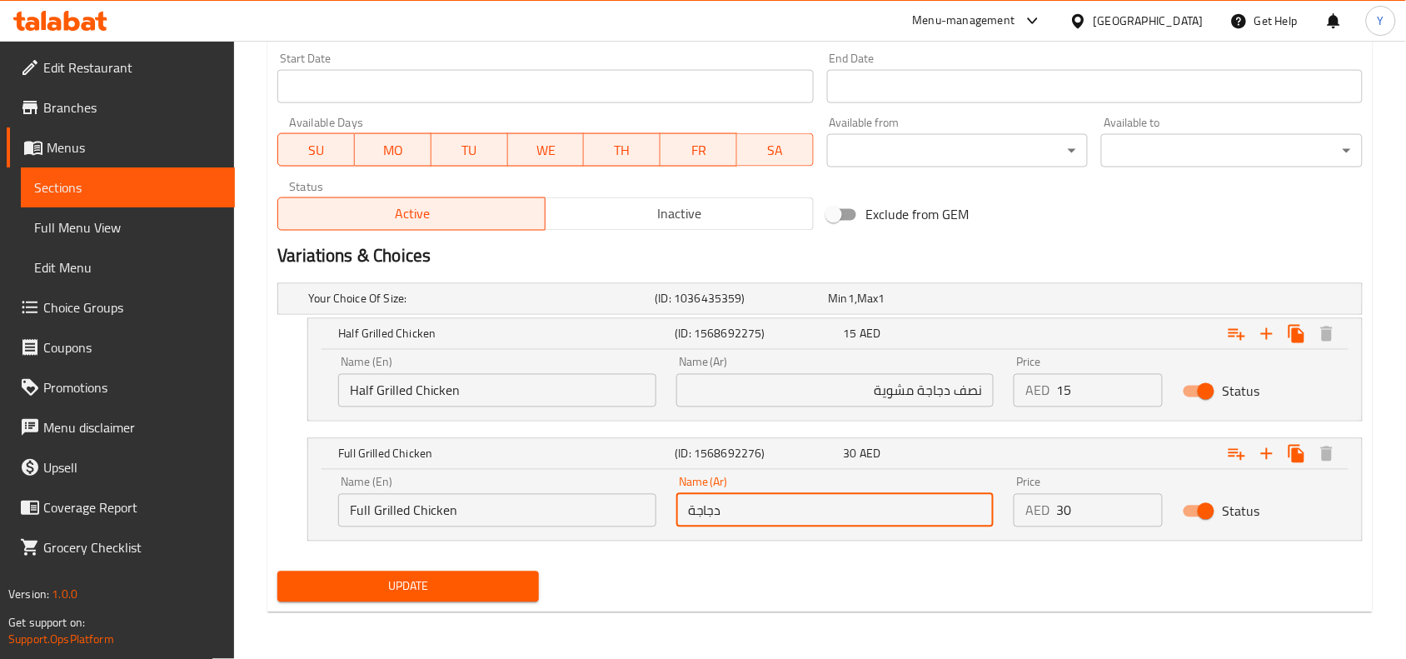
click at [887, 505] on input "دجاجة" at bounding box center [835, 510] width 318 height 33
type input "دجاجة كاملة مشوية"
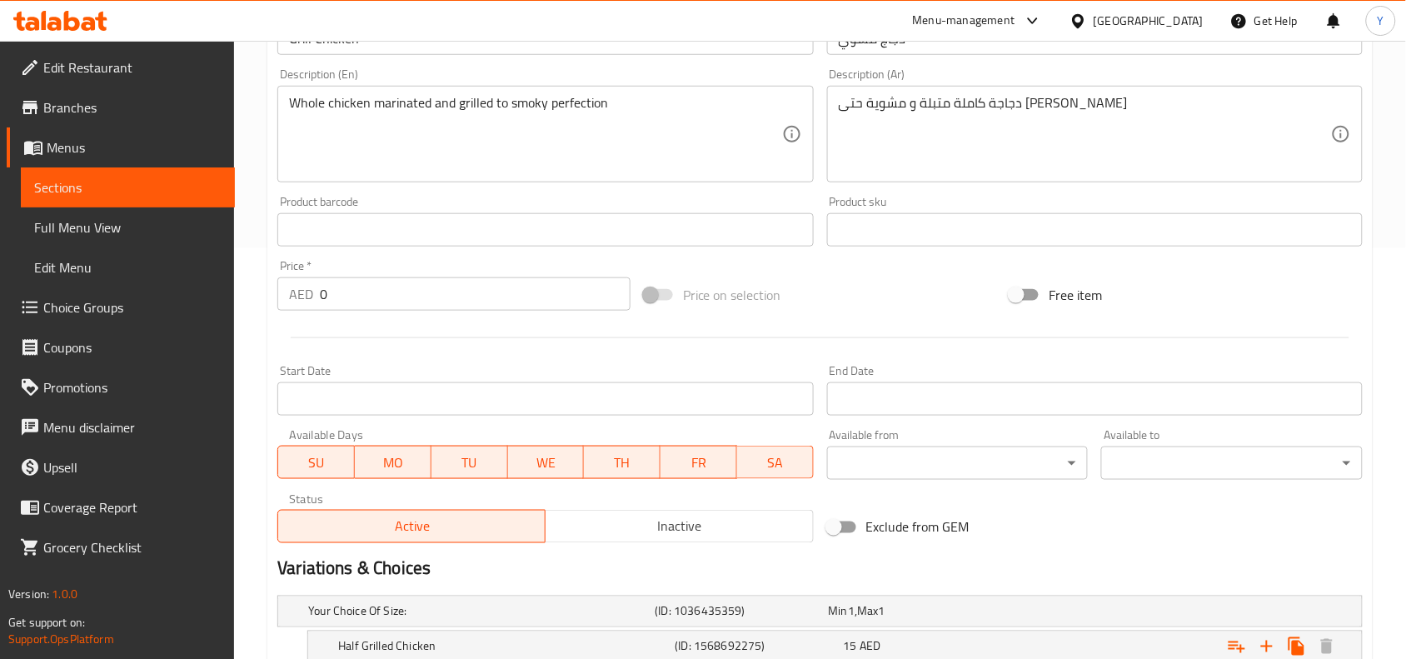
scroll to position [0, 0]
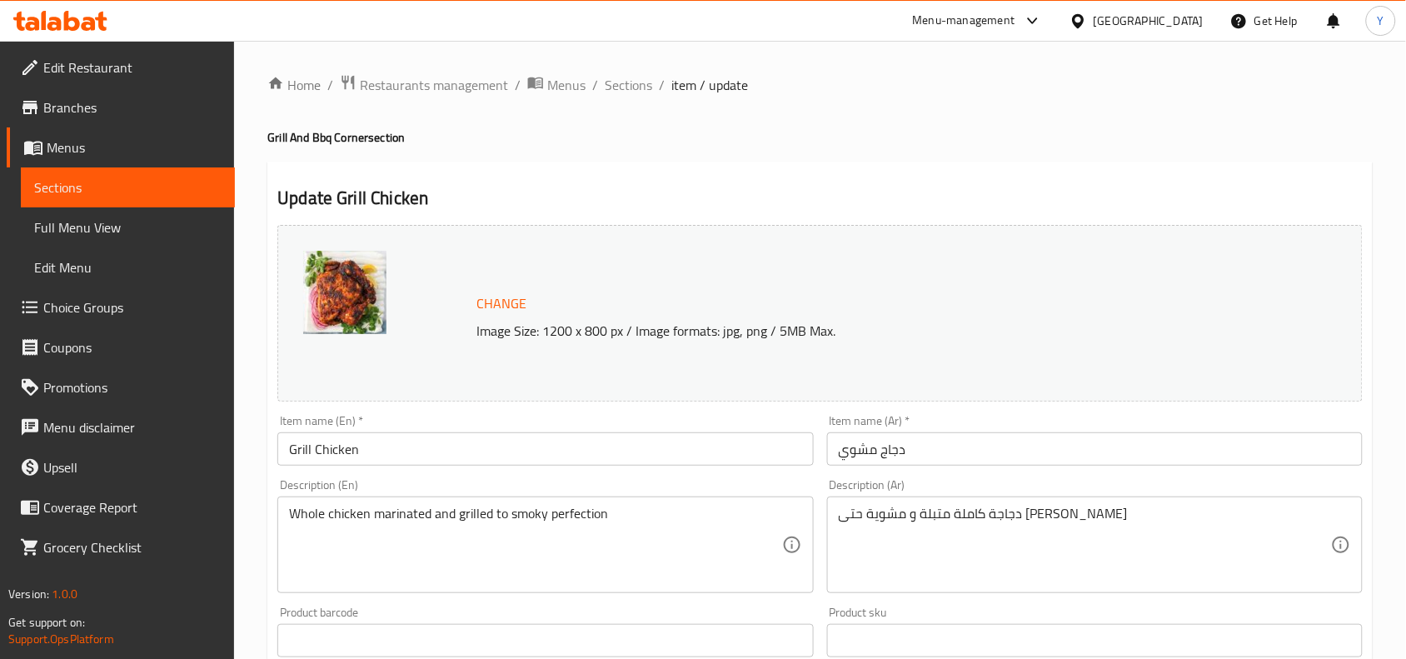
click at [332, 460] on input "Grill Chicken" at bounding box center [545, 448] width 536 height 33
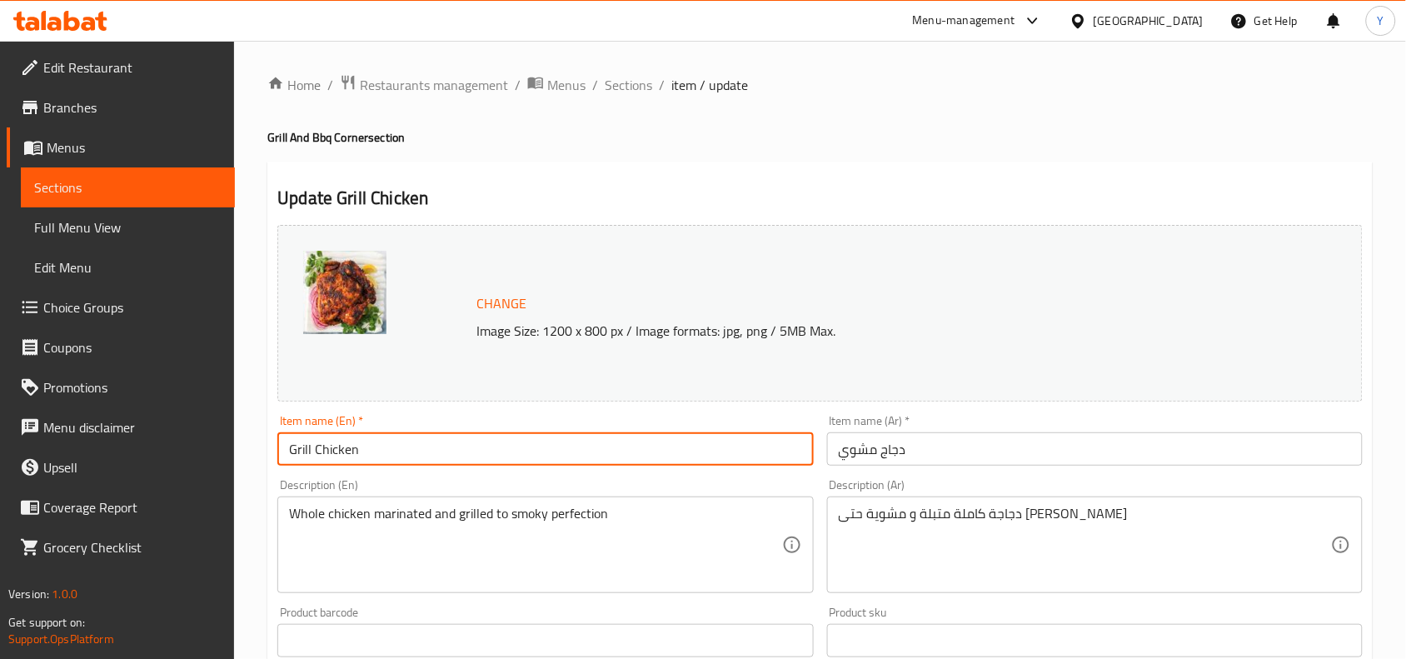
click at [332, 460] on input "Grill Chicken" at bounding box center [545, 448] width 536 height 33
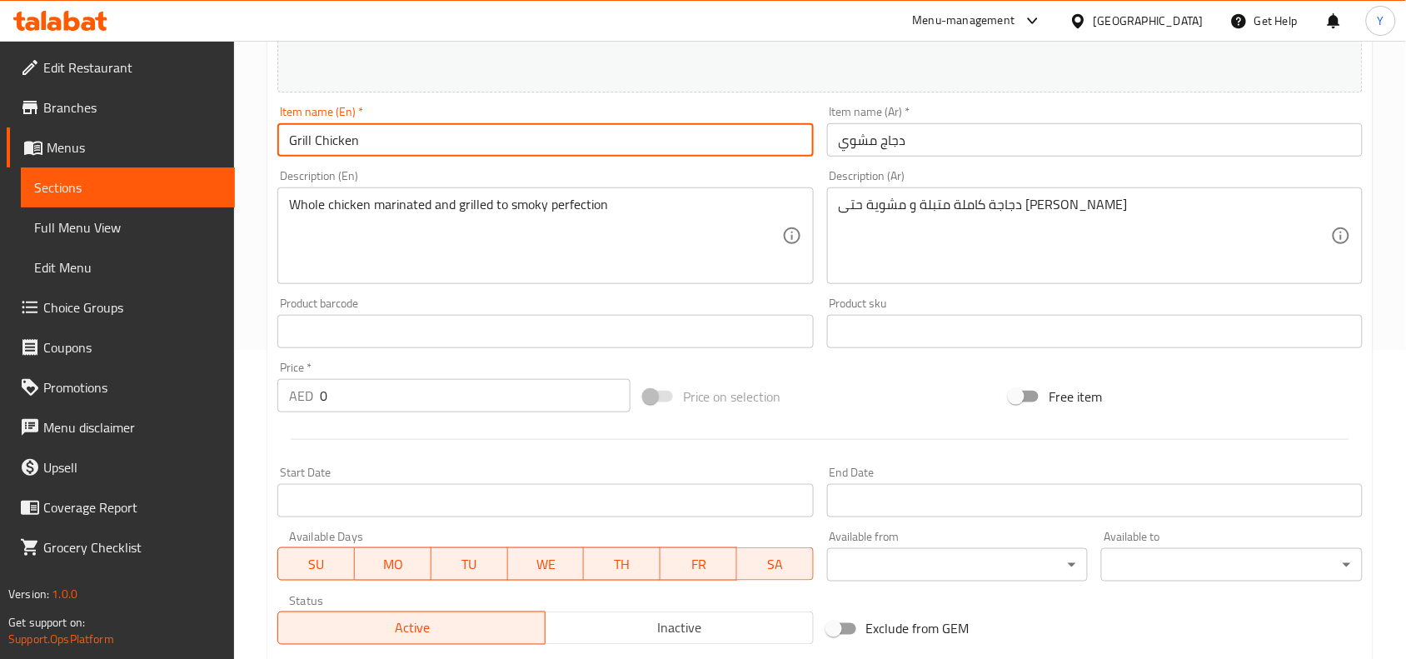
scroll to position [208, 0]
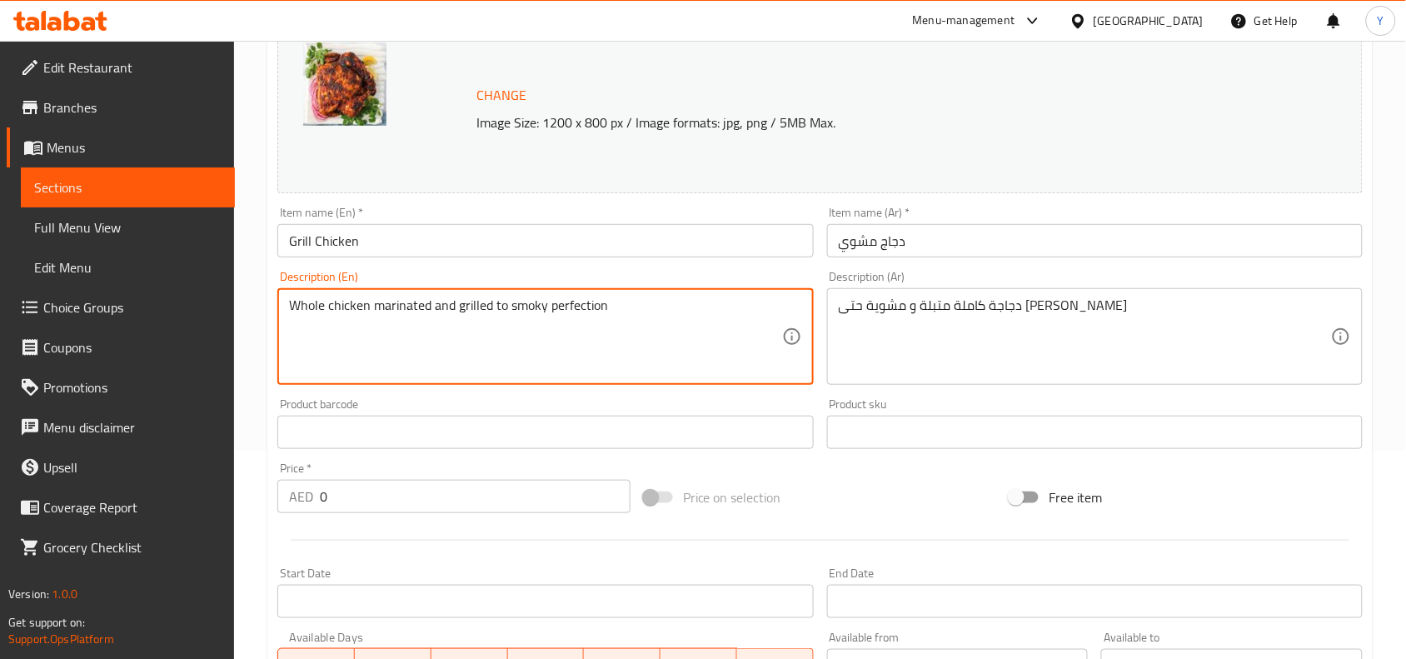
drag, startPoint x: 371, startPoint y: 304, endPoint x: 213, endPoint y: 307, distance: 157.5
click at [315, 306] on textarea "Whole chicken marinated and grilled to smoky perfection" at bounding box center [535, 336] width 492 height 79
drag, startPoint x: 323, startPoint y: 309, endPoint x: 276, endPoint y: 312, distance: 47.6
click at [276, 312] on div "Description (En) Whole chicken marinated and grilled to smoky perfection Descri…" at bounding box center [545, 327] width 549 height 127
type textarea "chicken marinated and grilled to smoky perfection"
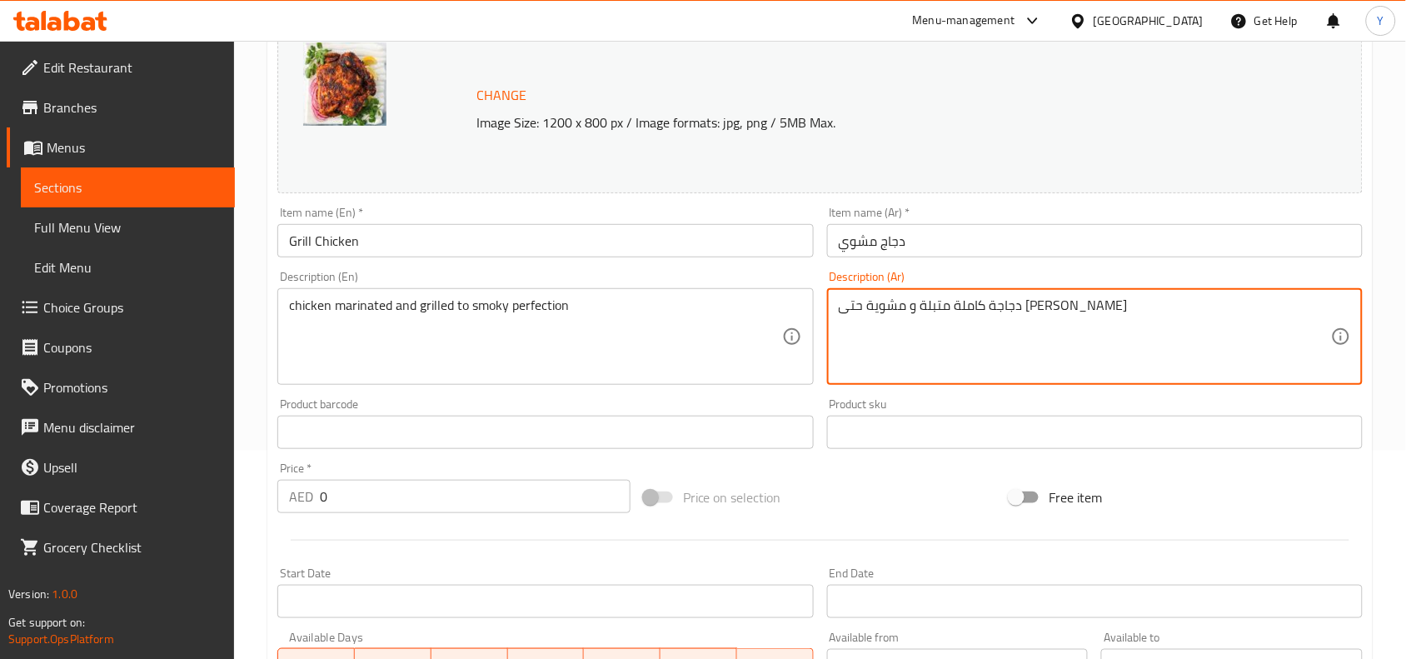
click at [1040, 300] on textarea "دجاجة كاملة متبلة و مشوية حتى الكمال المدخن" at bounding box center [1085, 336] width 492 height 79
type textarea "دجاجة متبلة و مشوية حتى الكمال المدخن"
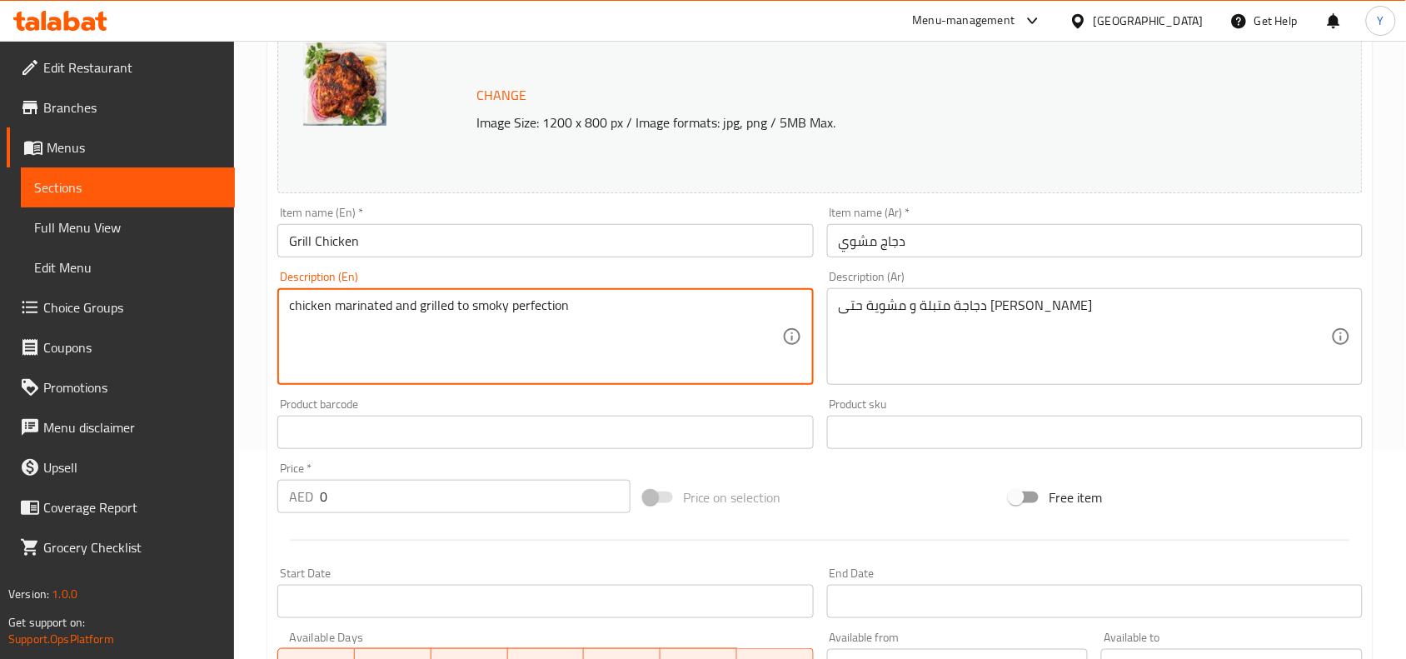
click at [530, 304] on textarea "chicken marinated and grilled to smoky perfection" at bounding box center [535, 336] width 492 height 79
type textarea "Chicken marinated and grilled to smoky perfection"
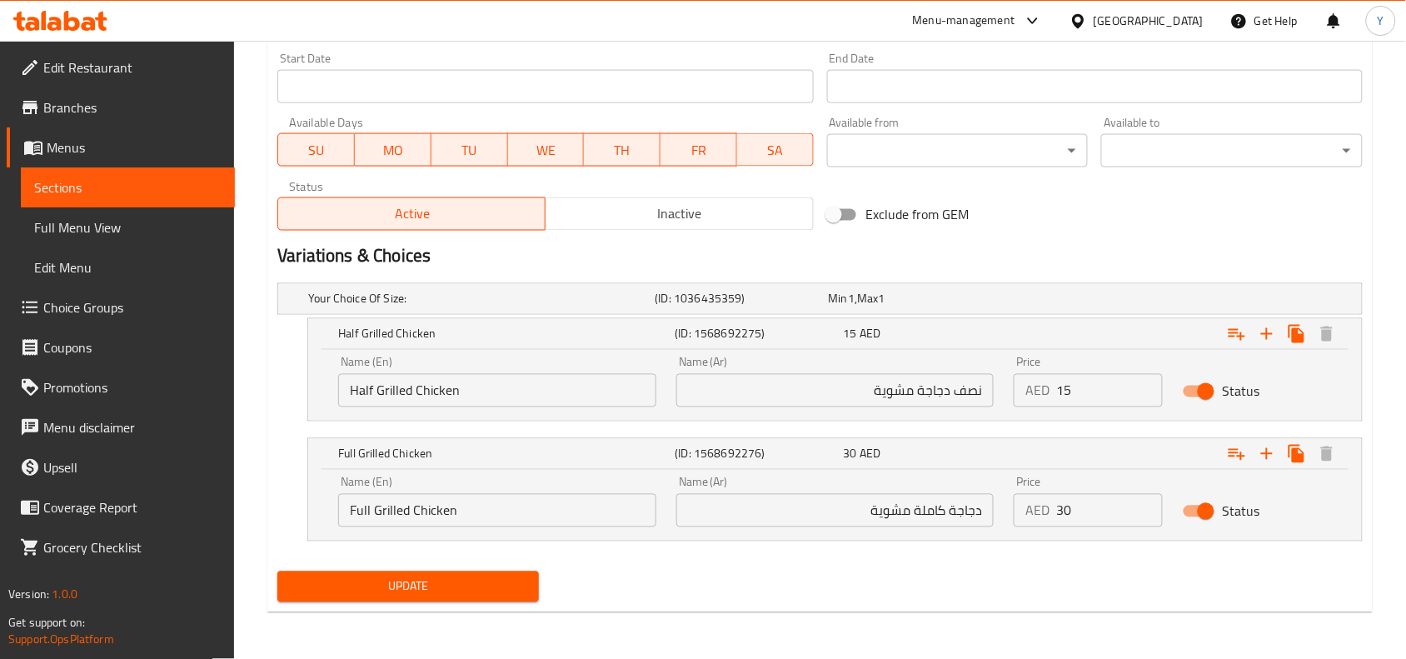
scroll to position [98, 0]
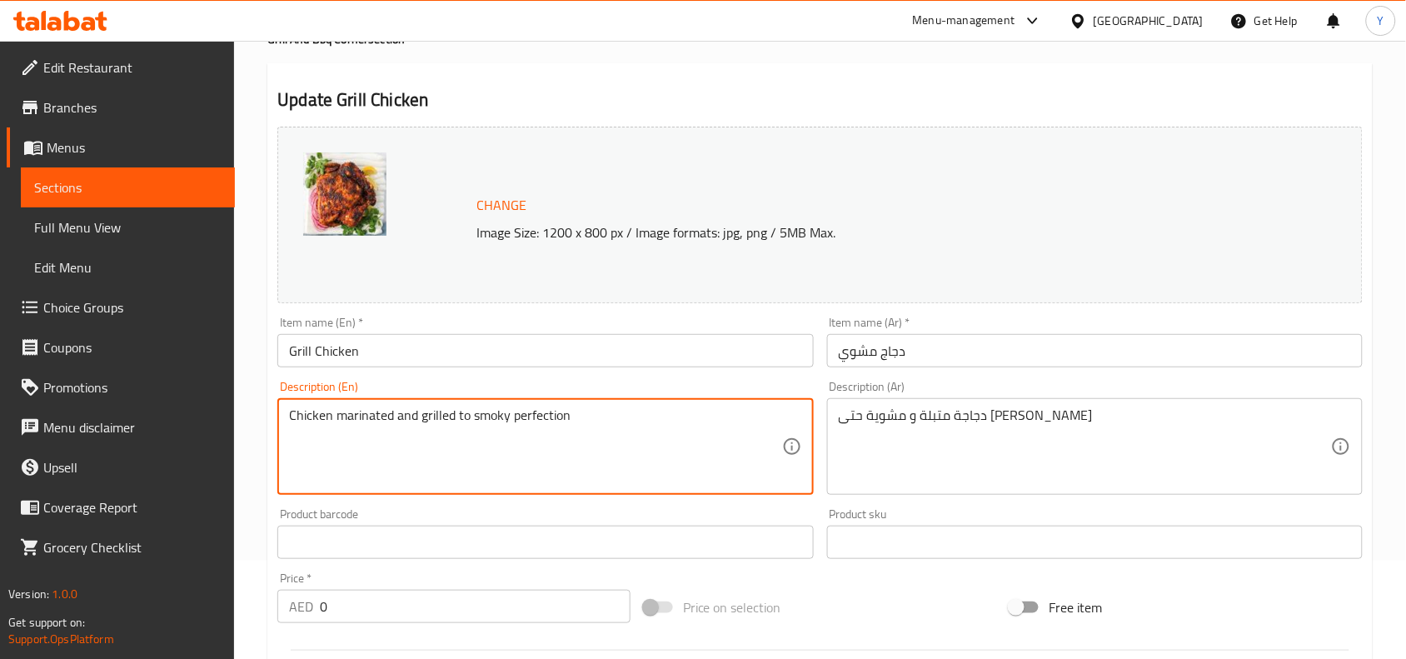
click at [317, 355] on input "Grill Chicken" at bounding box center [545, 350] width 536 height 33
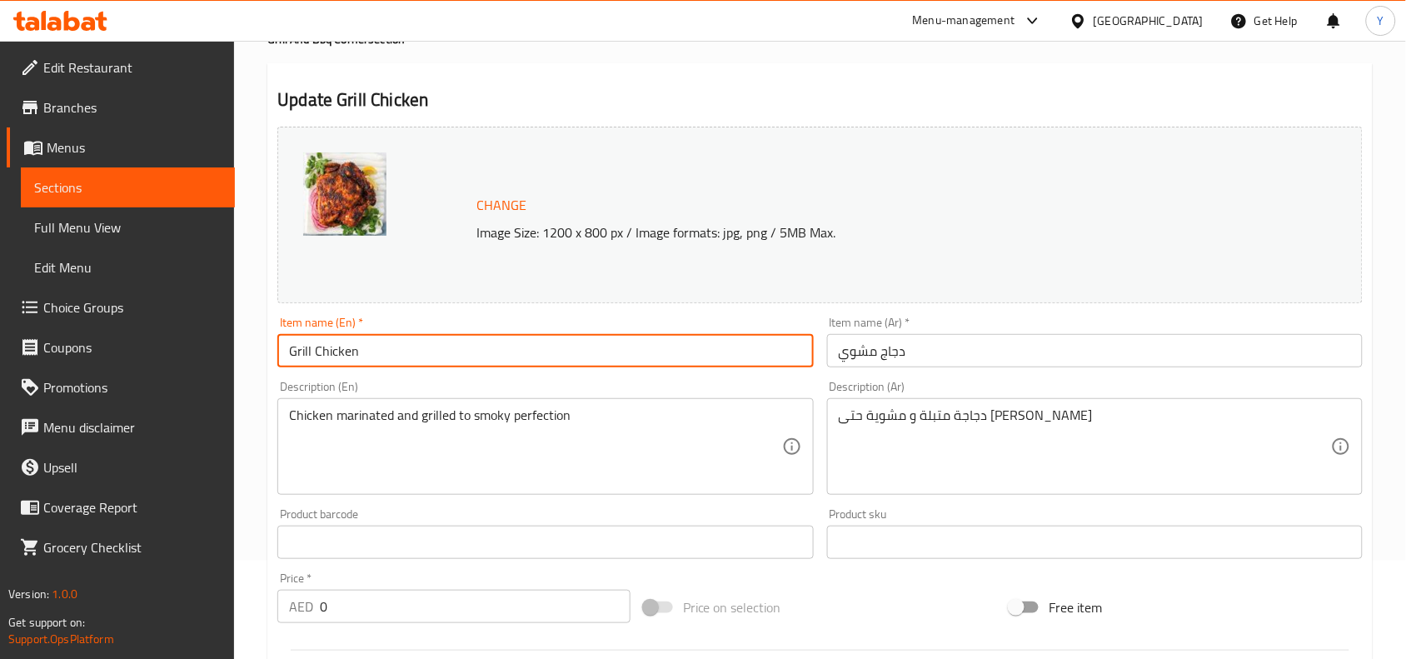
click at [317, 355] on input "Grill Chicken" at bounding box center [545, 350] width 536 height 33
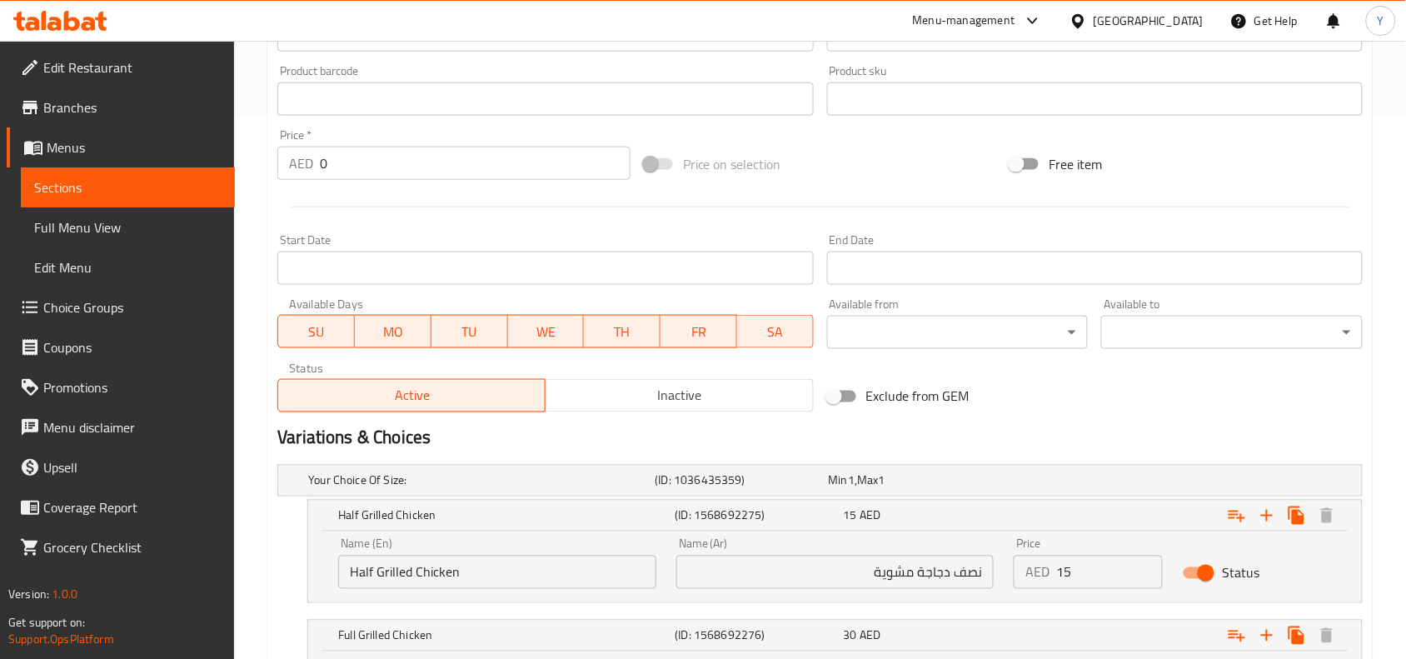
scroll to position [723, 0]
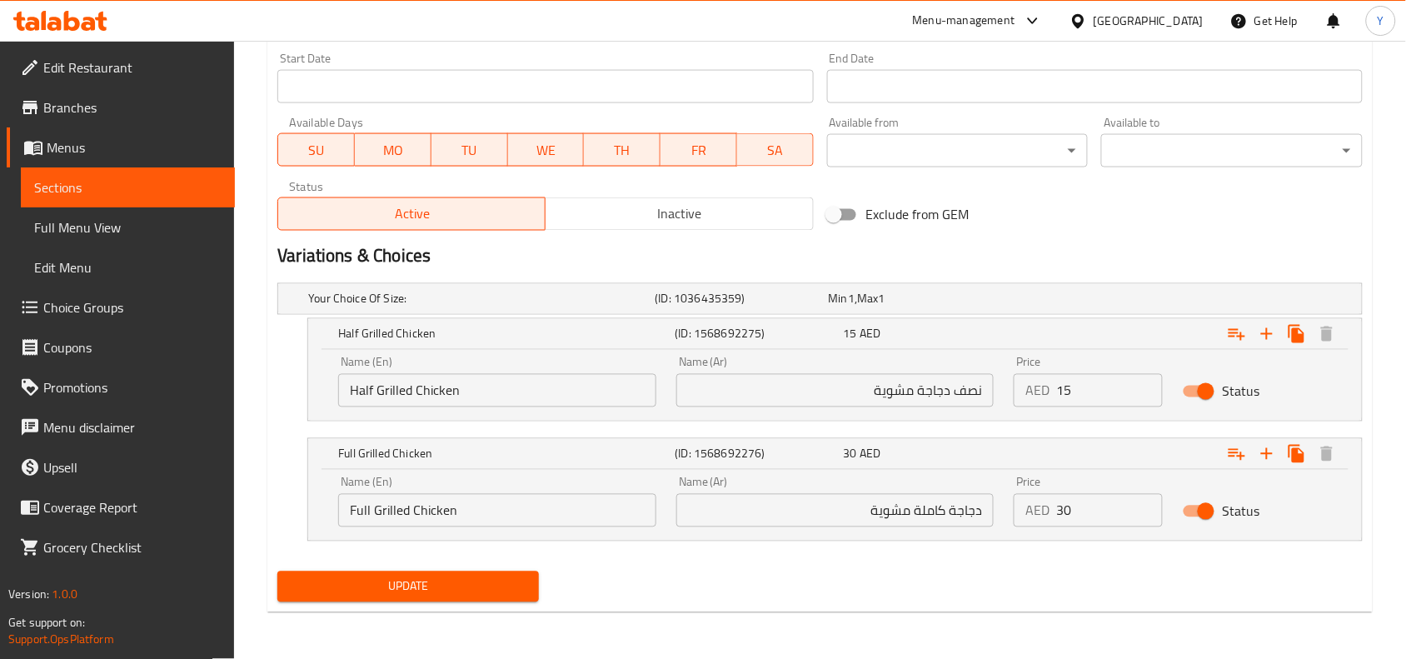
click at [365, 579] on span "Update" at bounding box center [408, 587] width 235 height 21
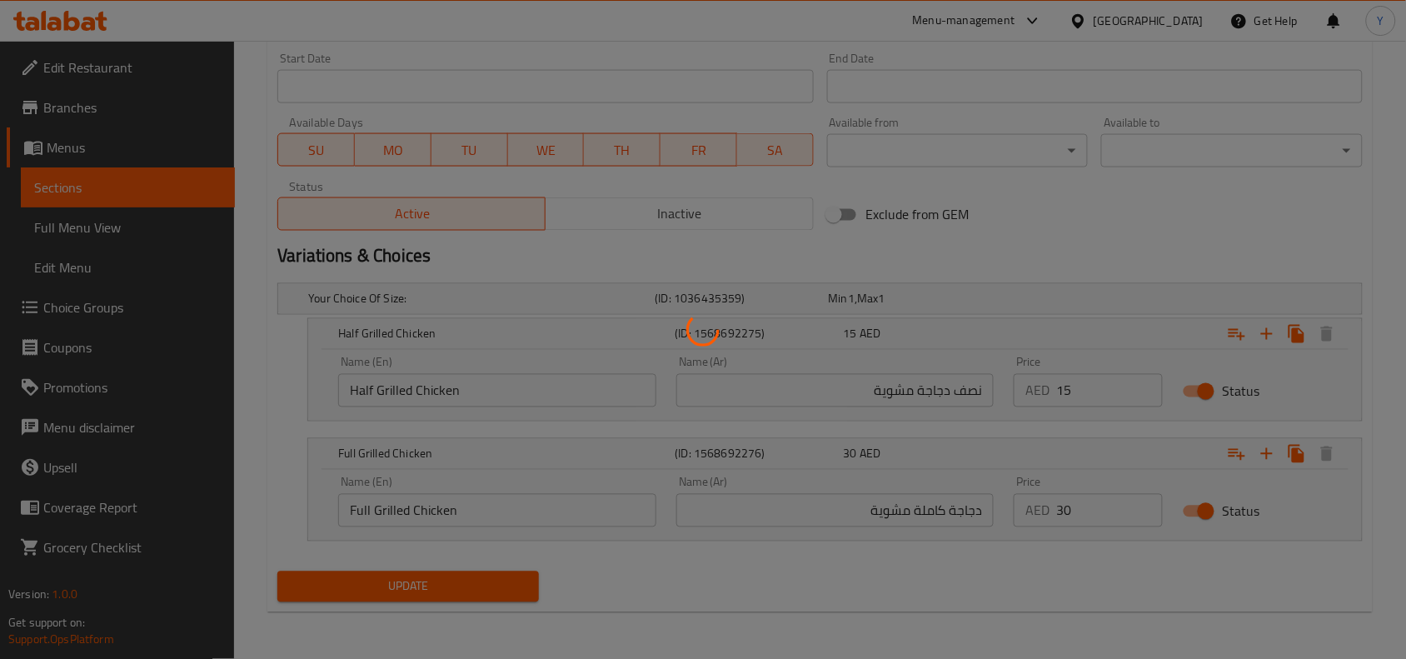
click at [97, 229] on div at bounding box center [703, 329] width 1406 height 659
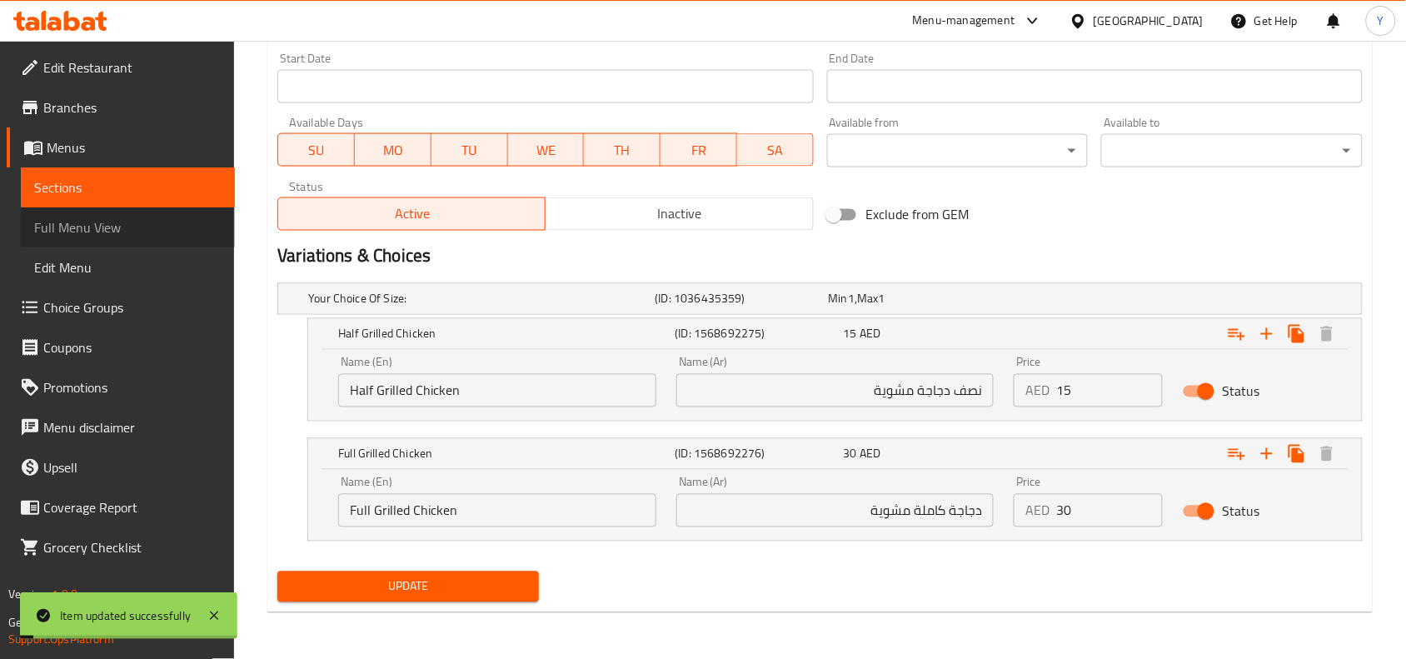
click at [97, 229] on span "Full Menu View" at bounding box center [127, 227] width 187 height 20
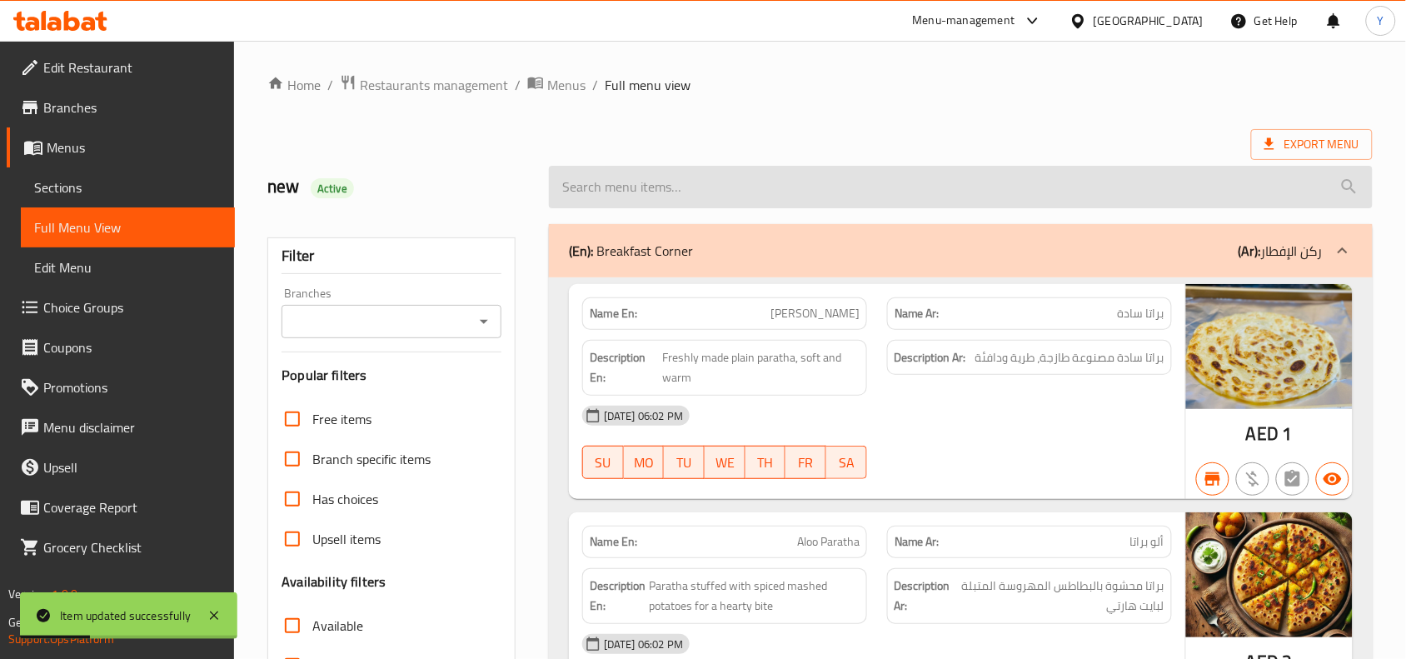
click at [726, 193] on input "search" at bounding box center [961, 187] width 824 height 42
paste input "Grill Chicken"
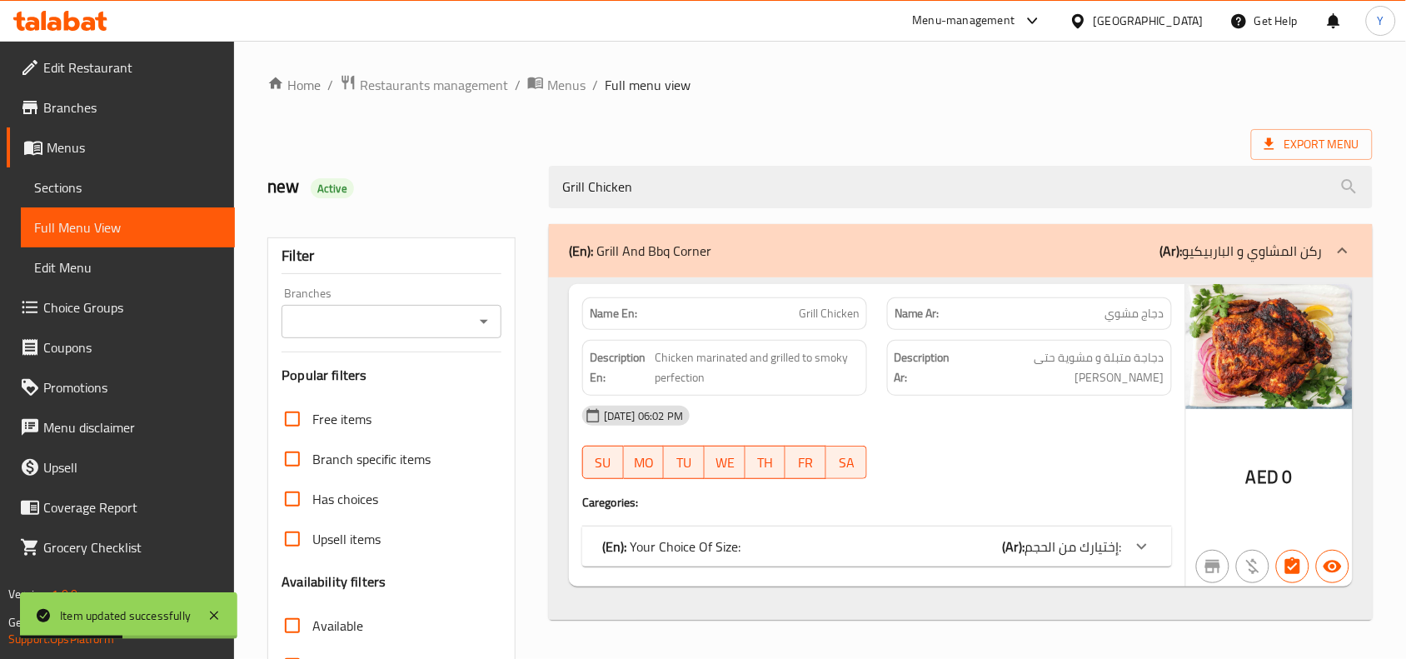
type input "Grill Chicken"
click at [1137, 559] on div at bounding box center [1142, 547] width 40 height 40
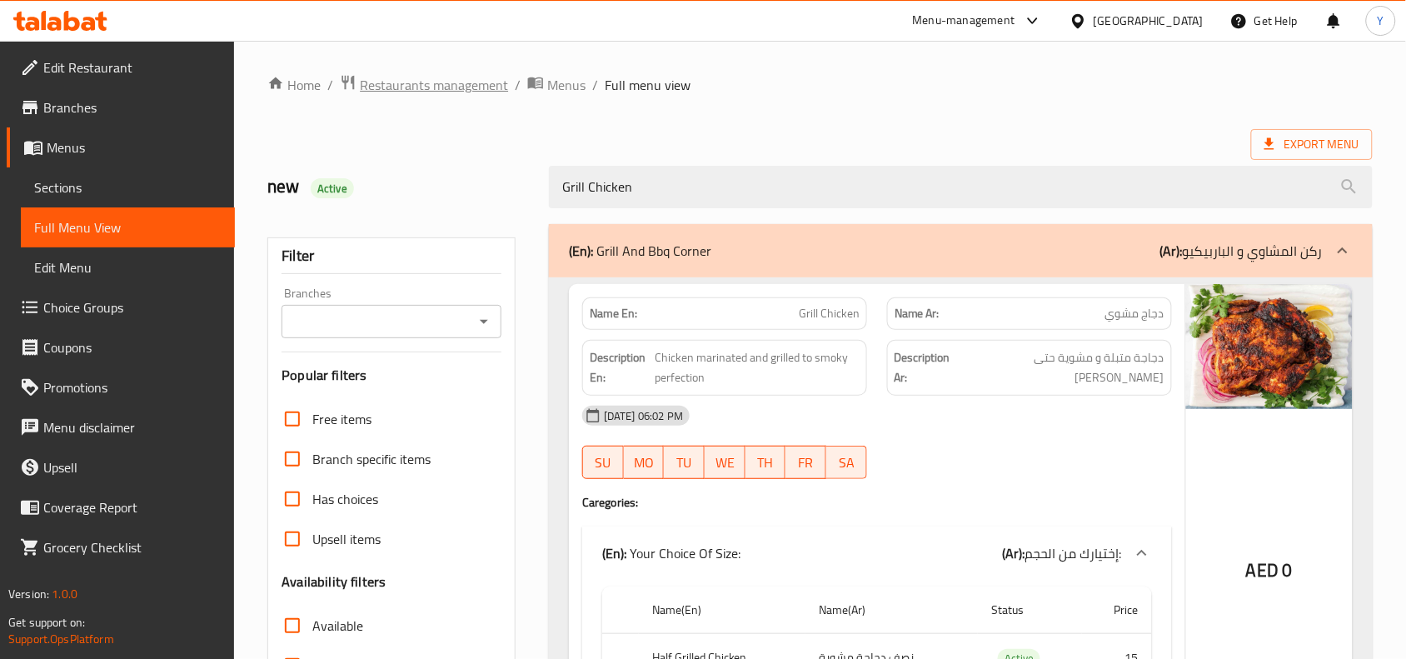
click at [457, 95] on span "Restaurants management" at bounding box center [434, 85] width 148 height 20
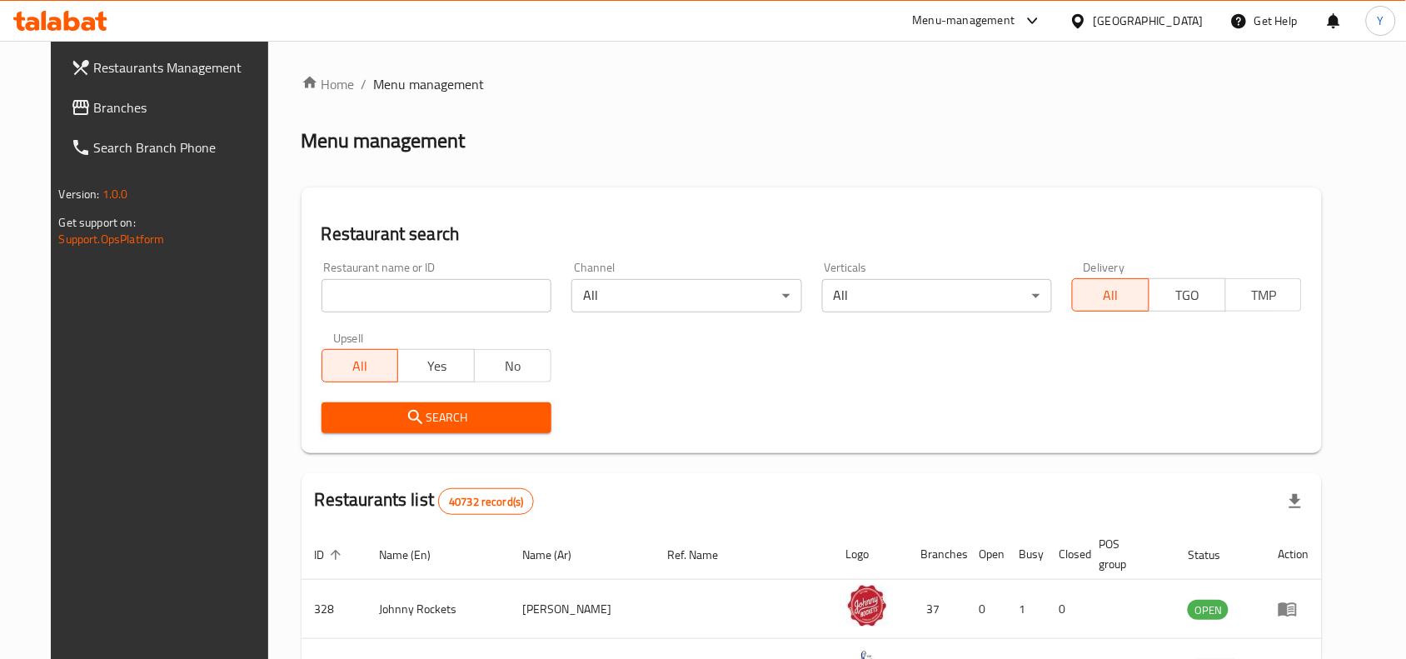
click at [110, 109] on span "Branches" at bounding box center [183, 107] width 178 height 20
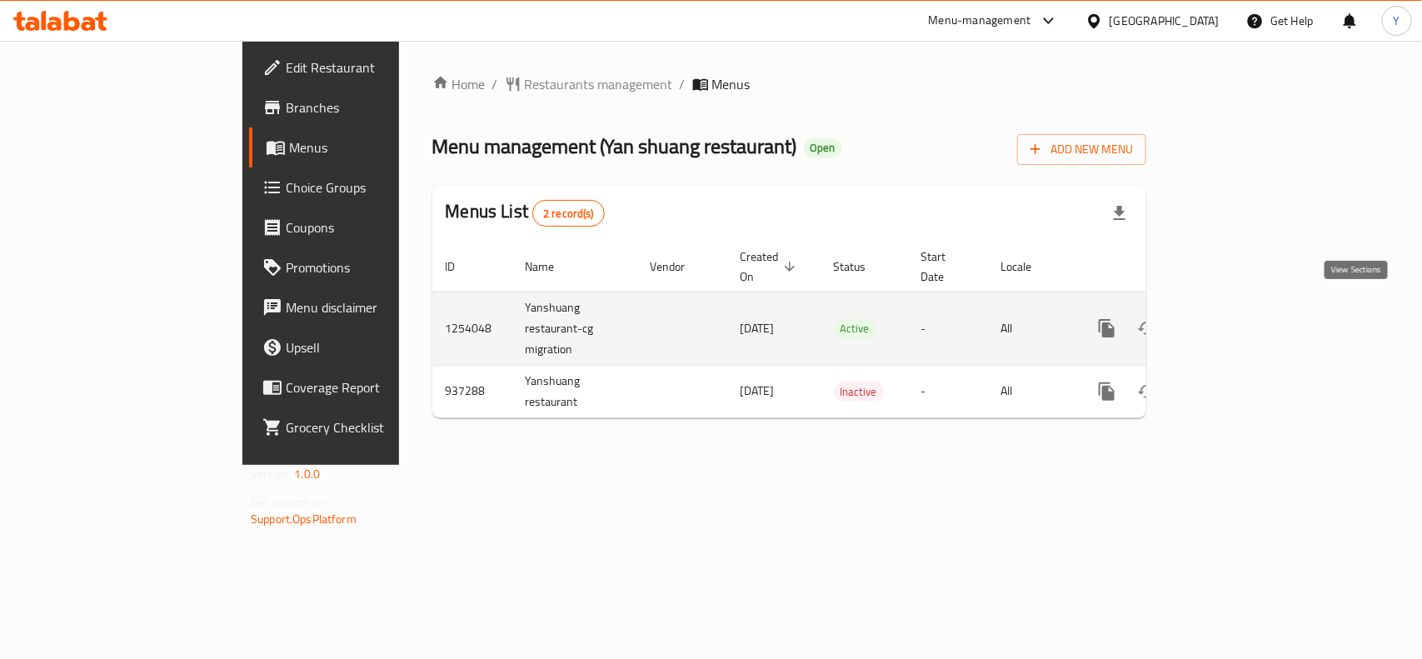
click at [1247, 323] on link "enhanced table" at bounding box center [1227, 328] width 40 height 40
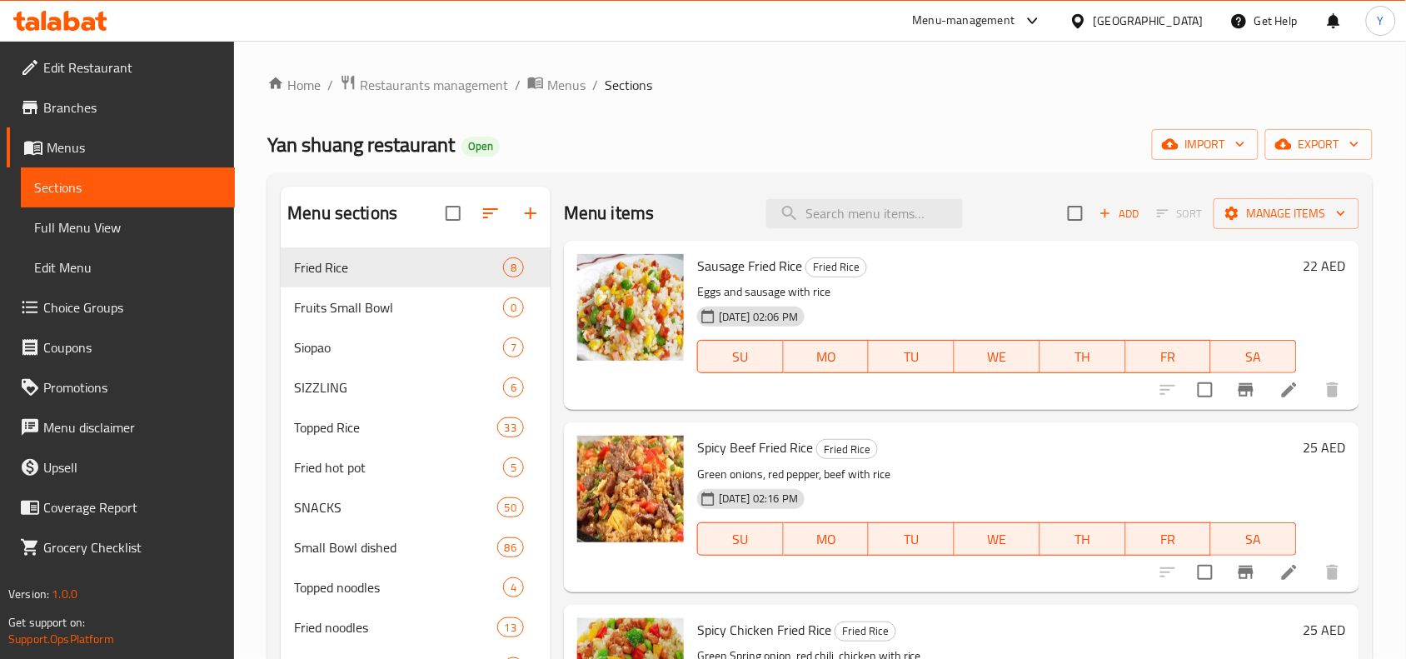
click at [881, 192] on div "Menu items Add Sort Manage items" at bounding box center [962, 214] width 796 height 54
click at [877, 209] on input "search" at bounding box center [864, 213] width 197 height 29
paste input "Hot Pot Combo 1"
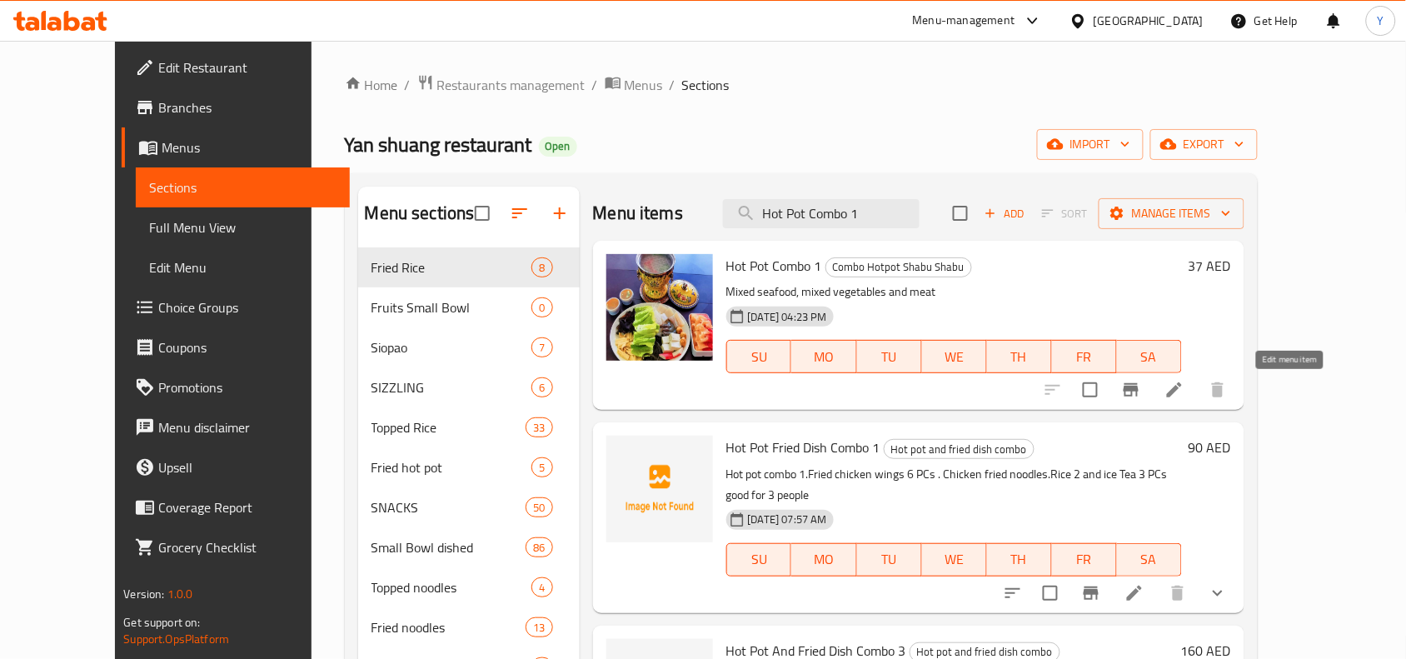
type input "Hot Pot Combo 1"
click at [1185, 382] on icon at bounding box center [1175, 390] width 20 height 20
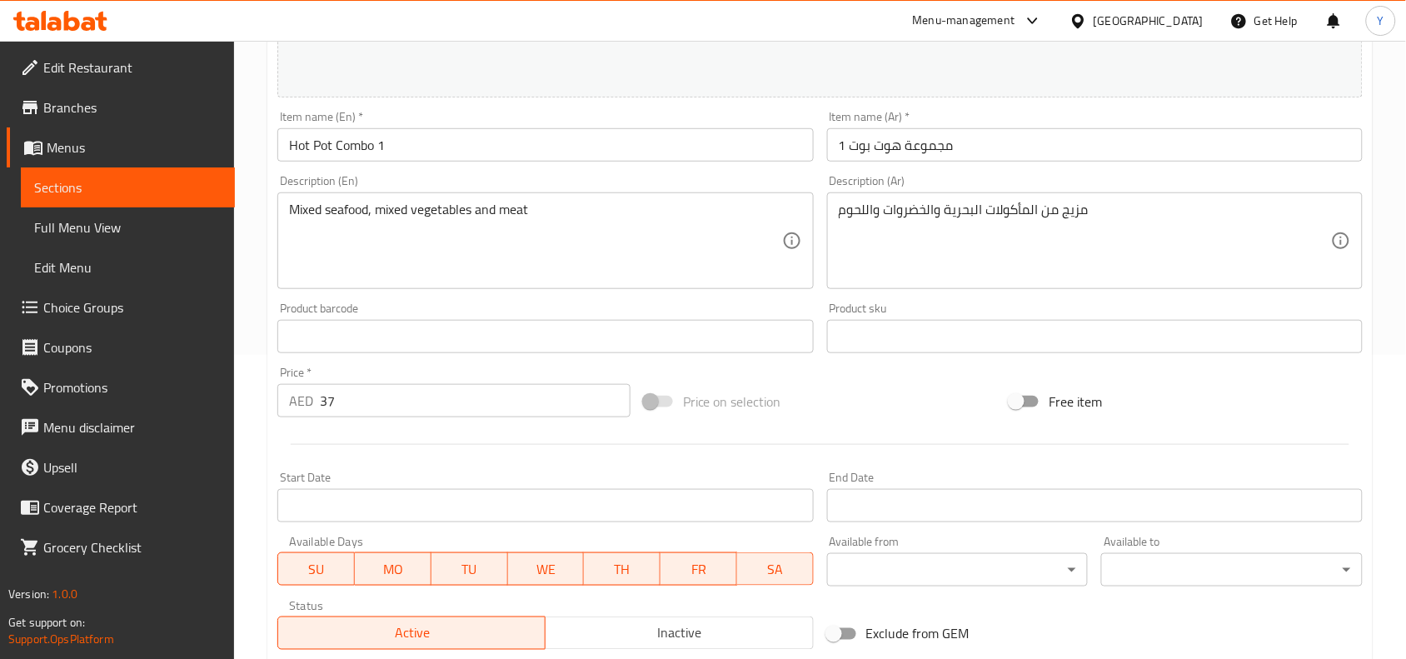
scroll to position [521, 0]
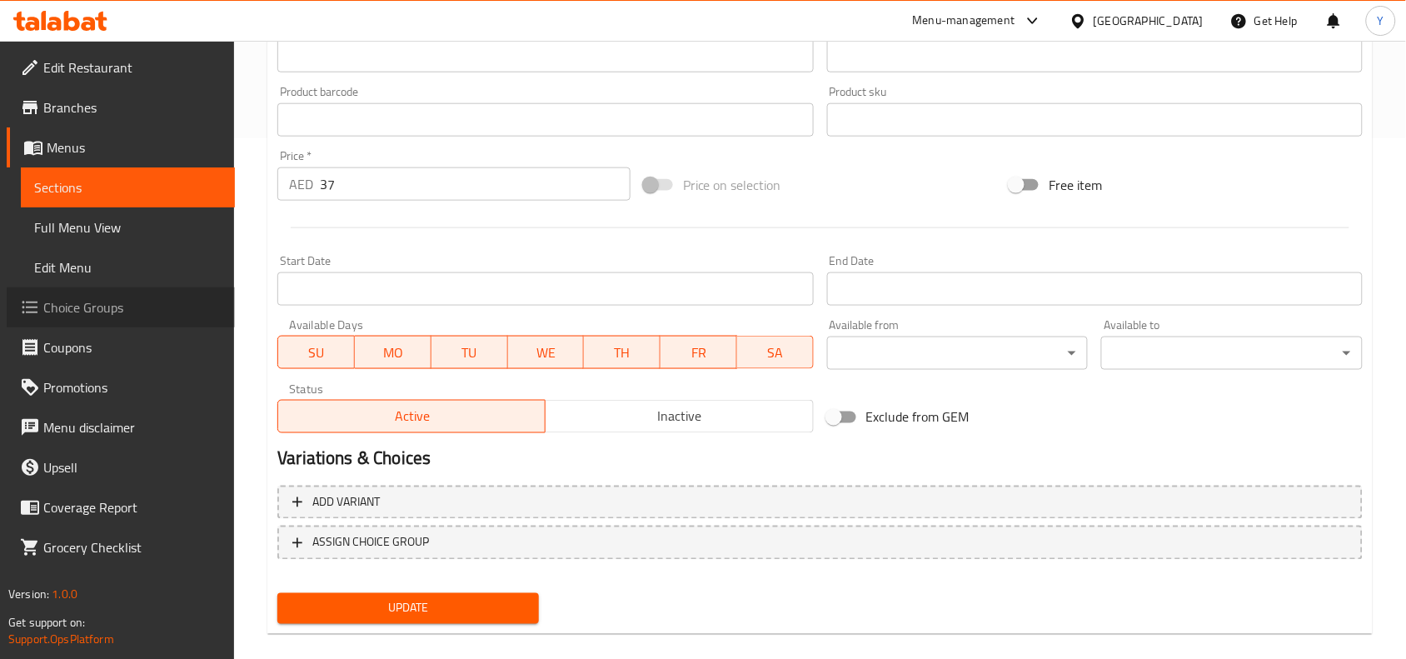
click at [96, 307] on span "Choice Groups" at bounding box center [132, 307] width 178 height 20
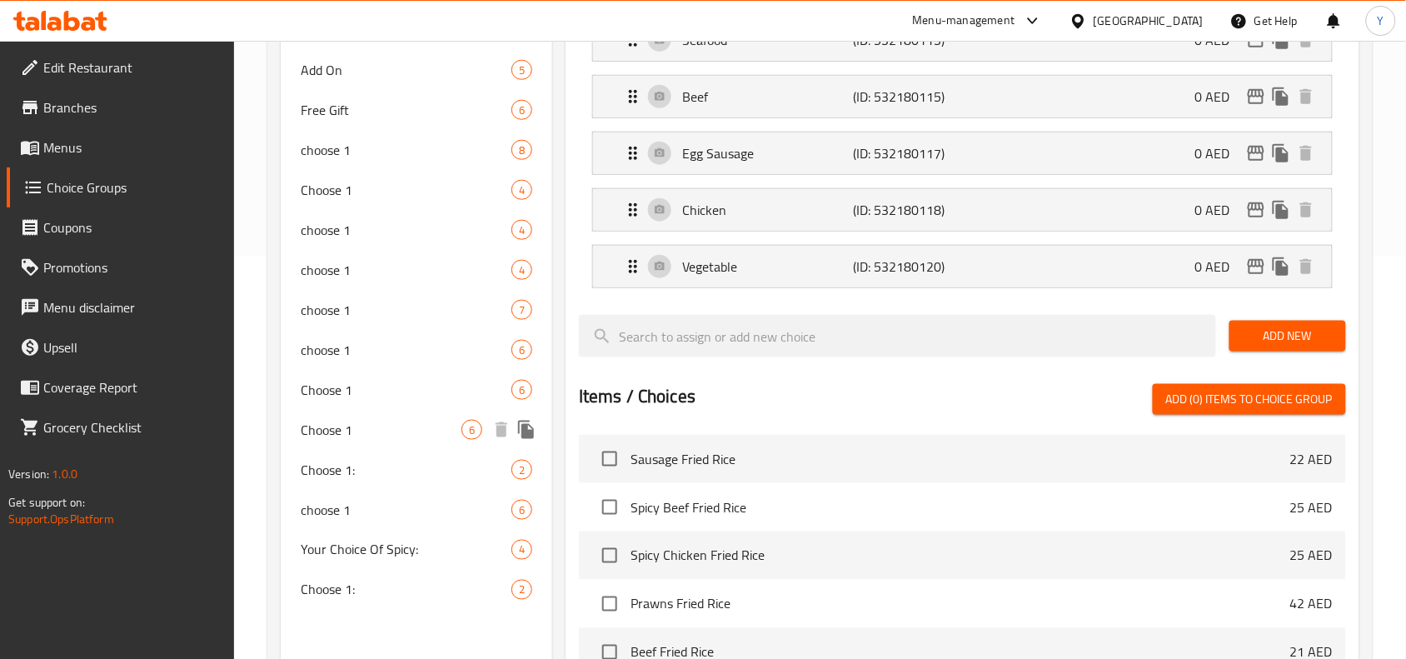
scroll to position [439, 0]
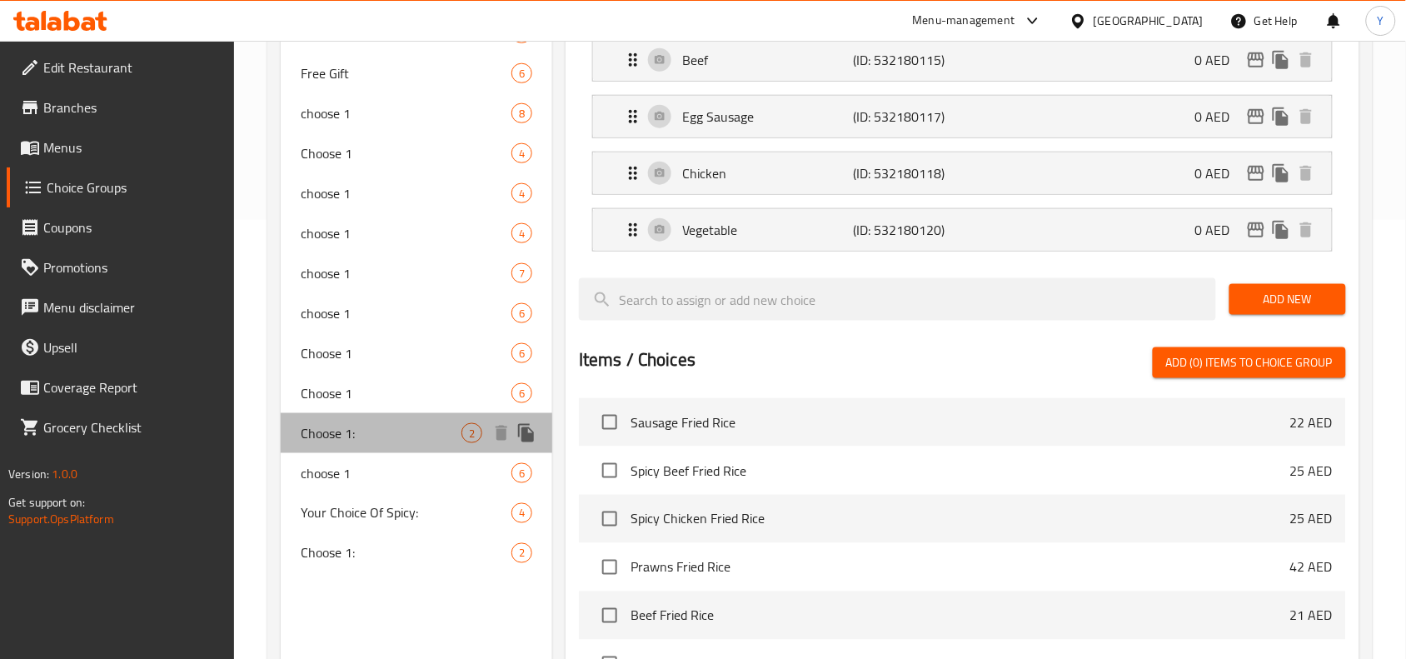
click at [380, 417] on div "Choose 1: 2" at bounding box center [417, 433] width 272 height 40
type input "اختر 1:"
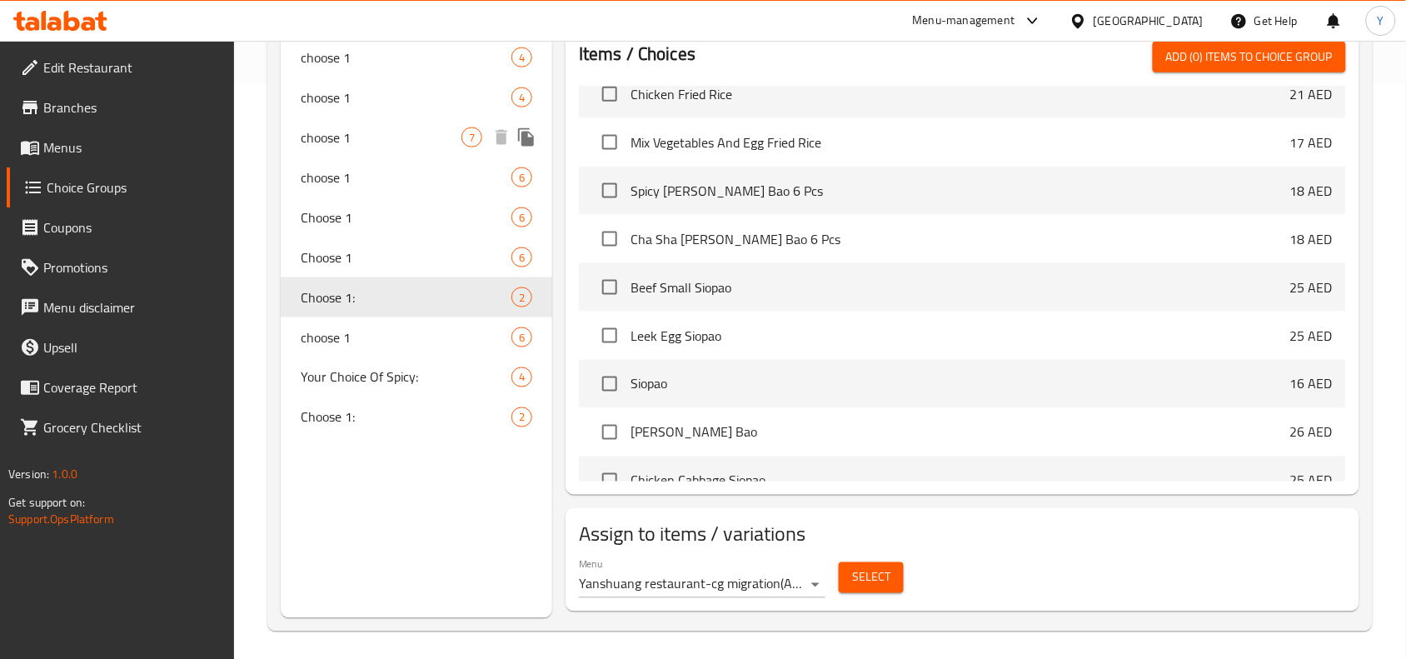
scroll to position [581, 0]
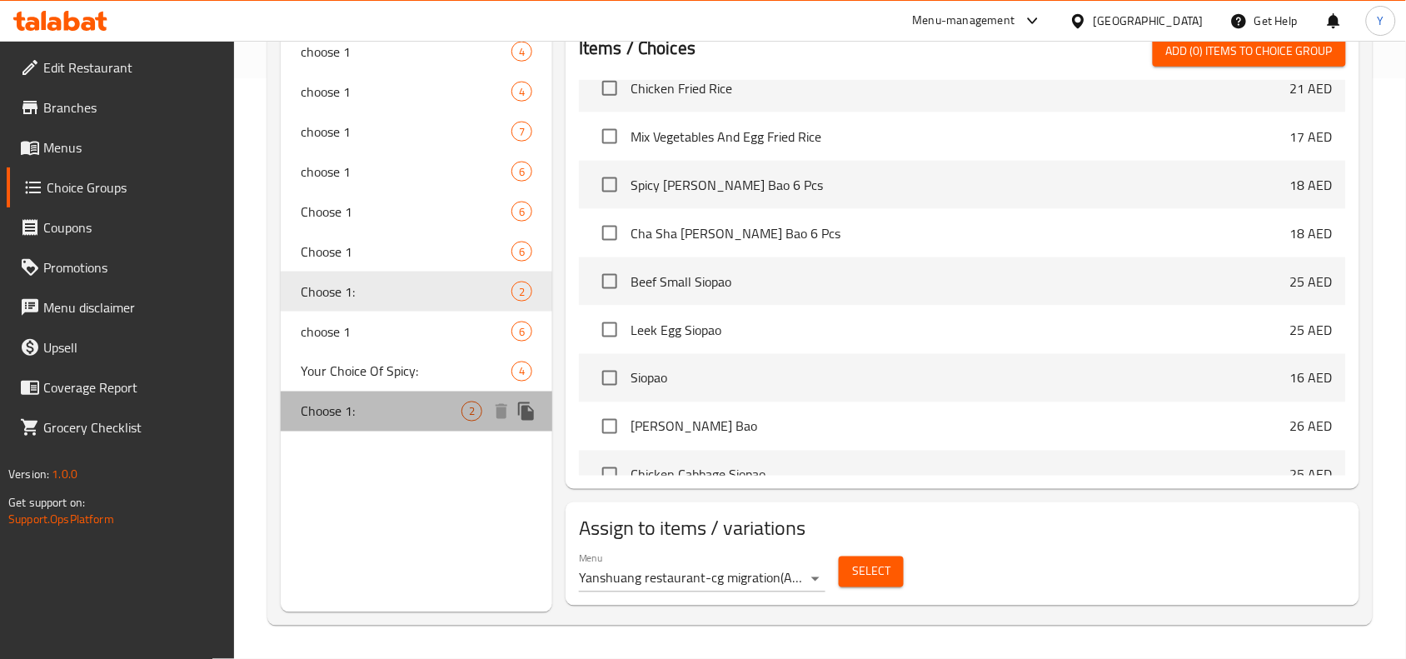
click at [413, 402] on span "Choose 1:" at bounding box center [381, 412] width 161 height 20
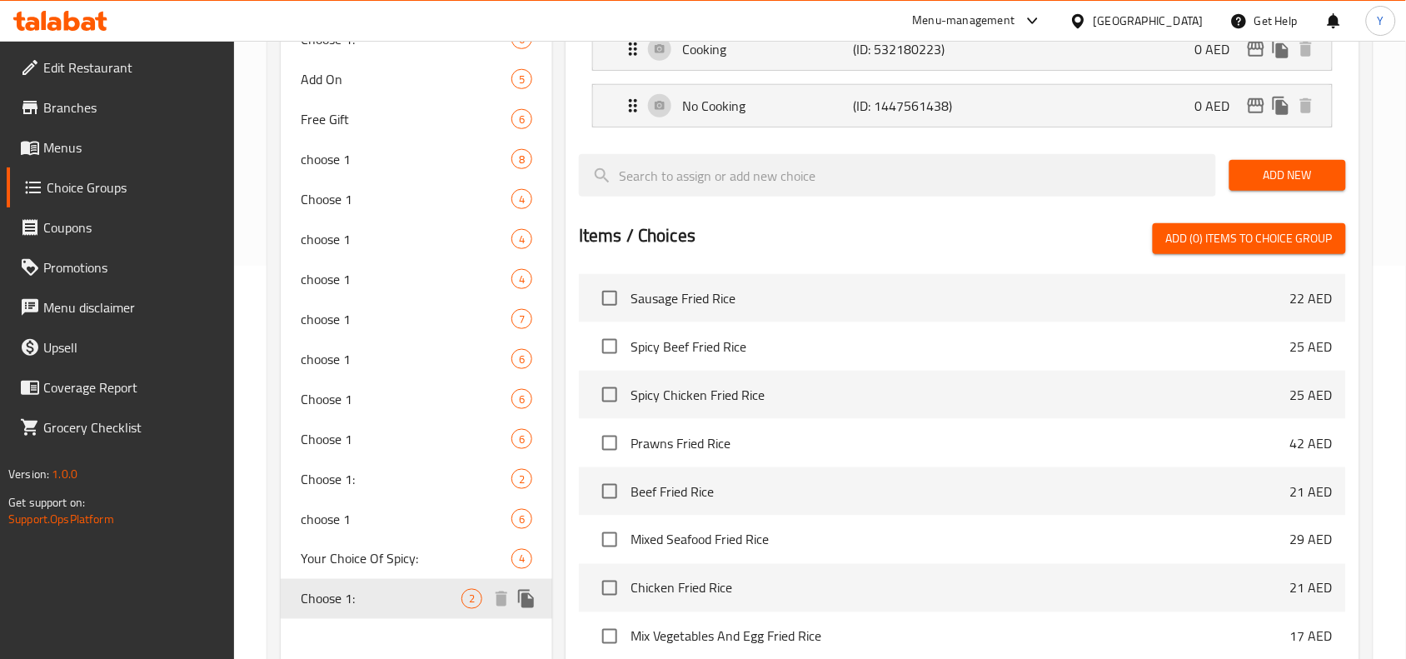
scroll to position [60, 0]
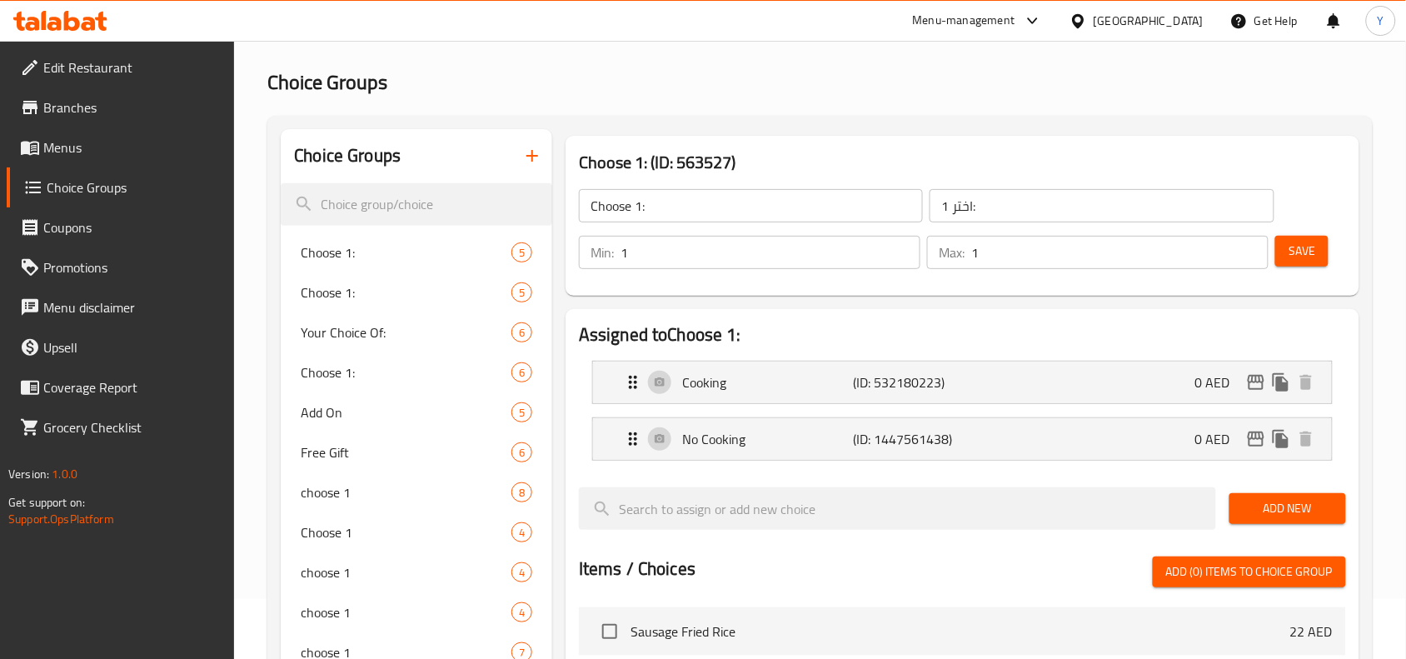
type input "1"
click at [905, 239] on input "1" at bounding box center [771, 252] width 300 height 33
click at [1315, 251] on span "Save" at bounding box center [1302, 251] width 27 height 21
